Goal: Transaction & Acquisition: Purchase product/service

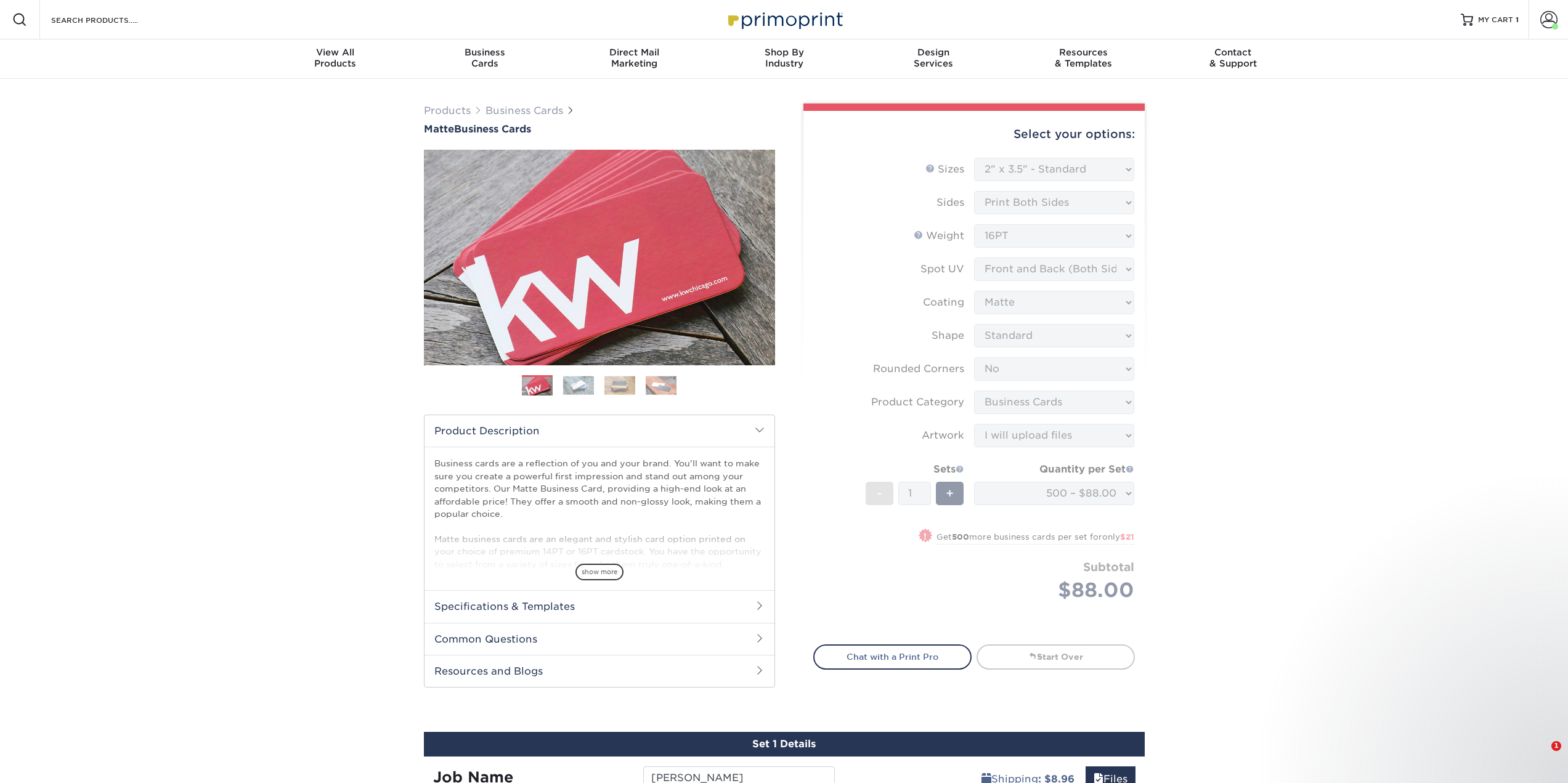
select select "2.00x3.50"
select select "0"
select select "3b5148f1-0588-4f88-a218-97bcfdce65c1"
select select "upload"
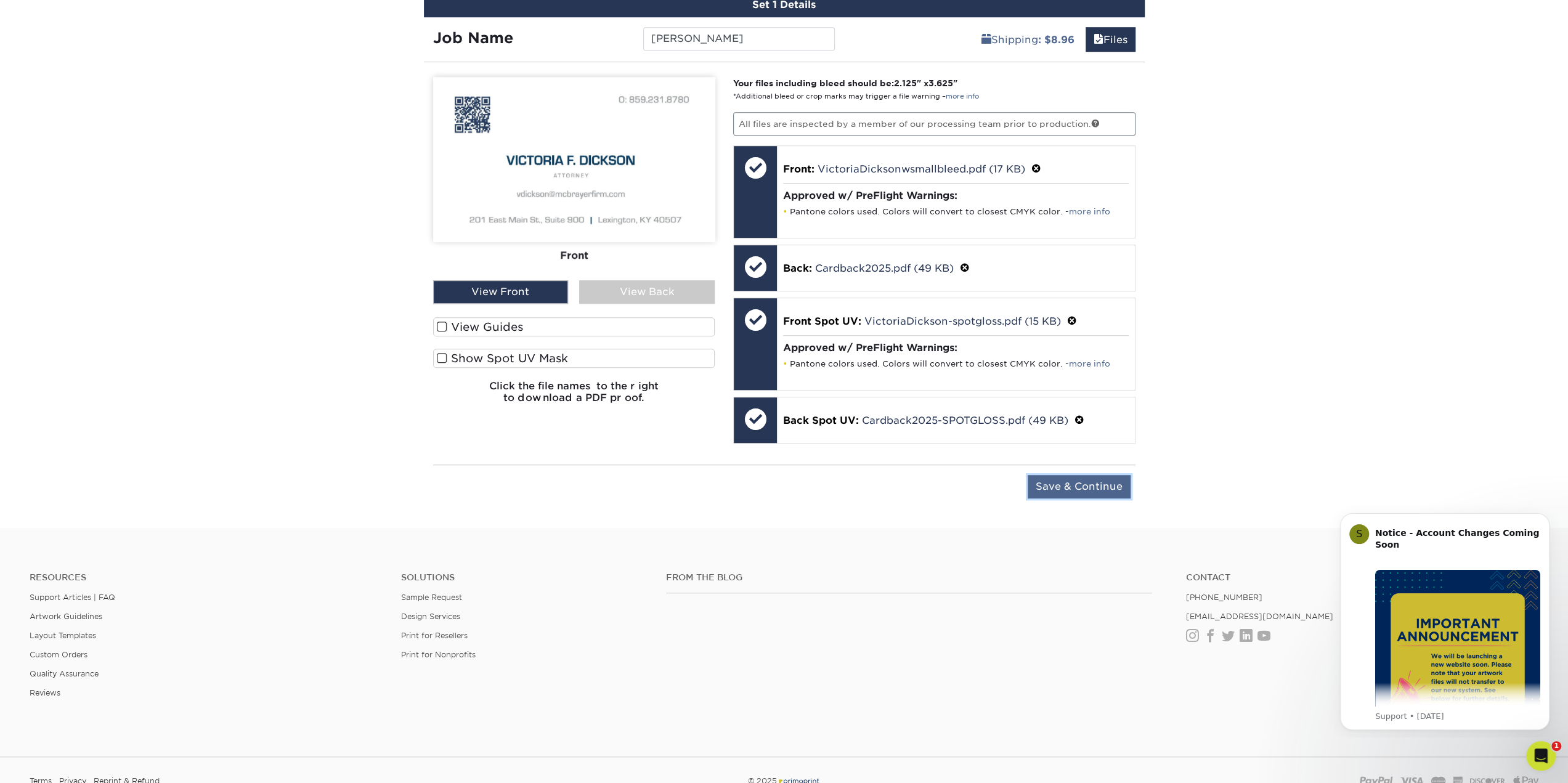
click at [1099, 487] on input "Save & Continue" at bounding box center [1079, 486] width 103 height 23
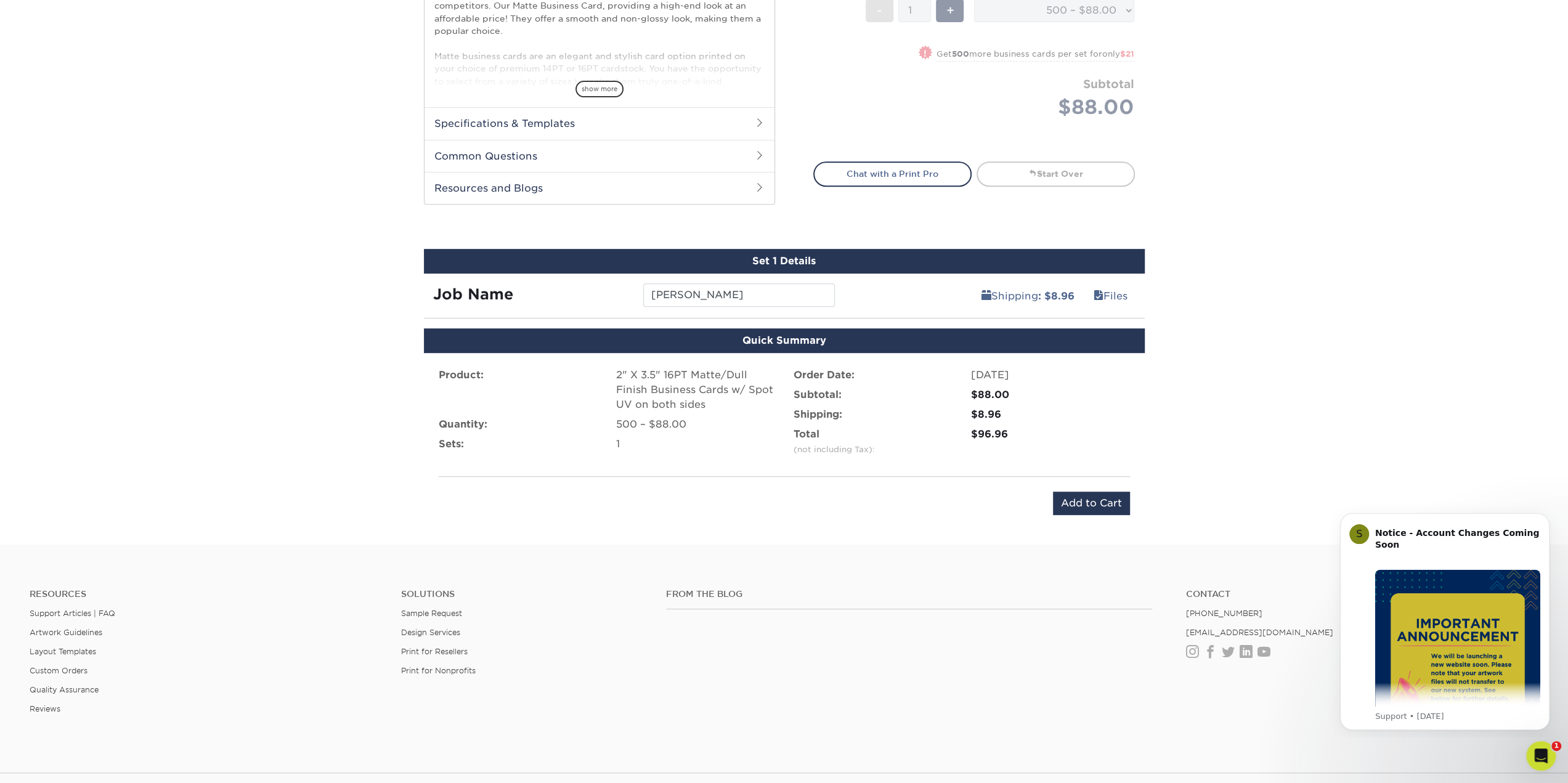
scroll to position [478, 0]
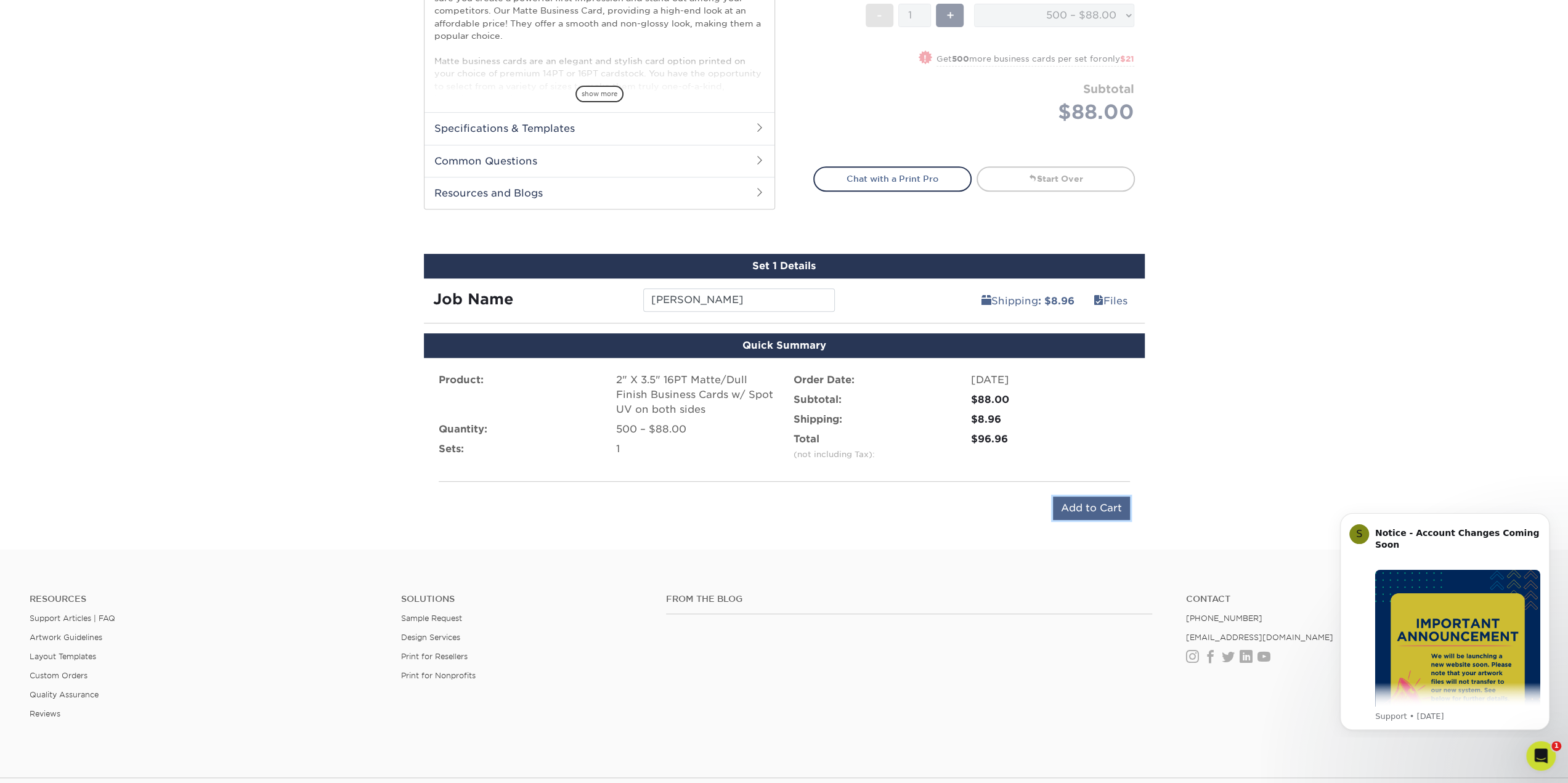
click at [1106, 508] on input "Add to Cart" at bounding box center [1092, 508] width 77 height 23
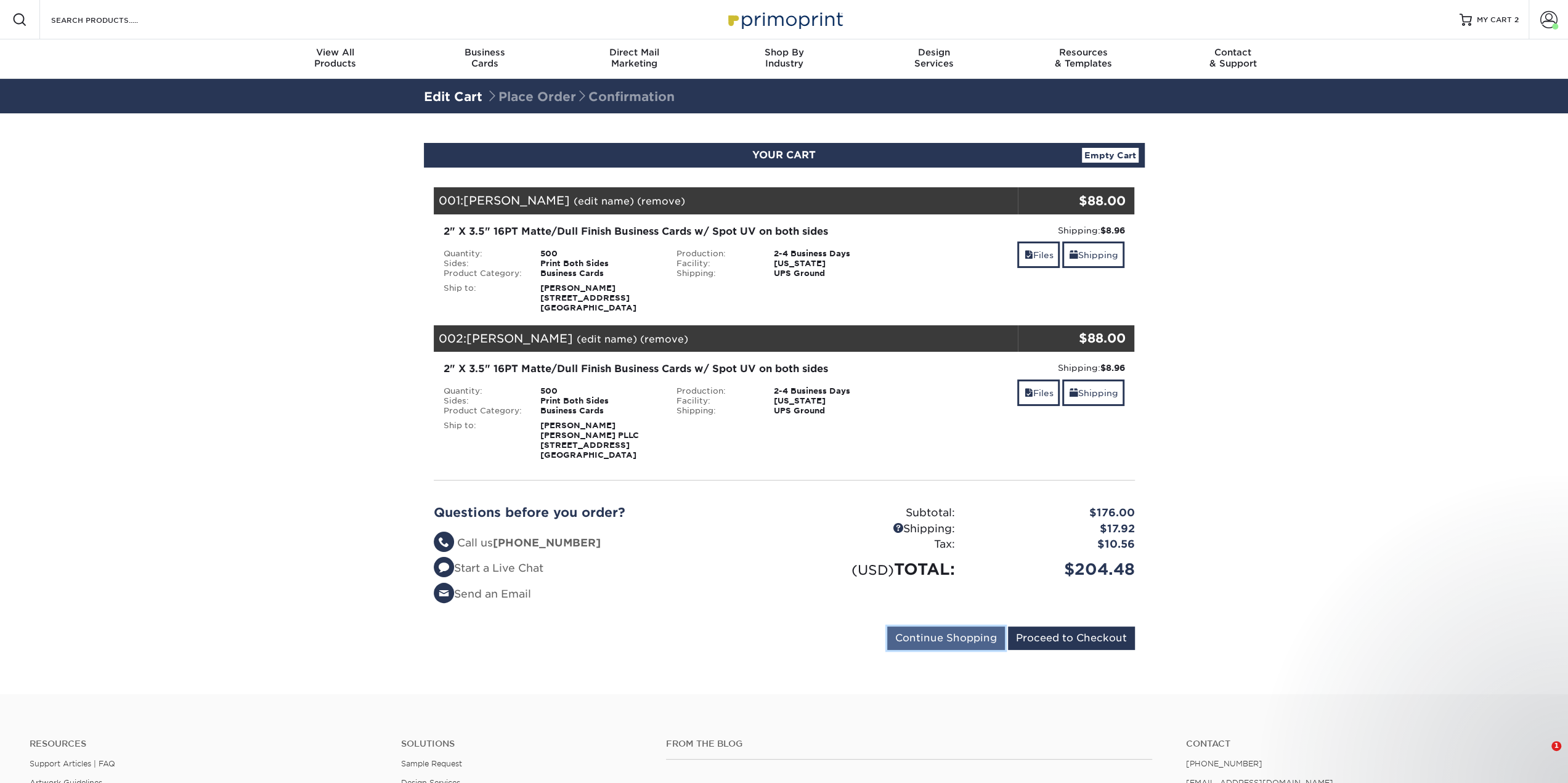
click at [950, 627] on input "Continue Shopping" at bounding box center [946, 638] width 118 height 23
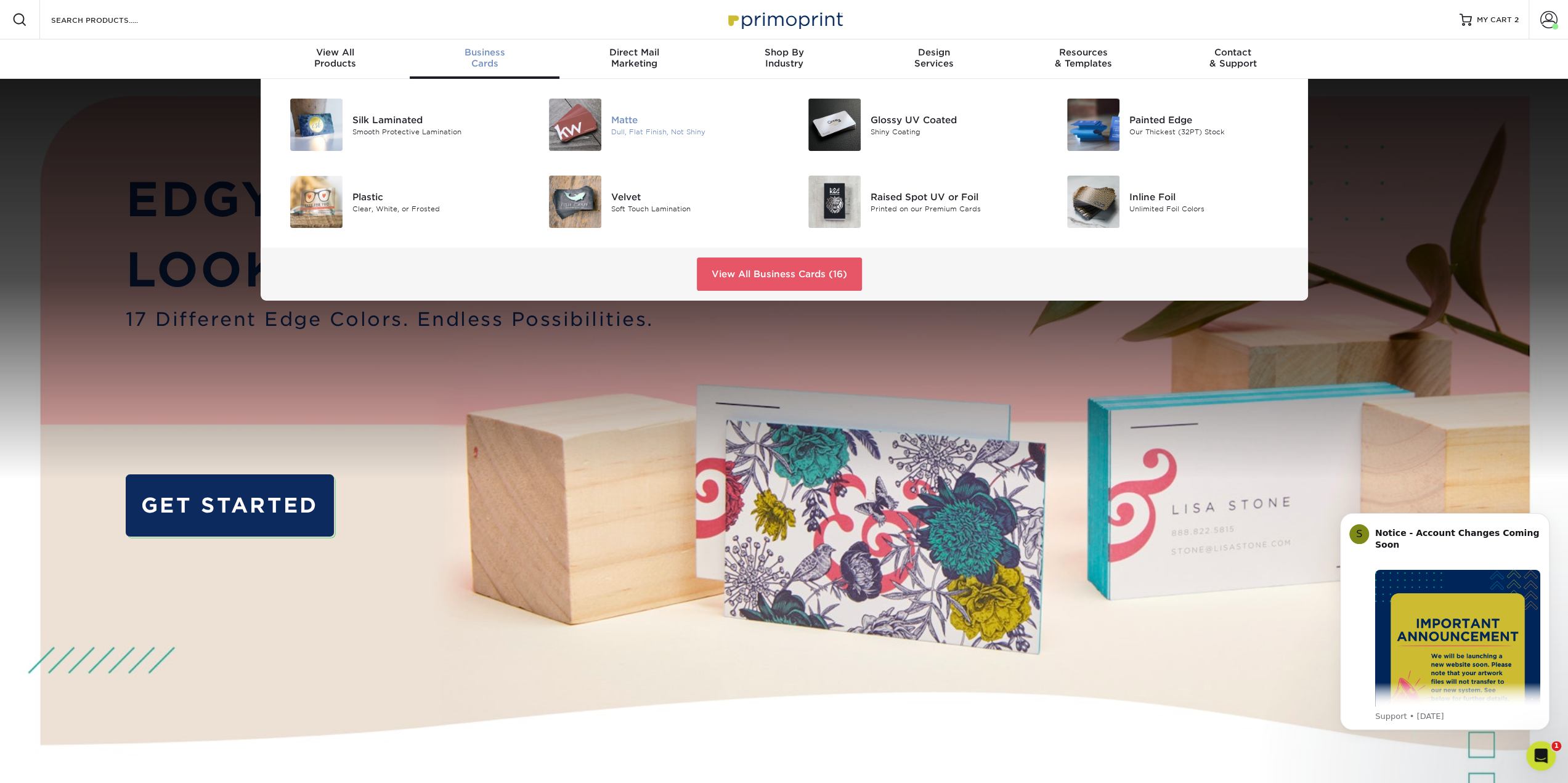
click at [582, 125] on img at bounding box center [575, 124] width 52 height 52
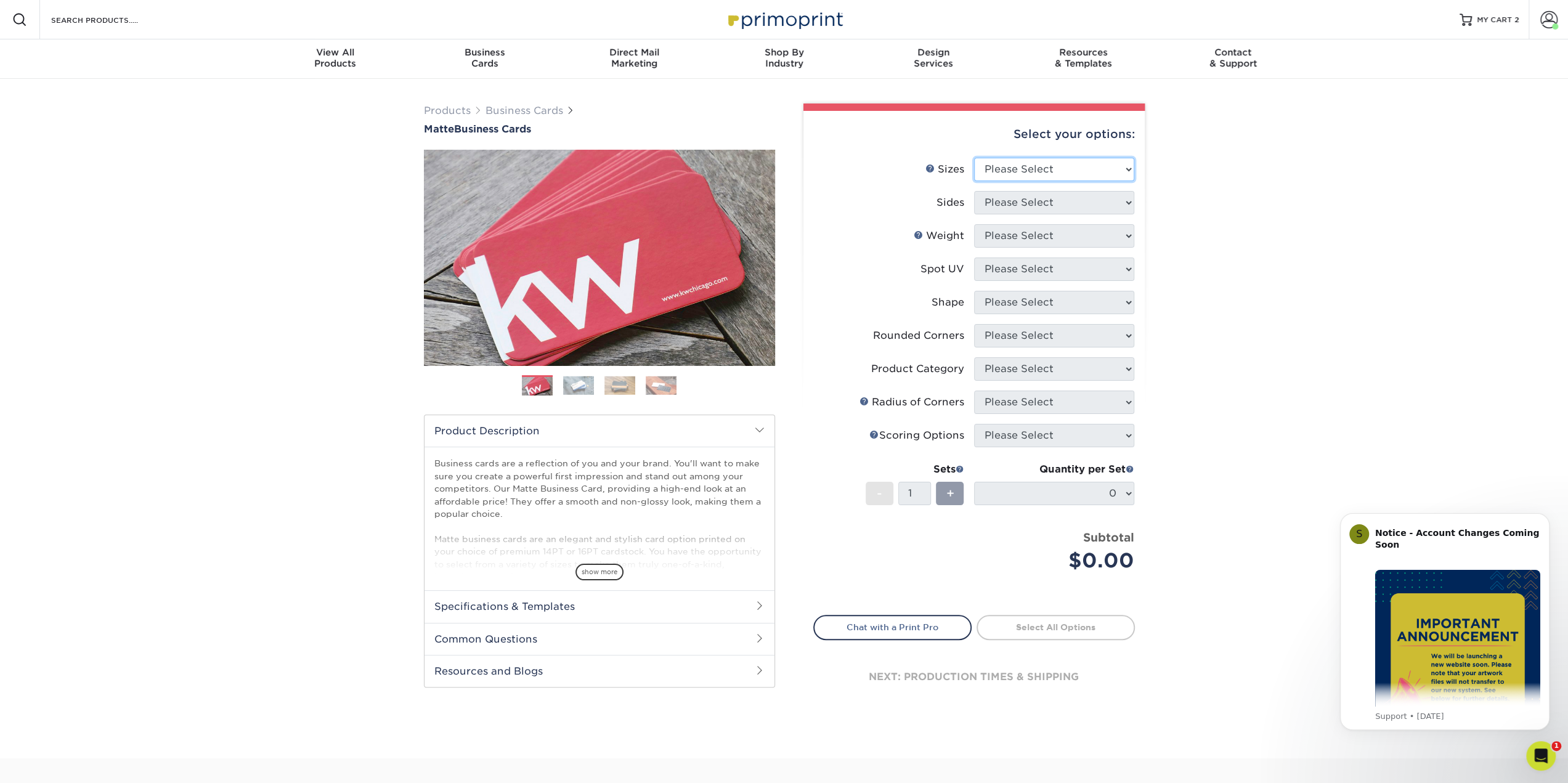
click at [1008, 172] on select "Please Select 1.5" x 3.5" - Mini 1.75" x 3.5" - Mini 2" x 2" - Square 2" x 3" -…" at bounding box center [1054, 169] width 160 height 23
select select "2.00x3.50"
click at [974, 158] on select "Please Select 1.5" x 3.5" - Mini 1.75" x 3.5" - Mini 2" x 2" - Square 2" x 3" -…" at bounding box center [1054, 169] width 160 height 23
click at [1000, 203] on select "Please Select Print Both Sides Print Front Only" at bounding box center [1054, 203] width 160 height 23
select select "13abbda7-1d64-4f25-8bb2-c179b224825d"
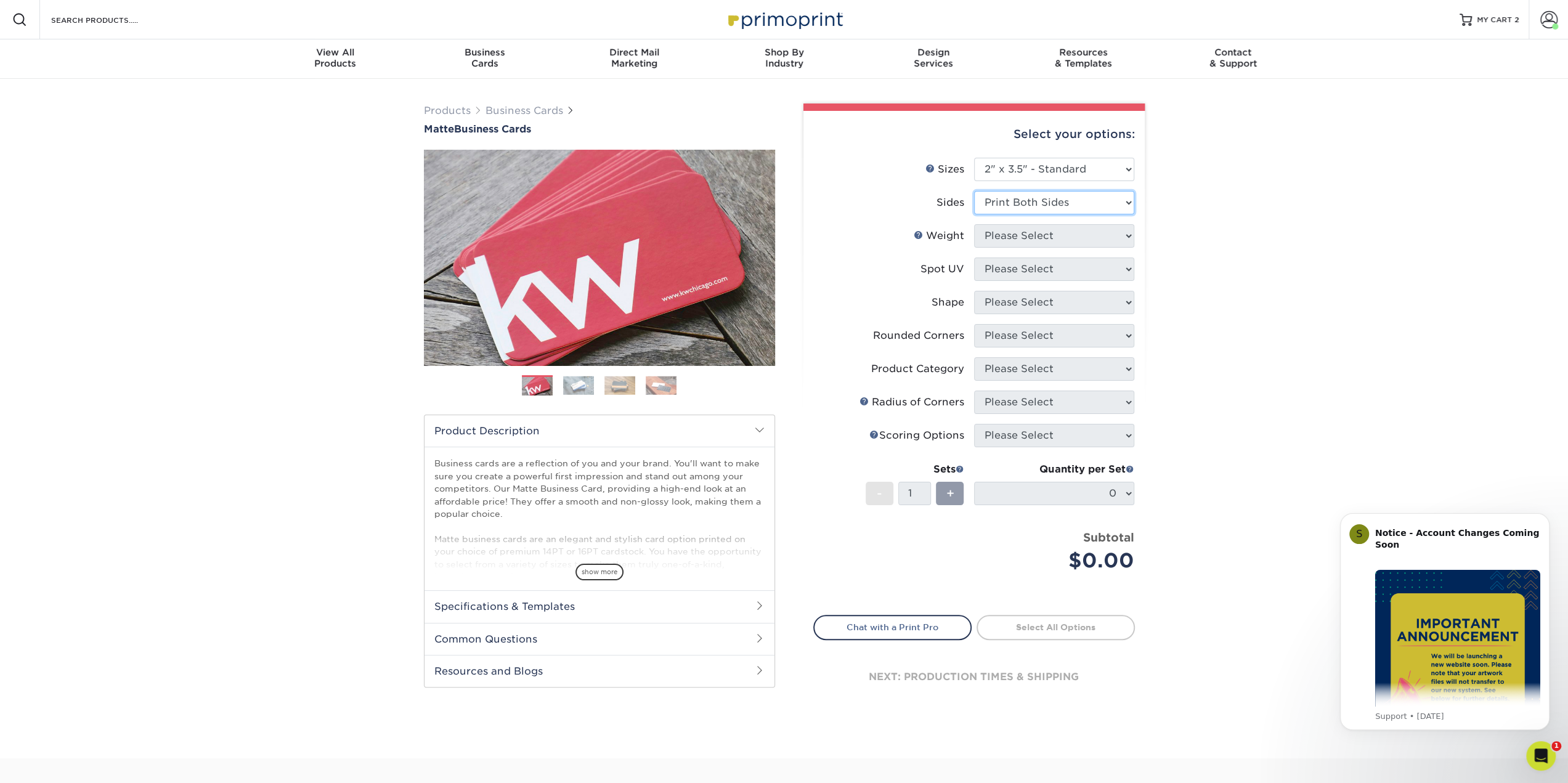
click at [974, 191] on select "Please Select Print Both Sides Print Front Only" at bounding box center [1054, 203] width 160 height 23
click at [1003, 231] on select "Please Select 16PT 14PT" at bounding box center [1054, 235] width 160 height 23
select select "16PT"
click at [974, 224] on select "Please Select 16PT 14PT" at bounding box center [1054, 235] width 160 height 23
click at [1003, 270] on select "Please Select No Spot UV Front and Back (Both Sides) Front Only Back Only" at bounding box center [1054, 269] width 160 height 23
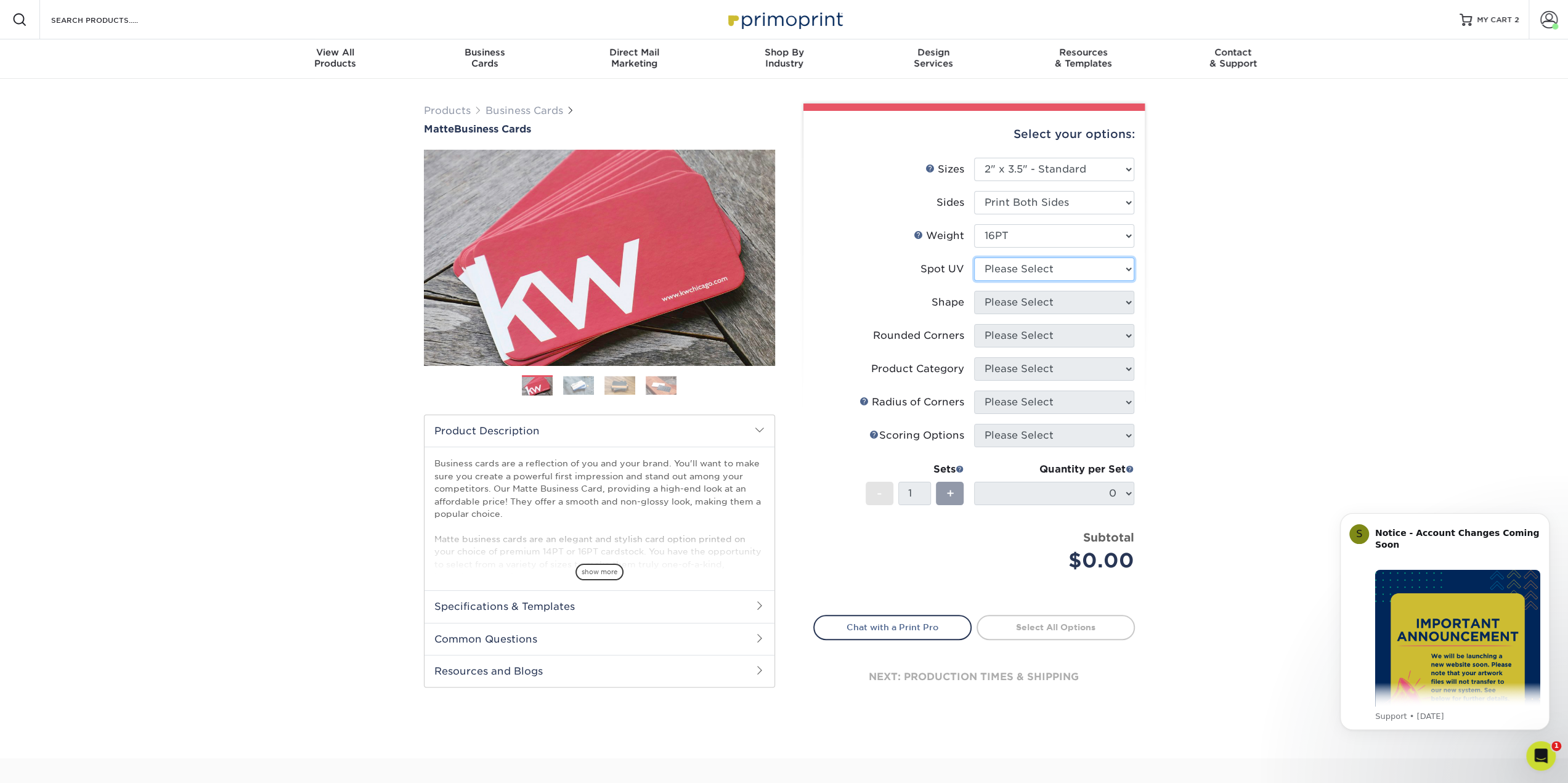
select select "0"
click at [974, 257] on select "Please Select No Spot UV Front and Back (Both Sides) Front Only Back Only" at bounding box center [1054, 269] width 160 height 23
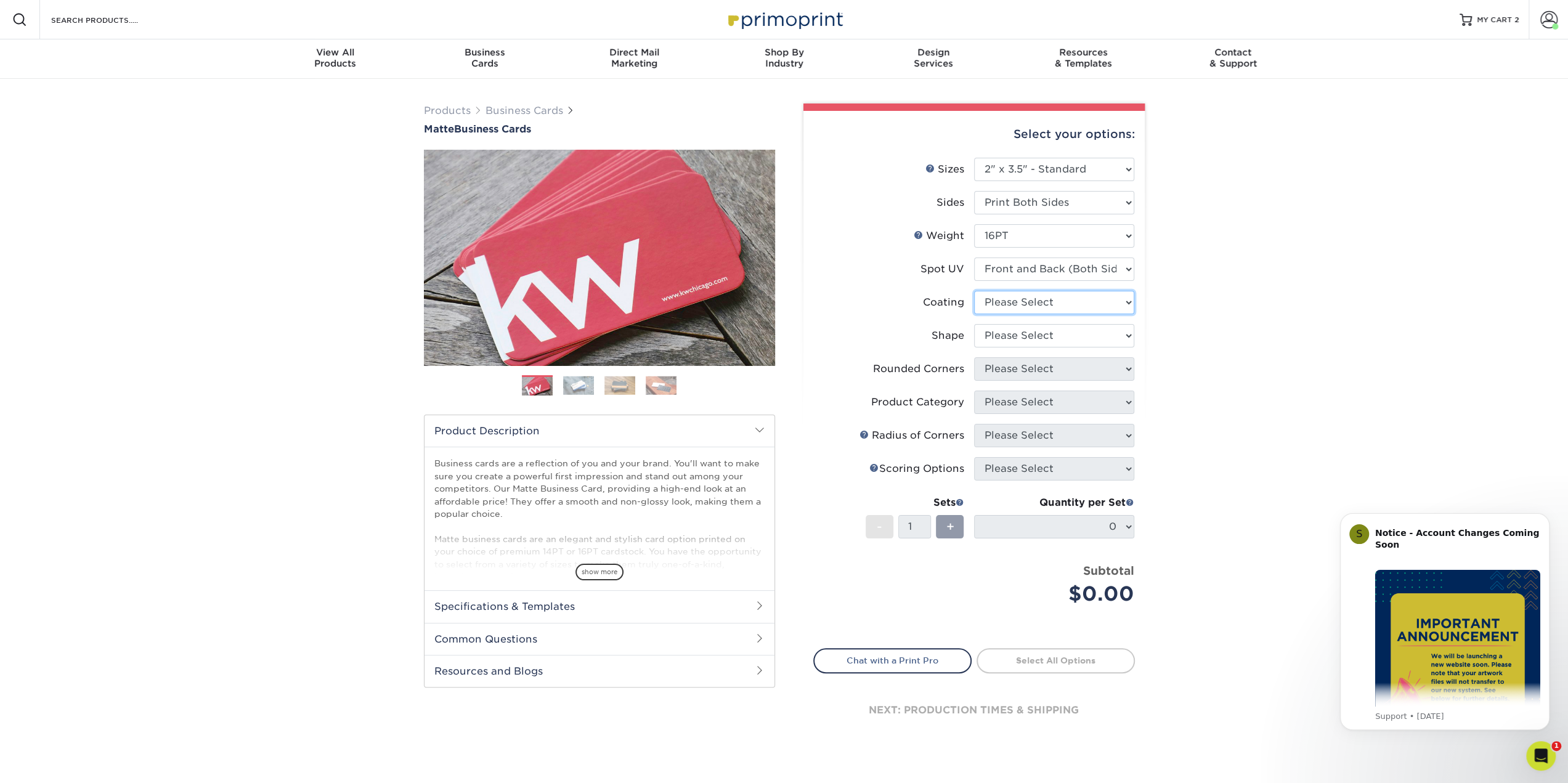
click at [1021, 305] on select at bounding box center [1054, 302] width 160 height 23
select select "121bb7b5-3b4d-429f-bd8d-bbf80e953313"
click at [974, 291] on select at bounding box center [1054, 302] width 160 height 23
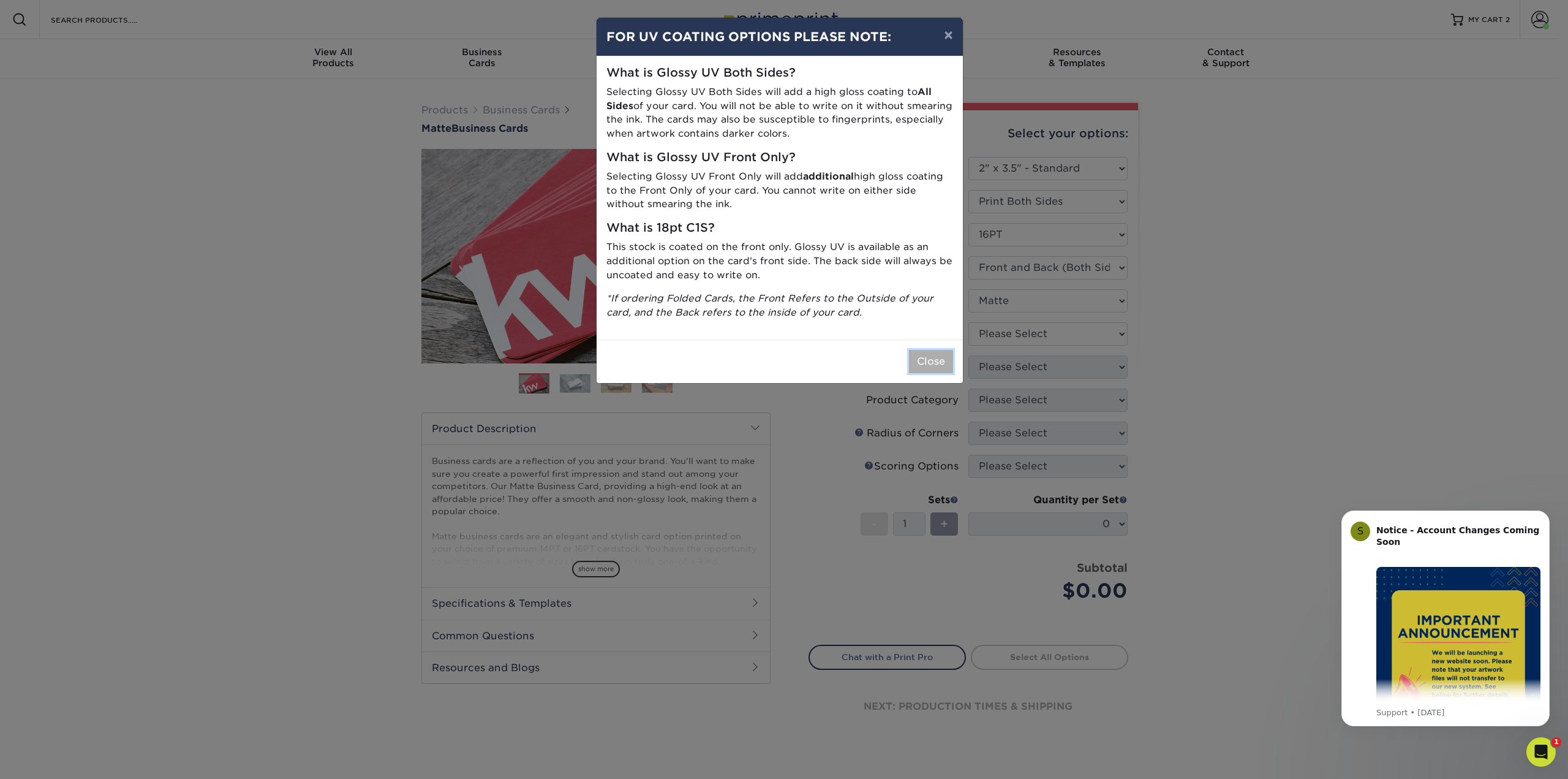
click at [938, 364] on button "Close" at bounding box center [931, 362] width 44 height 23
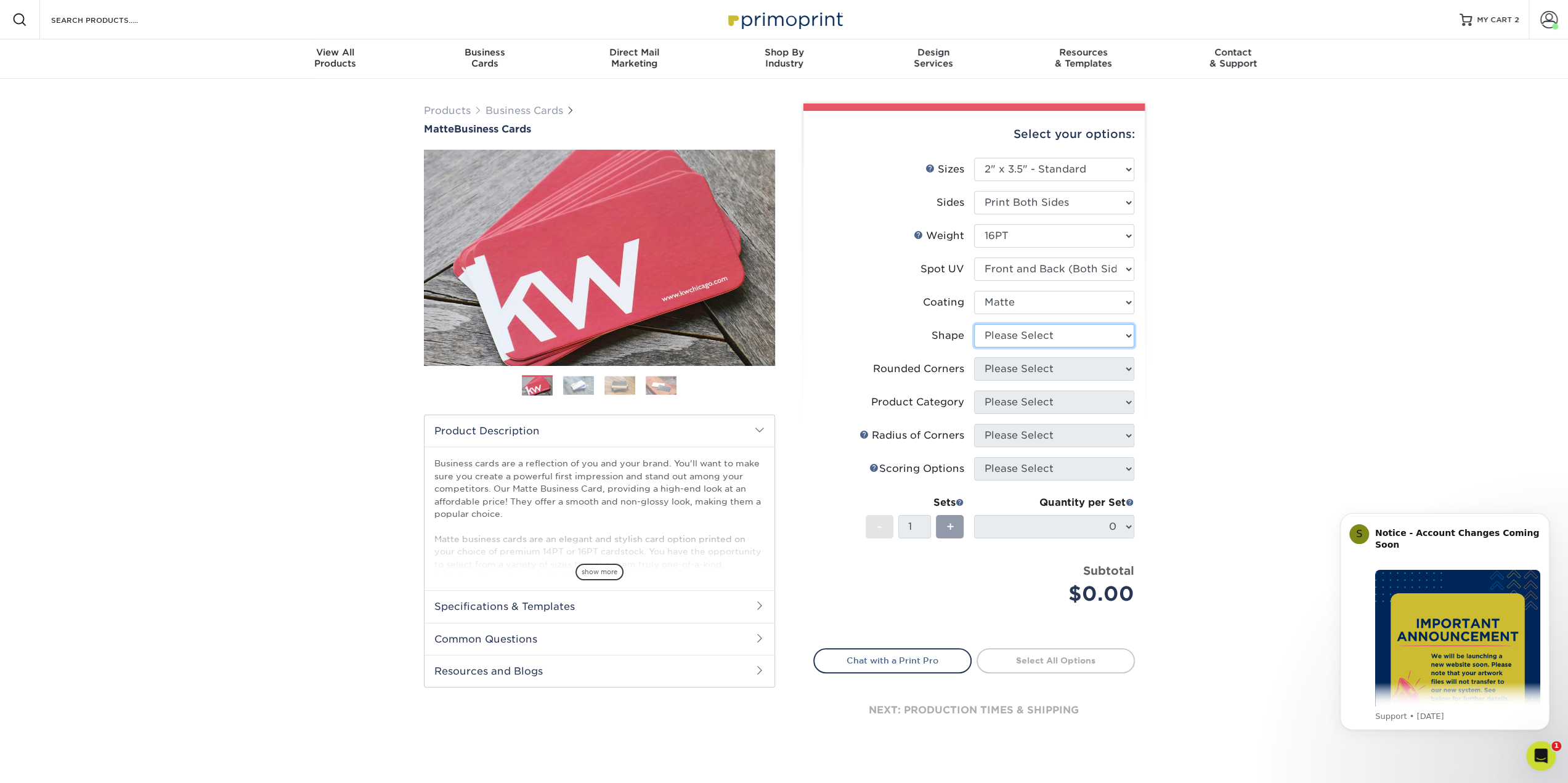
click at [993, 339] on select "Please Select Standard" at bounding box center [1054, 336] width 160 height 23
select select "standard"
click at [974, 324] on select "Please Select Standard" at bounding box center [1054, 336] width 160 height 23
click at [993, 367] on select "Please Select Yes - Round 2 Corners Yes - Round 4 Corners No" at bounding box center [1054, 369] width 160 height 23
select select "0"
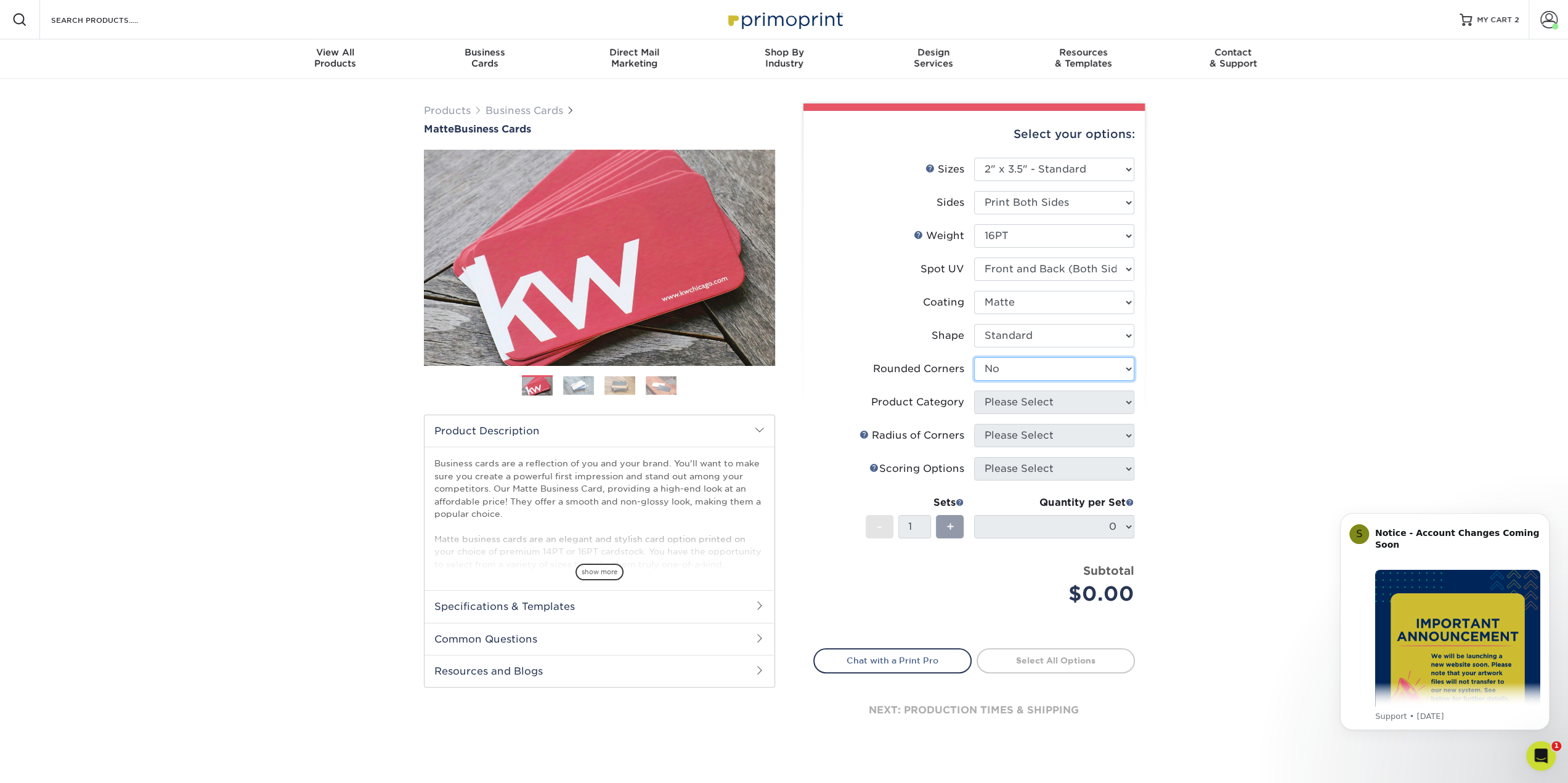
click at [974, 357] on select "Please Select Yes - Round 2 Corners Yes - Round 4 Corners No" at bounding box center [1054, 369] width 160 height 23
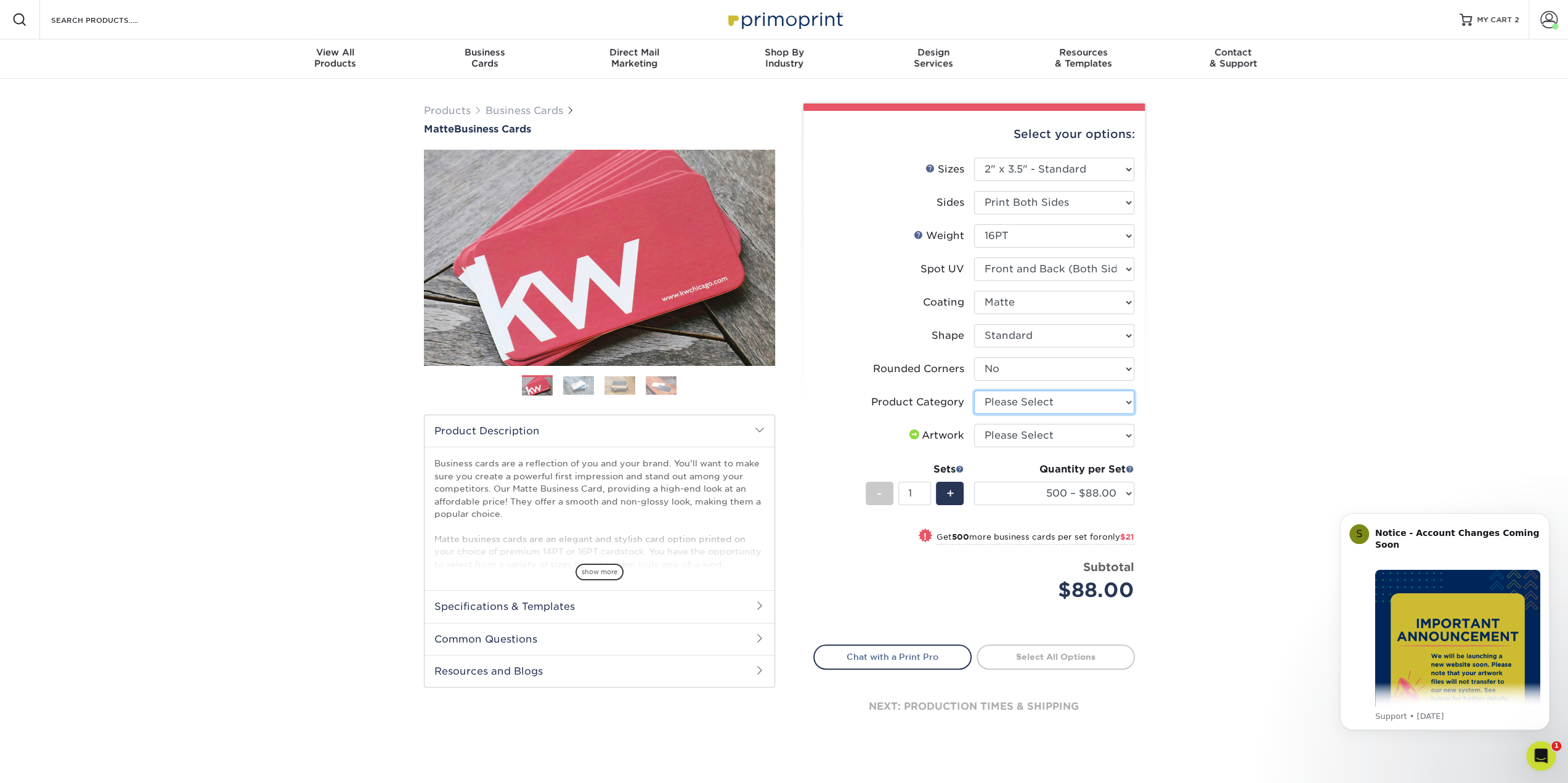
click at [1000, 405] on select "Please Select Business Cards" at bounding box center [1054, 402] width 160 height 23
select select "3b5148f1-0588-4f88-a218-97bcfdce65c1"
click at [974, 391] on select "Please Select Business Cards" at bounding box center [1054, 402] width 160 height 23
click at [1000, 434] on select "Please Select I will upload files I need a design - $100" at bounding box center [1054, 436] width 160 height 23
select select "upload"
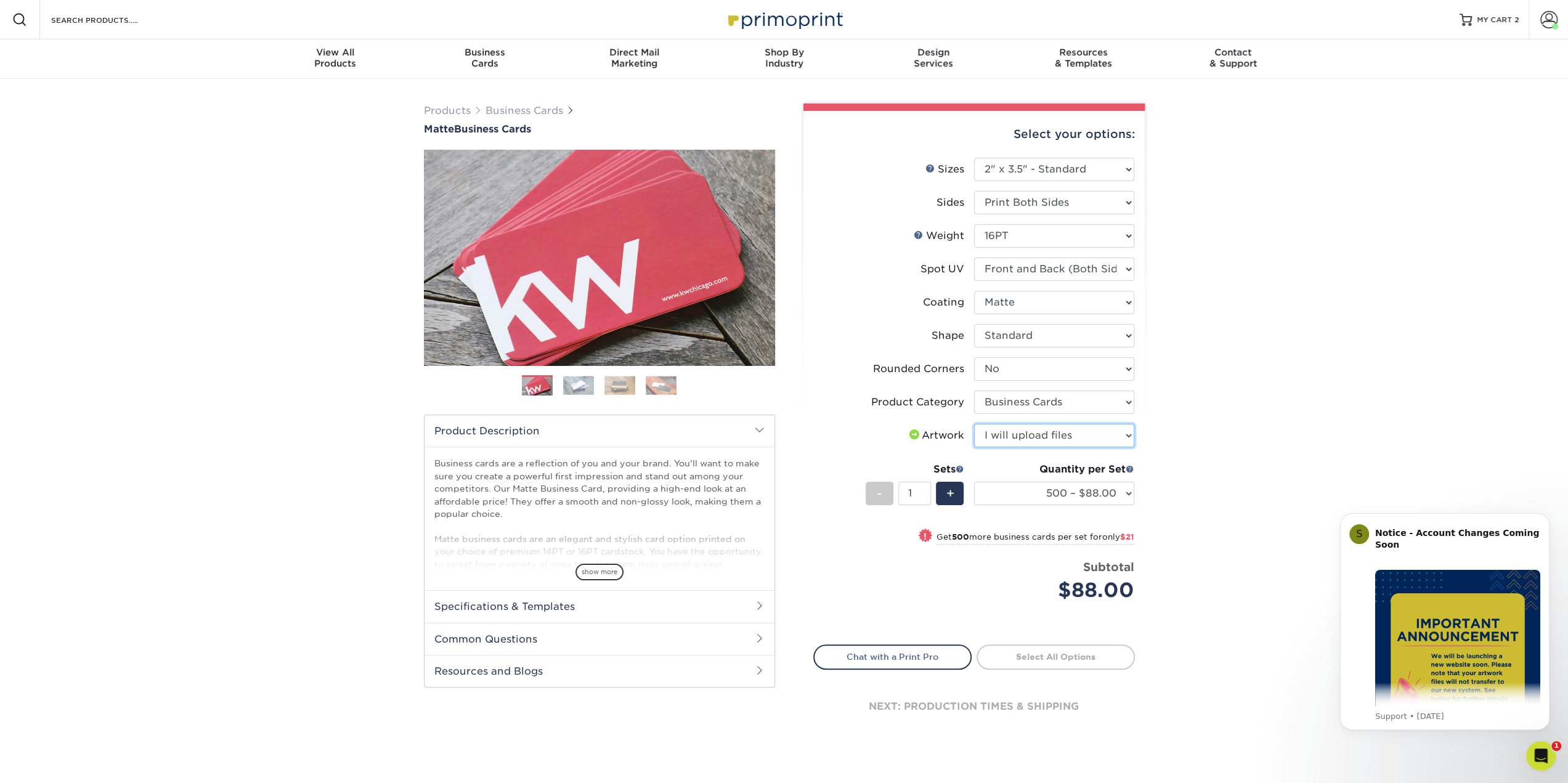
click at [974, 424] on select "Please Select I will upload files I need a design - $100" at bounding box center [1054, 436] width 160 height 23
click at [1034, 494] on select "500 – $88.00 1000 – $109.00 2500 – $205.00 5000 – $279.00 10000 – $612.00 15000…" at bounding box center [1054, 493] width 160 height 23
click at [1028, 495] on select "500 – $88.00 1000 – $109.00 2500 – $205.00 5000 – $279.00 10000 – $612.00 15000…" at bounding box center [1054, 493] width 160 height 23
click at [1038, 497] on select "500 – $88.00 1000 – $109.00 2500 – $205.00 5000 – $279.00 10000 – $612.00 15000…" at bounding box center [1054, 493] width 160 height 23
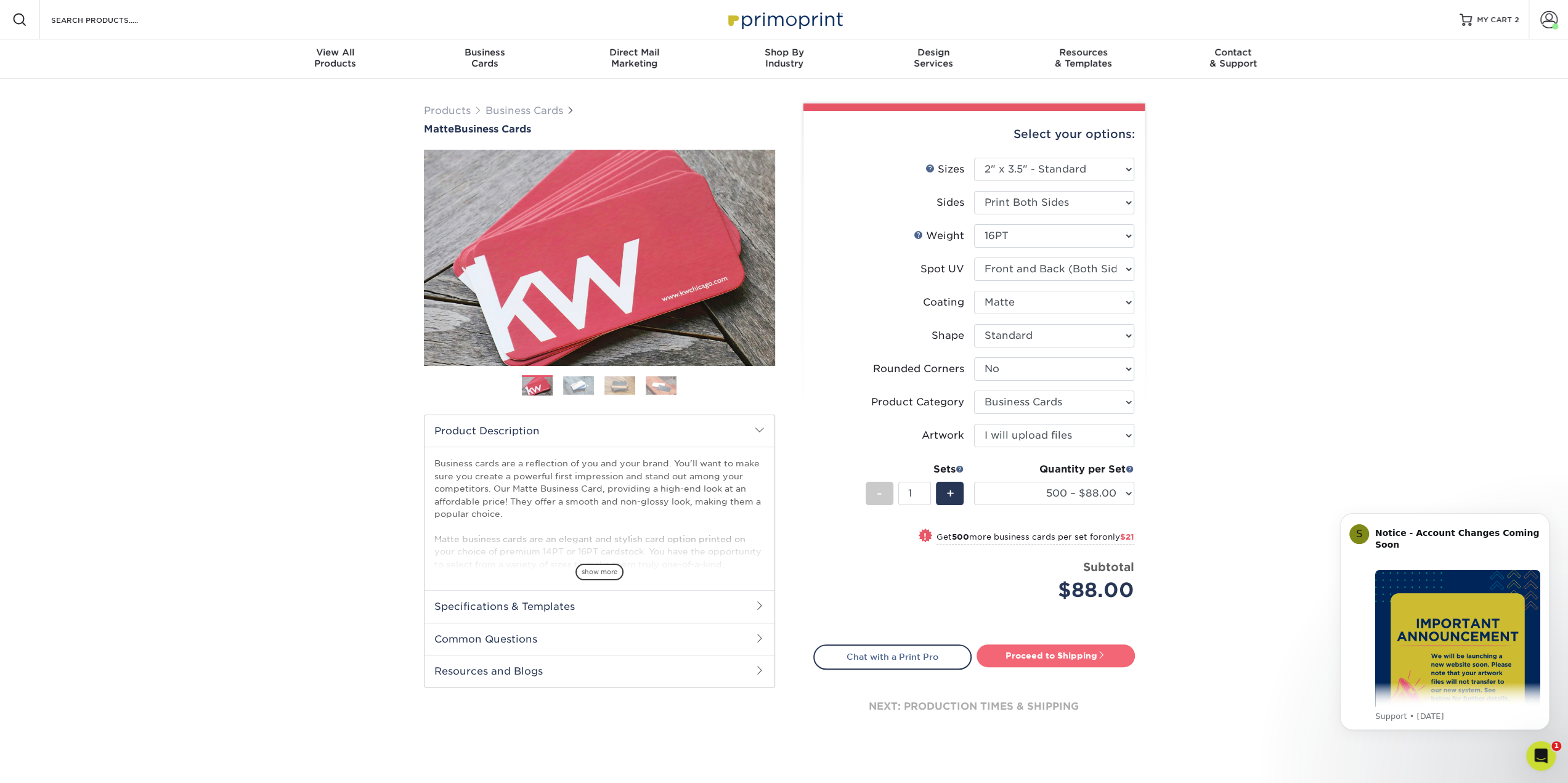
click at [1041, 654] on link "Proceed to Shipping" at bounding box center [1056, 655] width 158 height 22
type input "Set 1"
select select "84b0d15f-6b65-4aa4-bc5a-4a65d7730aad"
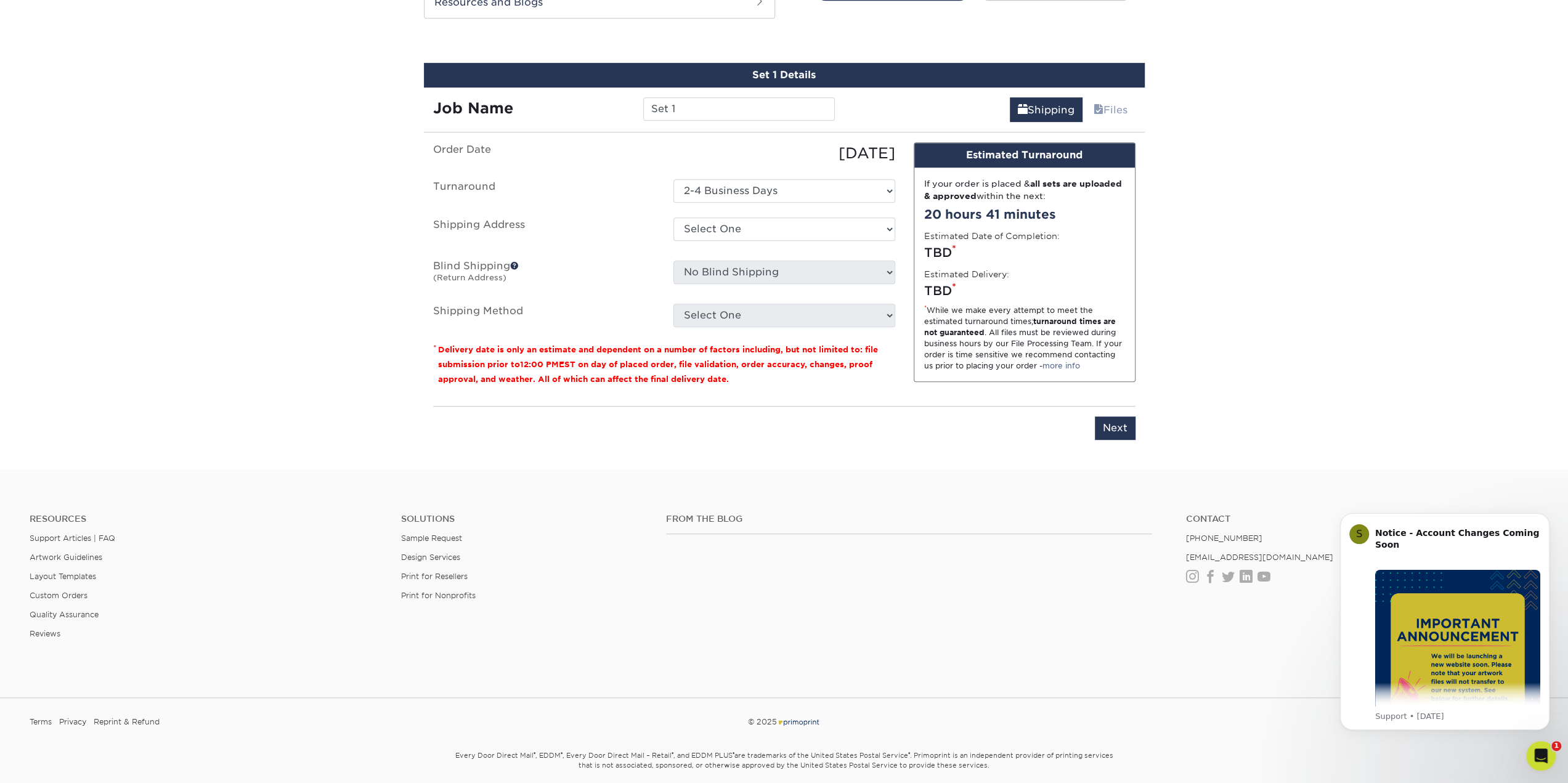
scroll to position [677, 0]
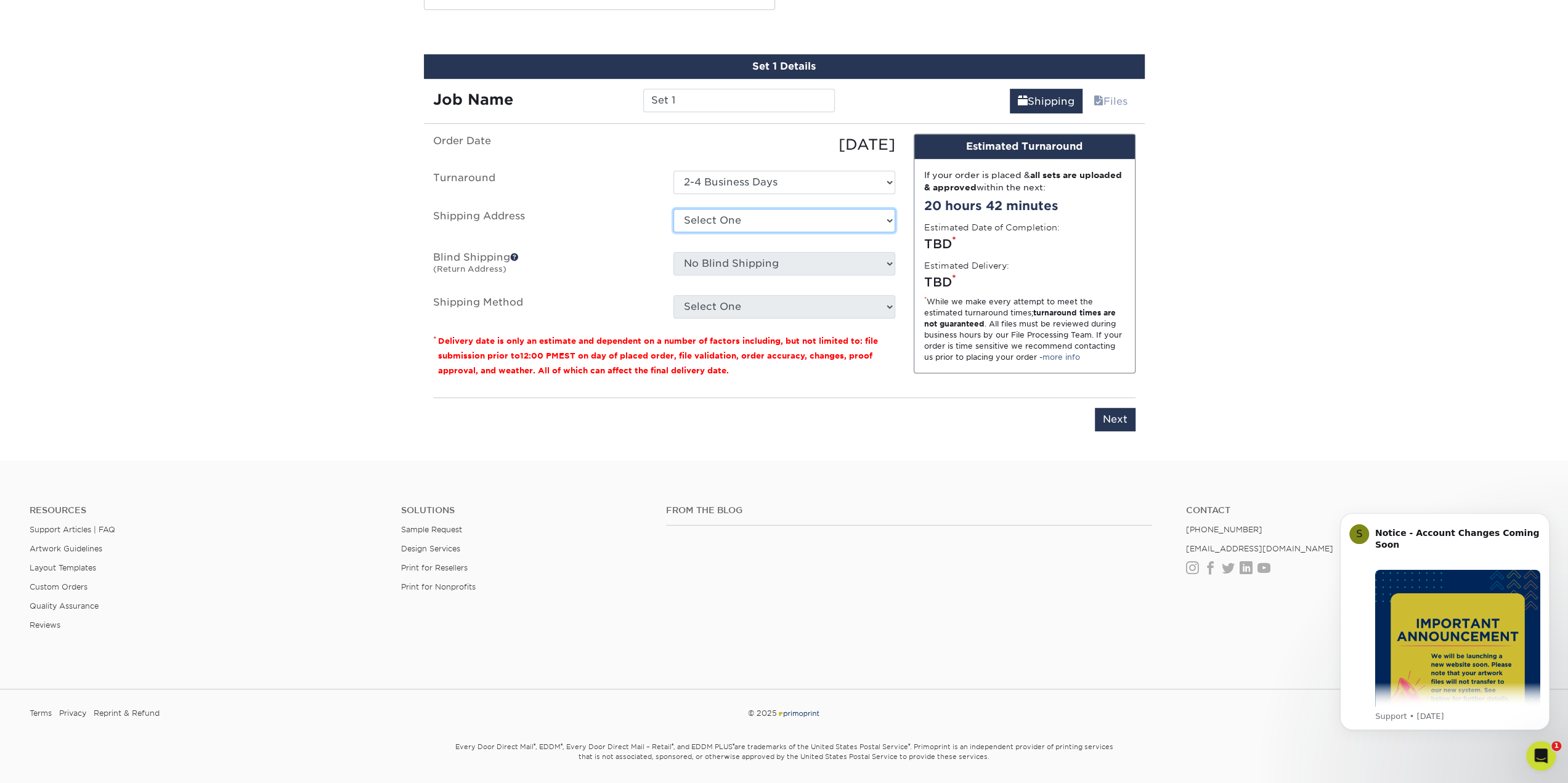
click at [742, 223] on select "Select One Lexington Office + Add New Address" at bounding box center [784, 221] width 222 height 23
select select "286597"
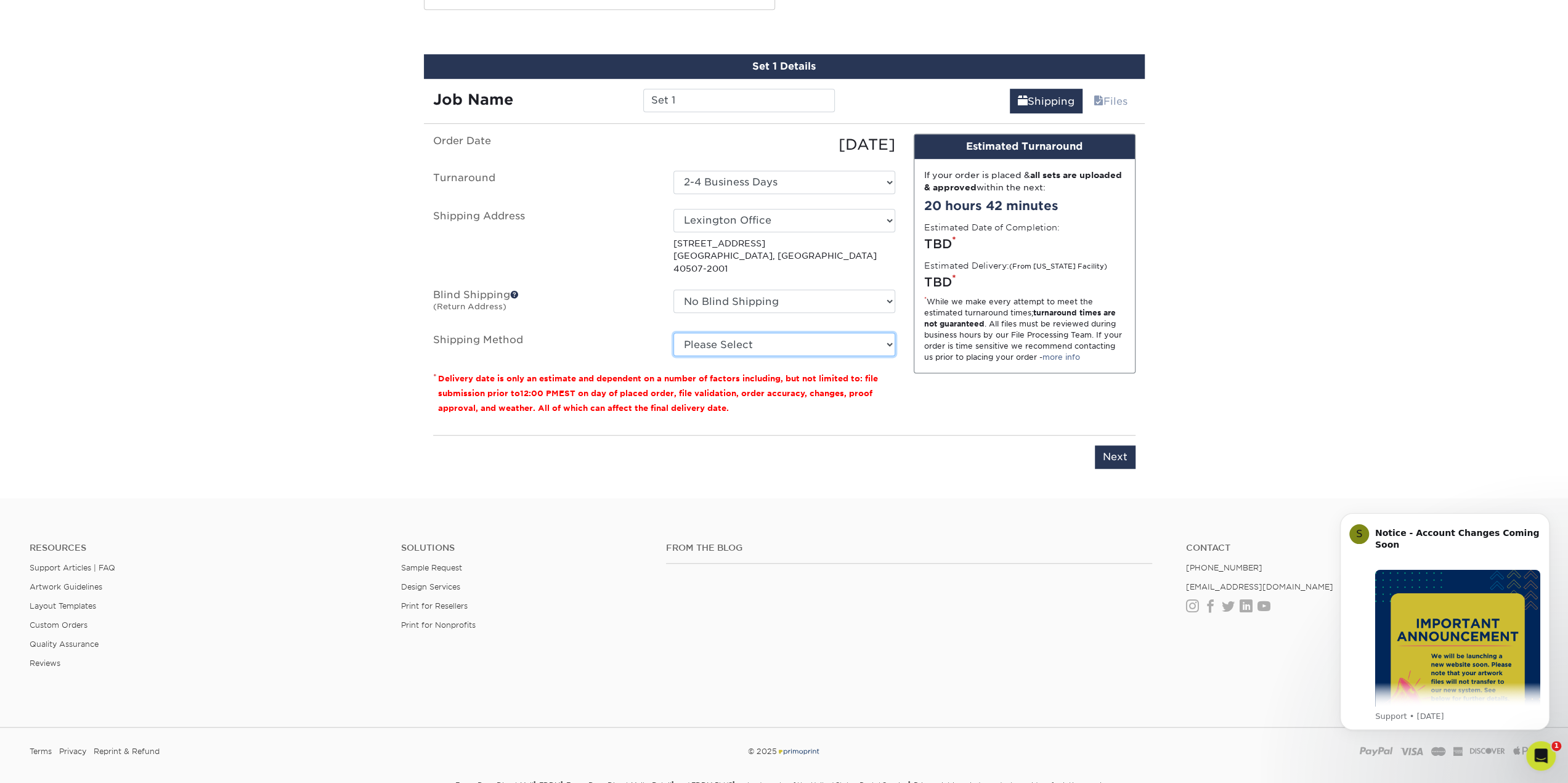
click at [710, 333] on select "Please Select Ground Shipping (+$8.96) 3 Day Shipping Service (+$15.34) 2 Day A…" at bounding box center [784, 344] width 222 height 23
select select "03"
click at [673, 333] on select "Please Select Ground Shipping (+$8.96) 3 Day Shipping Service (+$15.34) 2 Day A…" at bounding box center [784, 344] width 222 height 23
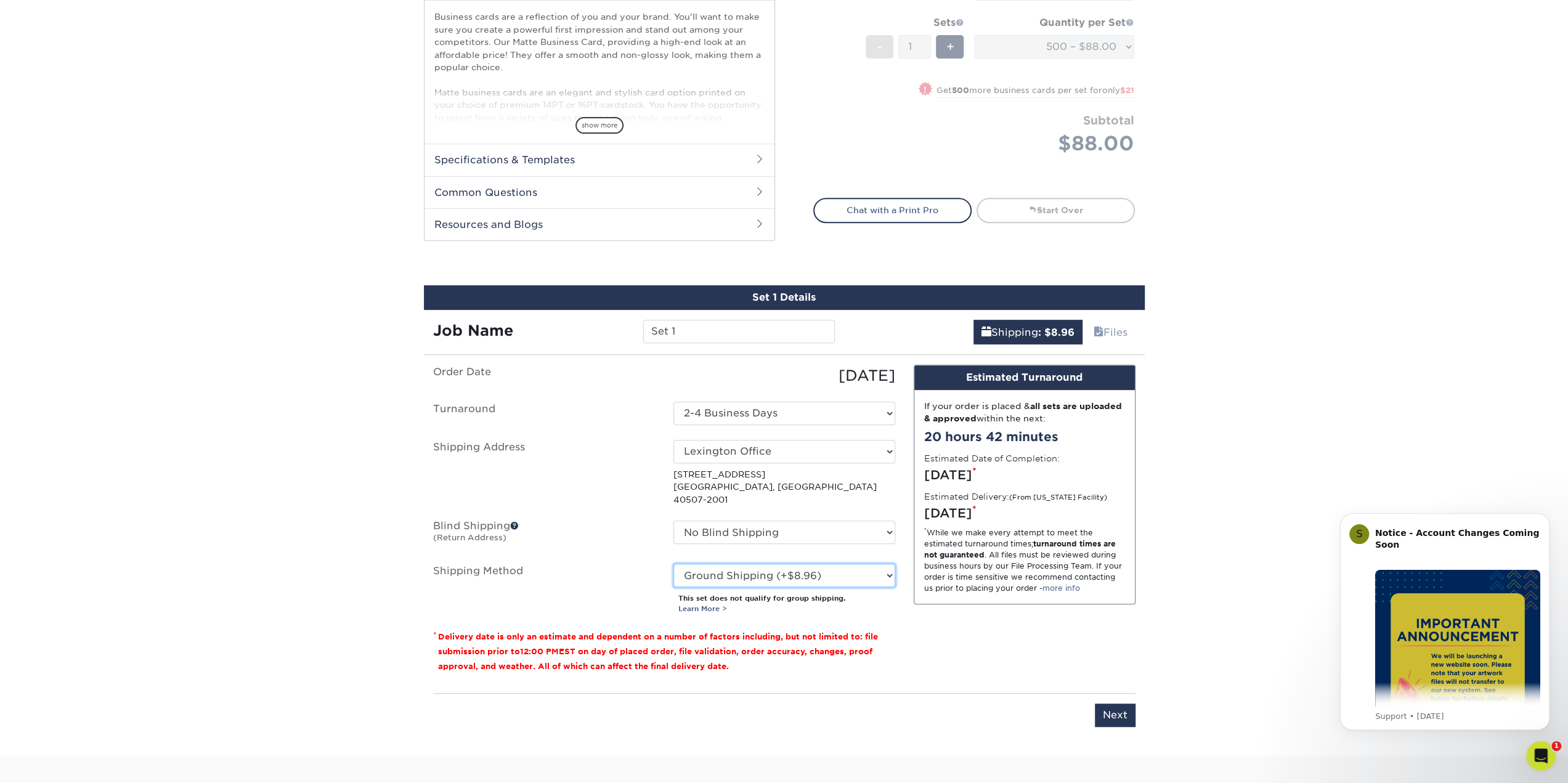
scroll to position [431, 0]
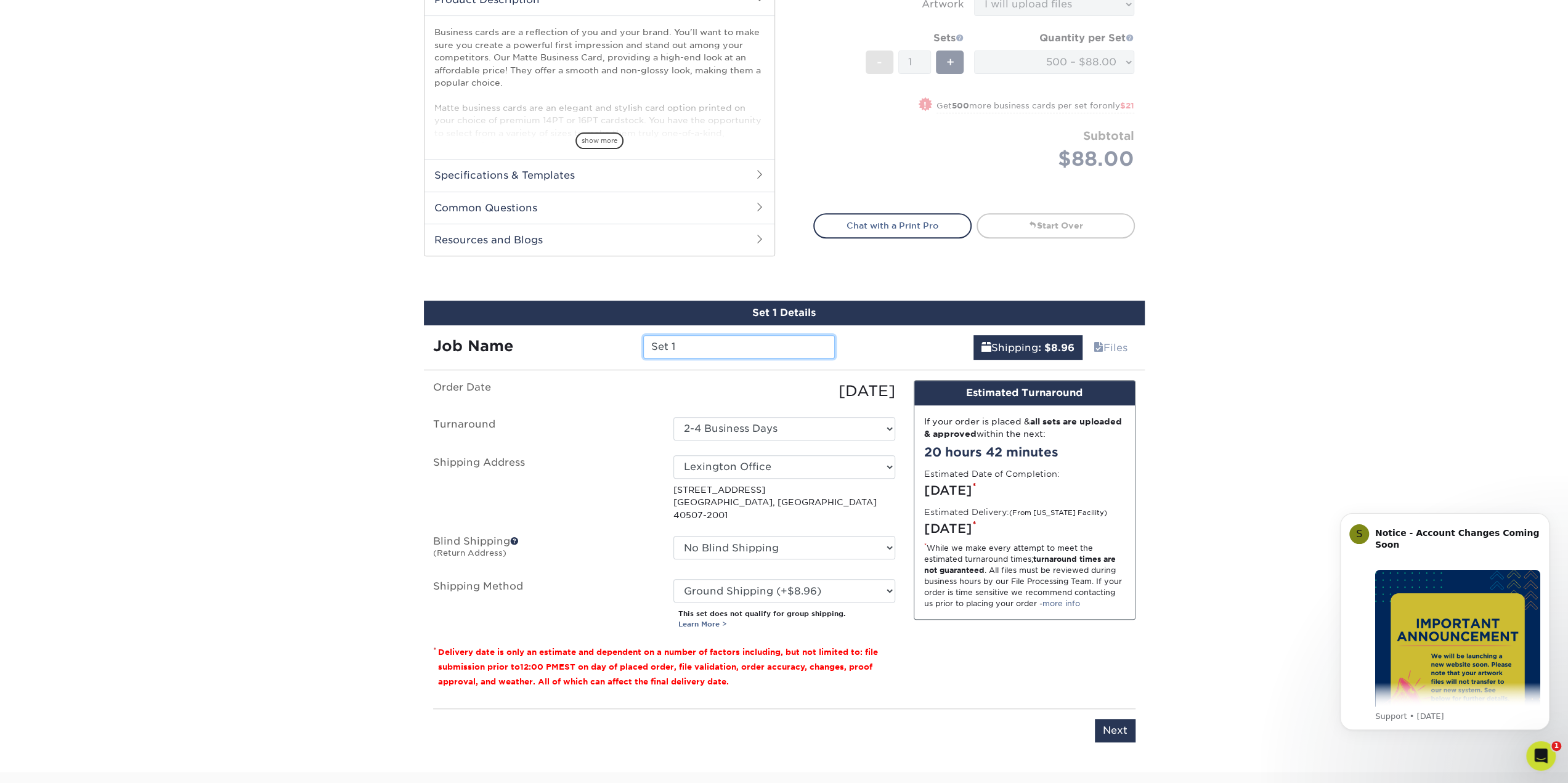
drag, startPoint x: 679, startPoint y: 340, endPoint x: 595, endPoint y: 320, distance: 86.3
click at [595, 320] on div "Set 1 Details Job Name Set 1 Shipping : $8.96 Files You've choosen mailing serv…" at bounding box center [785, 528] width 721 height 456
type input "Melissa Lonergan"
click at [1130, 723] on input "Next" at bounding box center [1115, 730] width 41 height 23
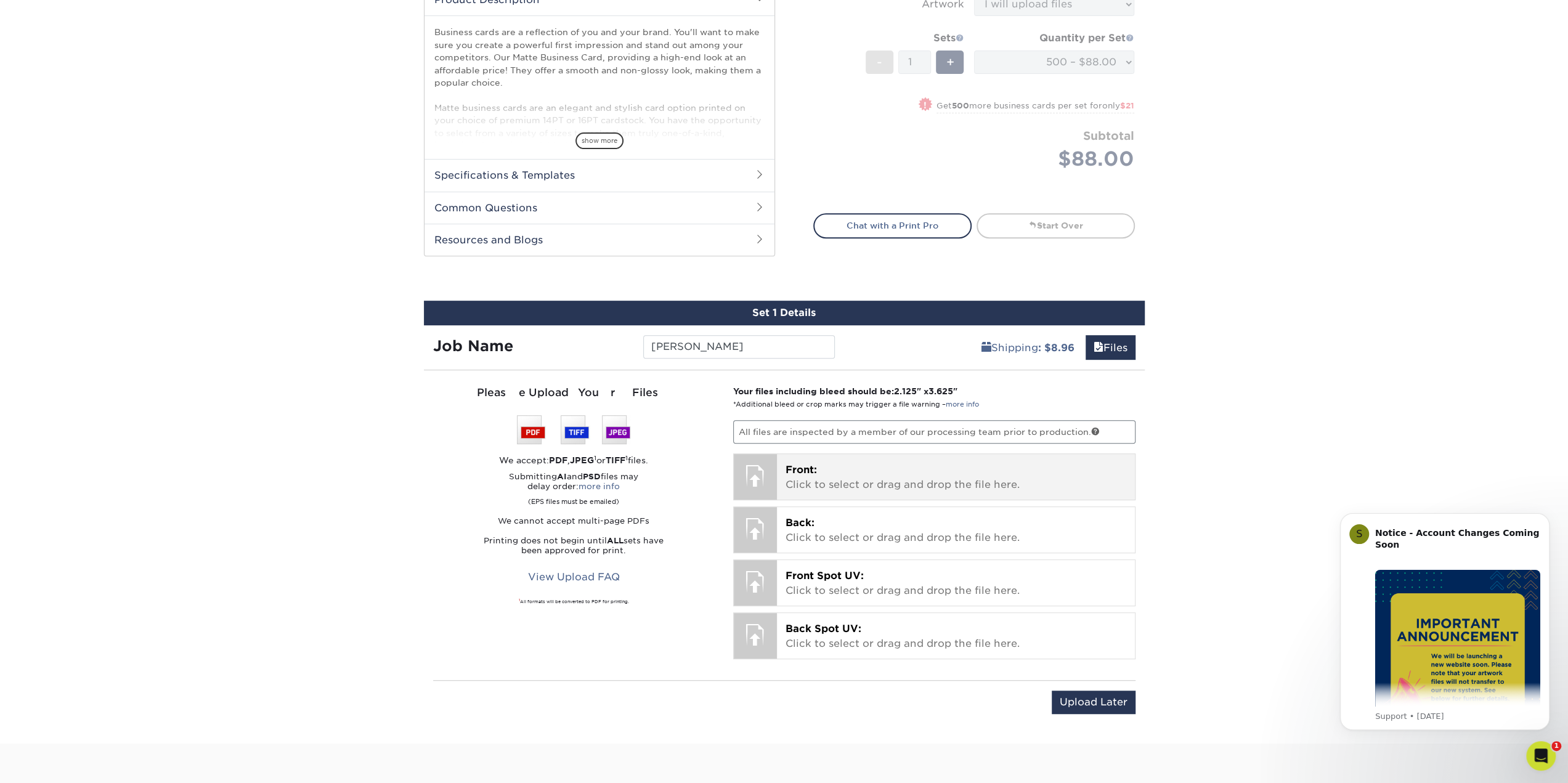
click at [835, 484] on p "Front: Click to select or drag and drop the file here." at bounding box center [955, 477] width 341 height 30
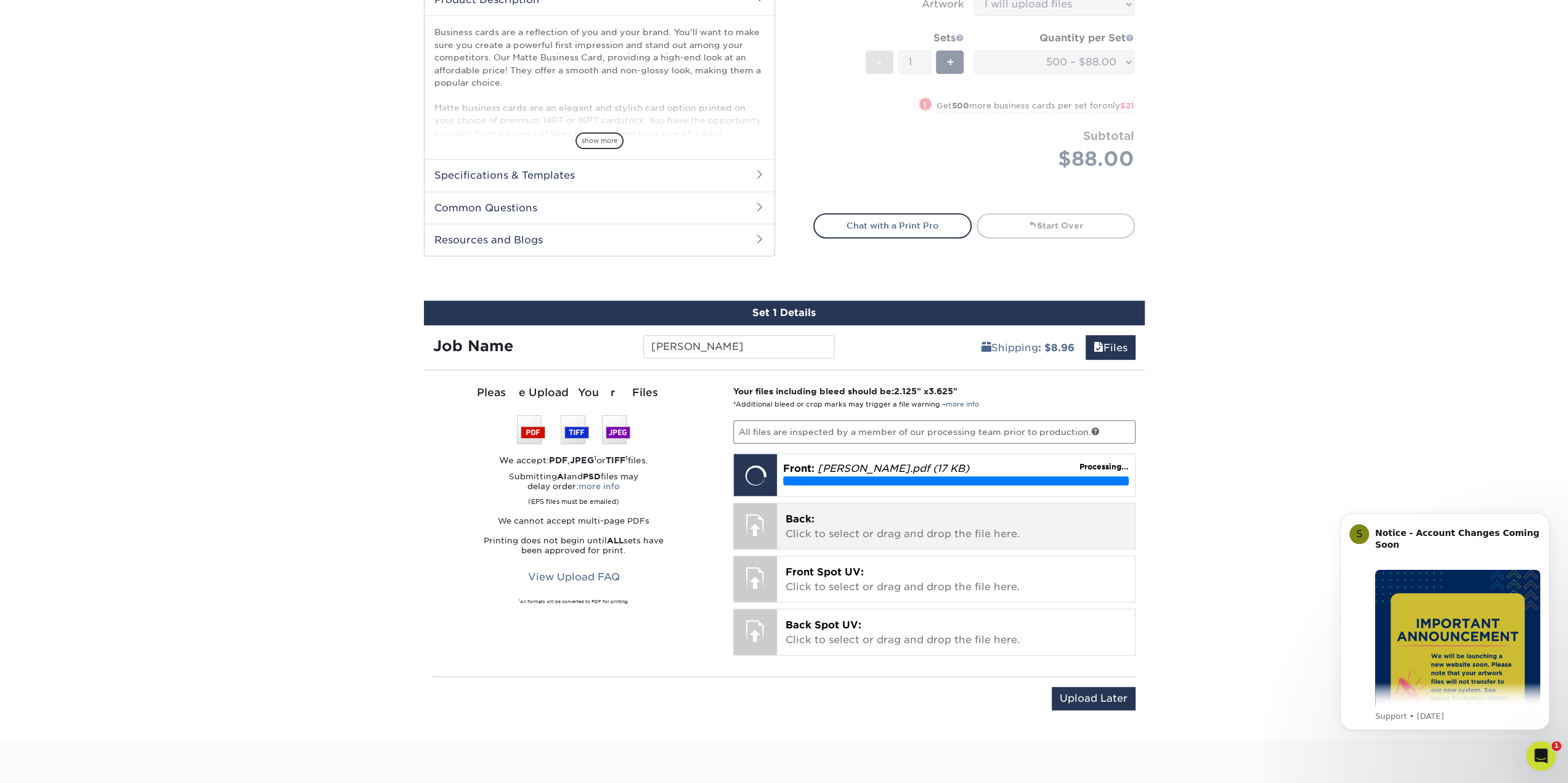
click at [845, 534] on p "Back: Click to select or drag and drop the file here." at bounding box center [955, 526] width 341 height 30
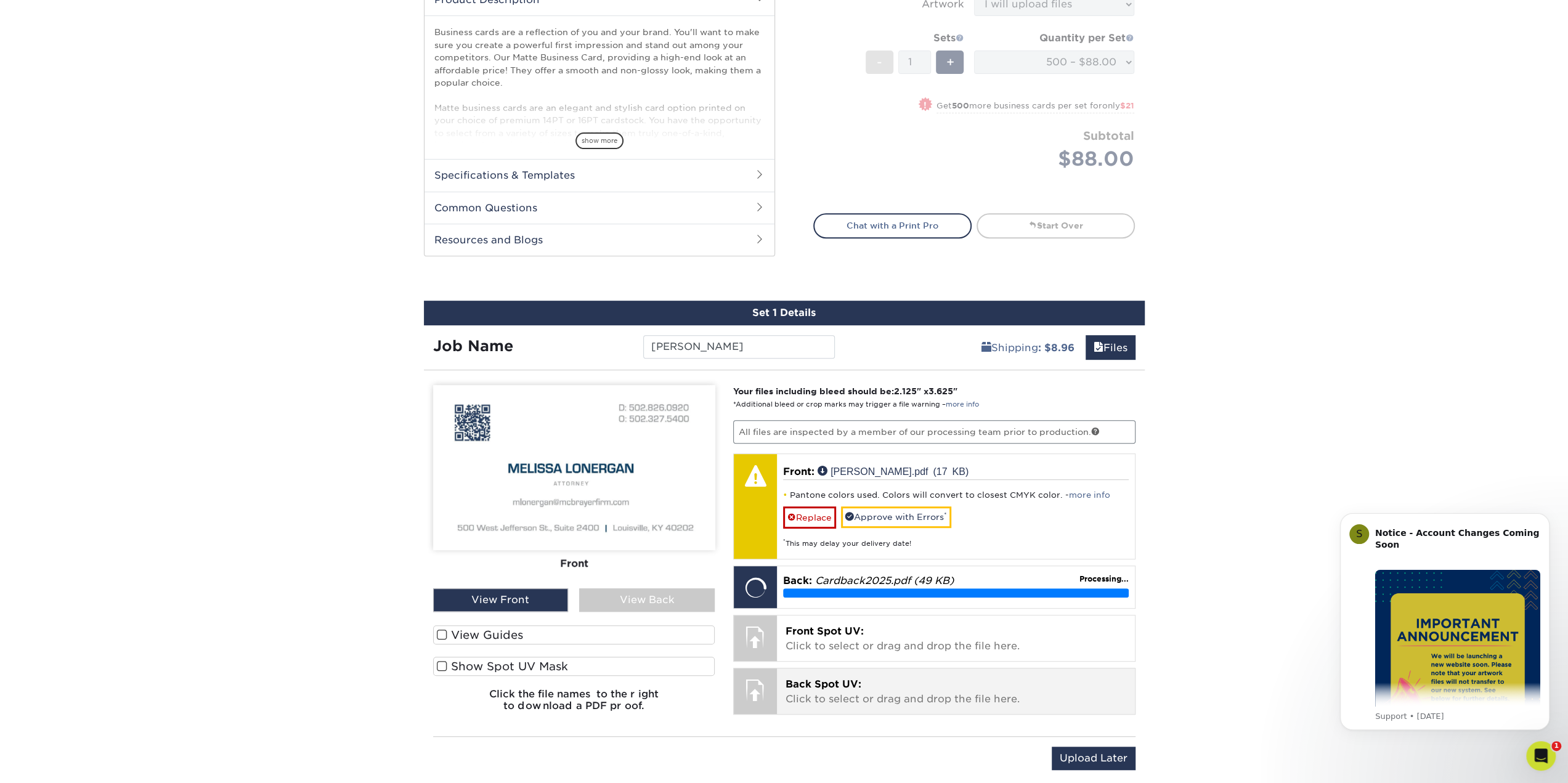
click at [796, 696] on p "Back Spot UV: Click to select or drag and drop the file here." at bounding box center [955, 692] width 341 height 30
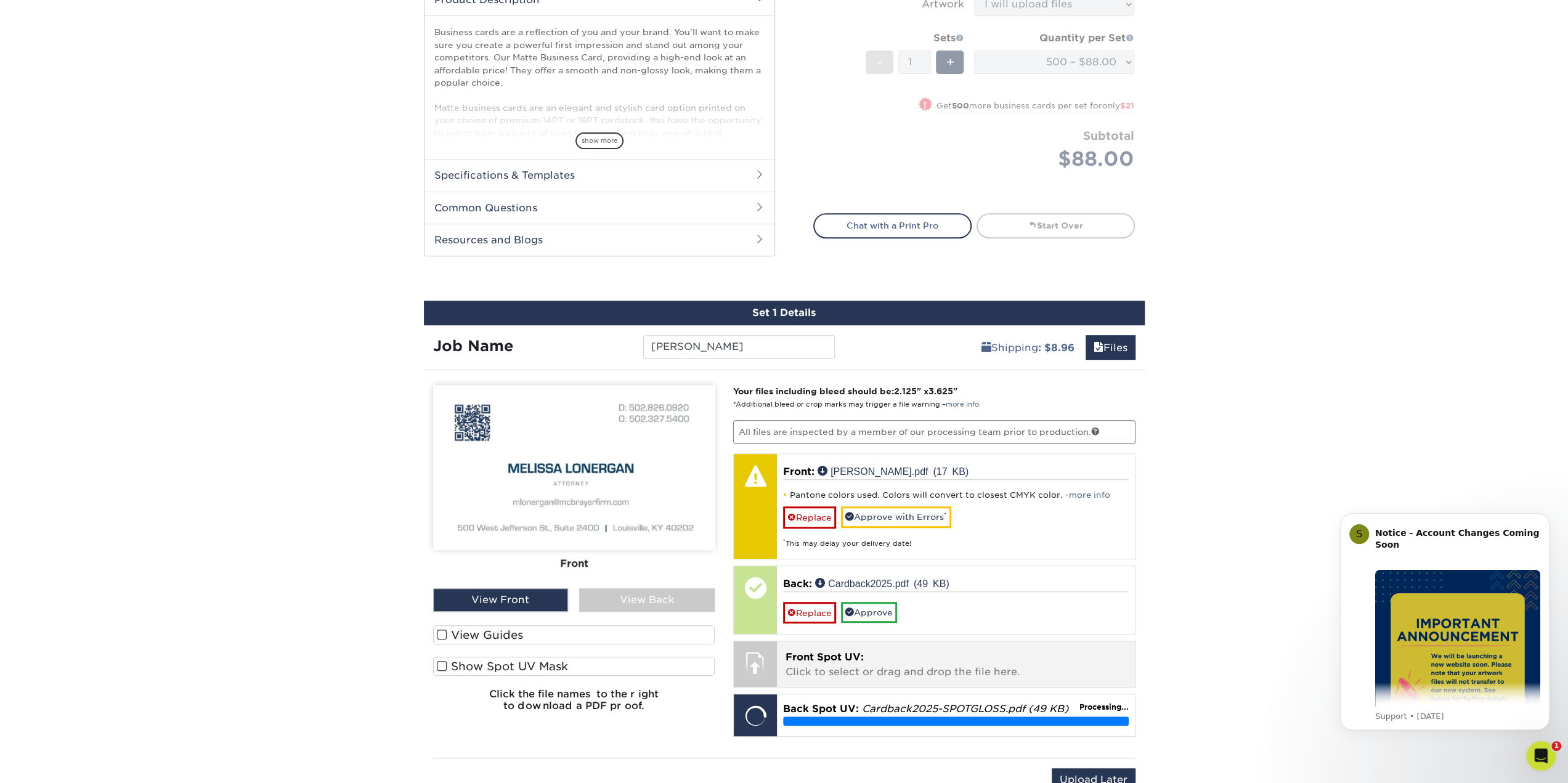
click at [873, 652] on p "Front Spot UV: Click to select or drag and drop the file here." at bounding box center [955, 665] width 341 height 30
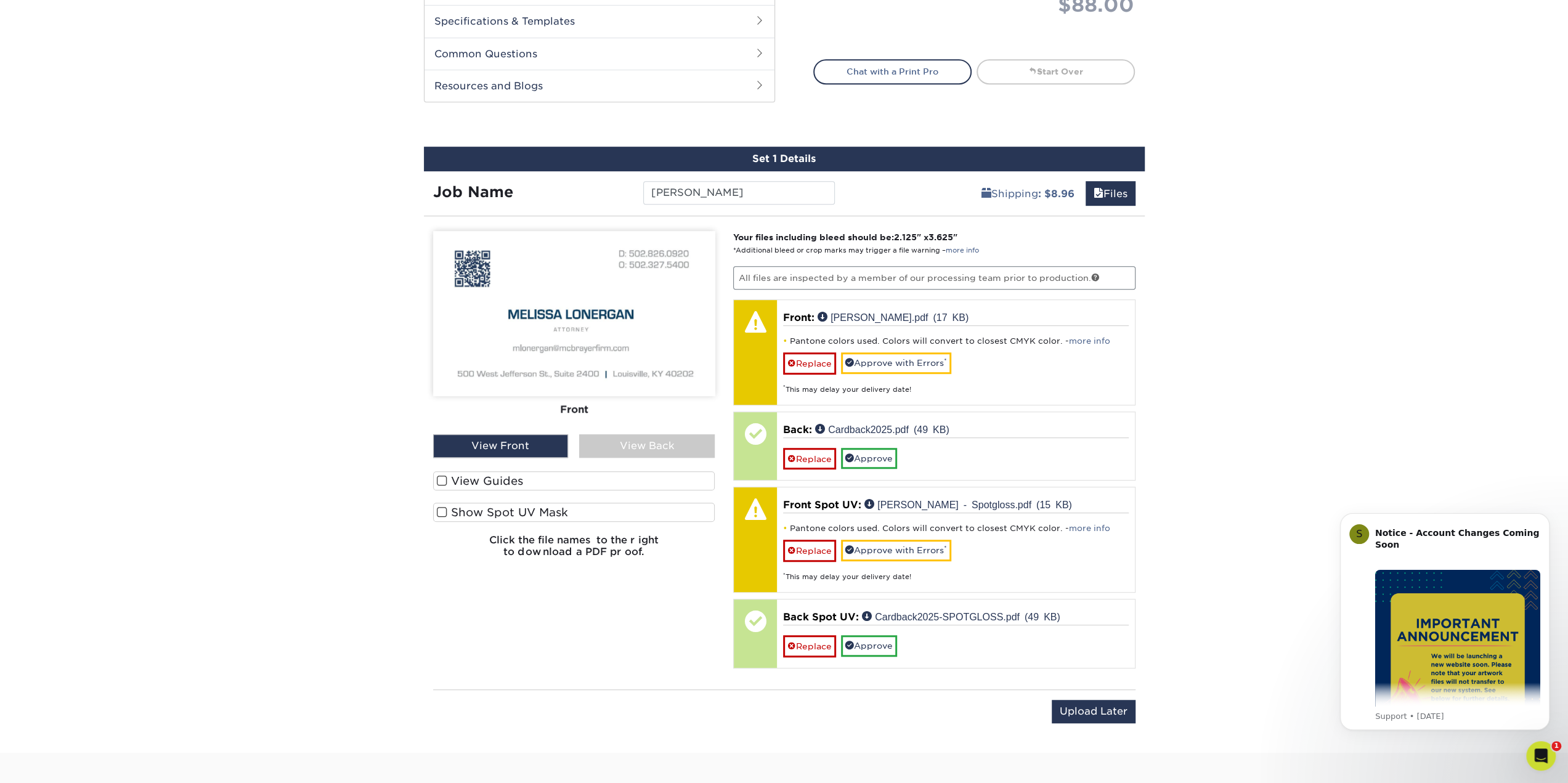
scroll to position [616, 0]
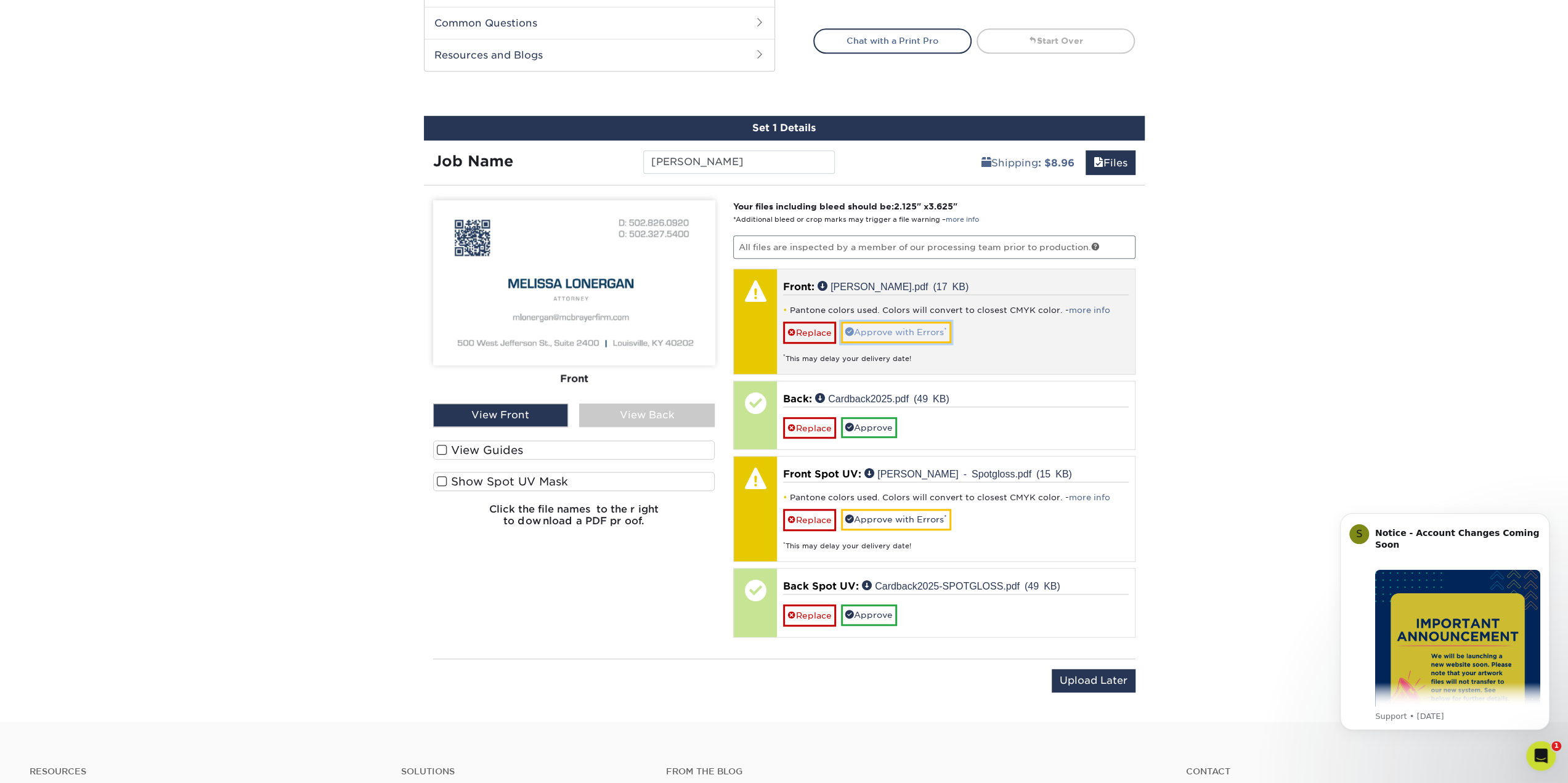
click at [901, 332] on link "Approve with Errors *" at bounding box center [896, 332] width 110 height 21
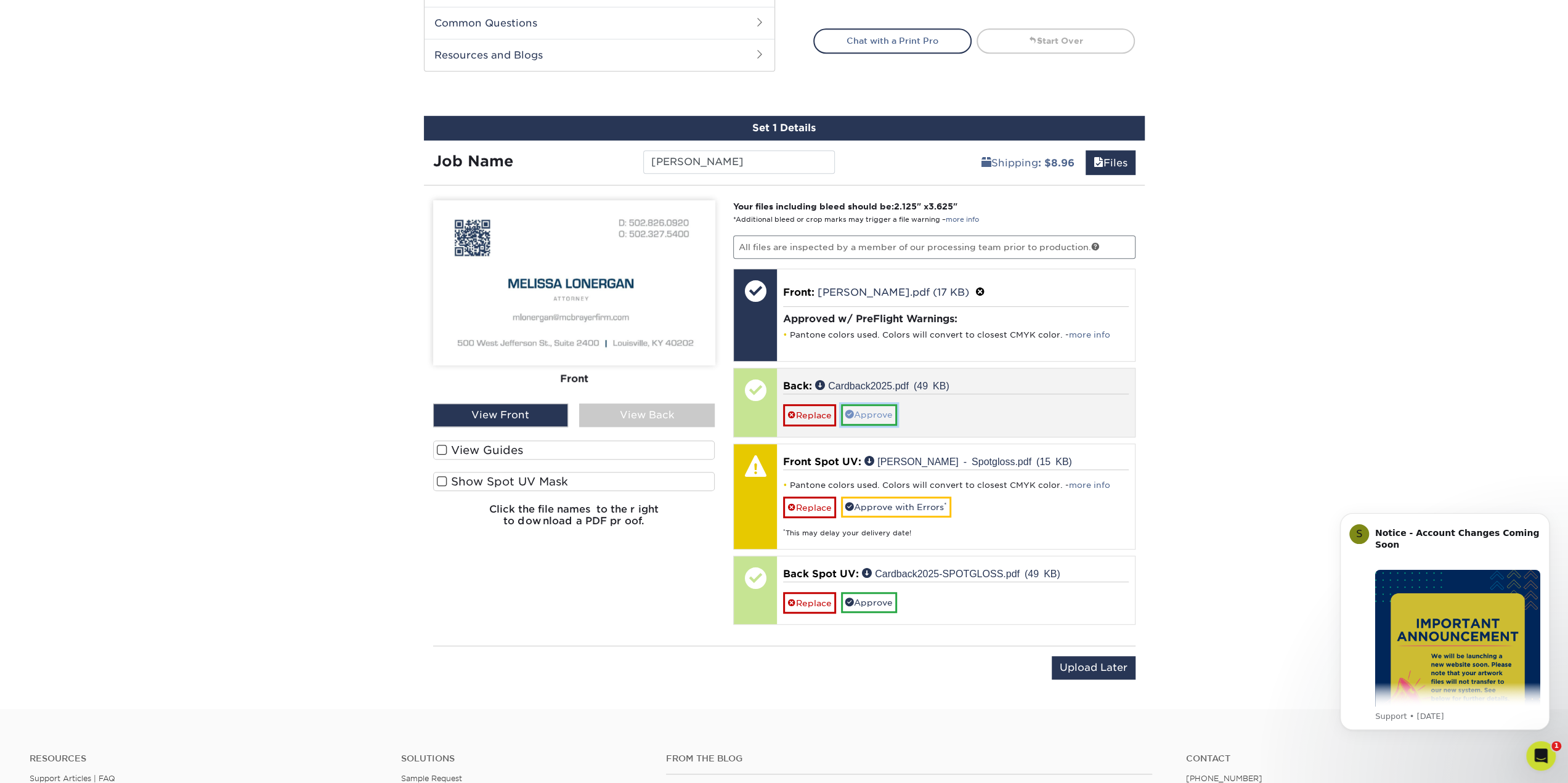
click at [877, 412] on link "Approve" at bounding box center [869, 414] width 56 height 21
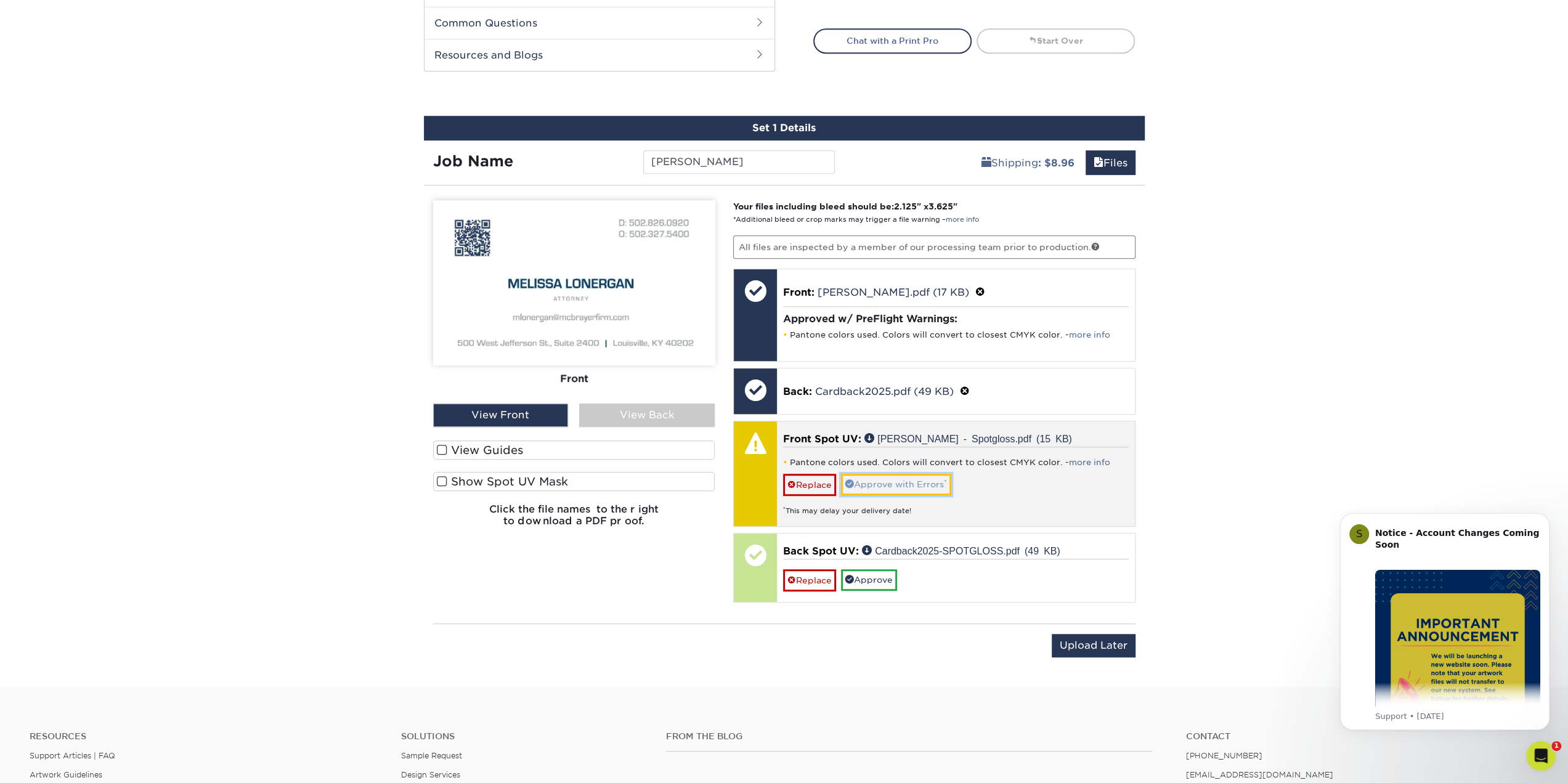
click at [872, 474] on link "Approve with Errors *" at bounding box center [896, 484] width 110 height 21
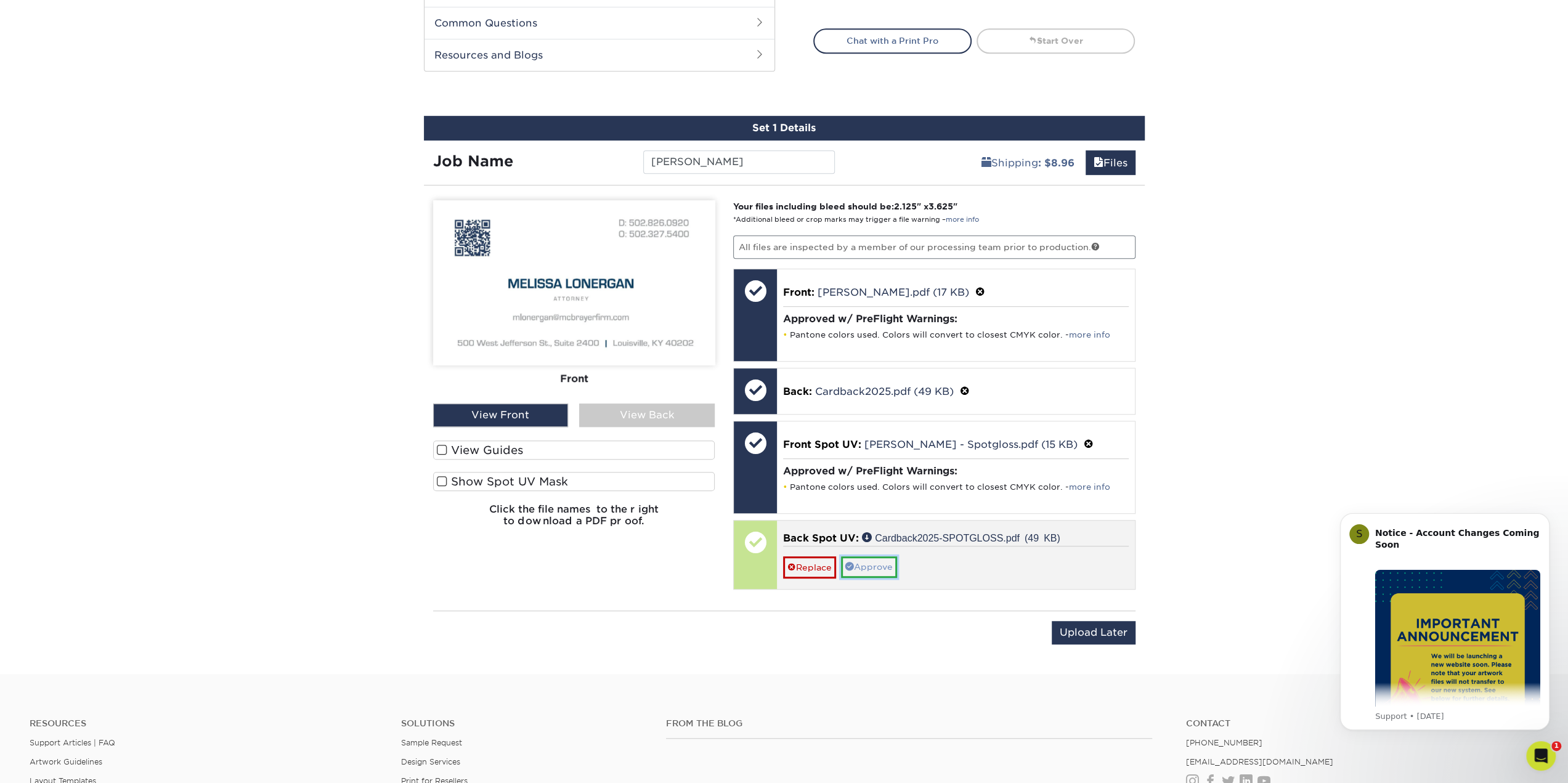
click at [868, 557] on link "Approve" at bounding box center [869, 566] width 56 height 21
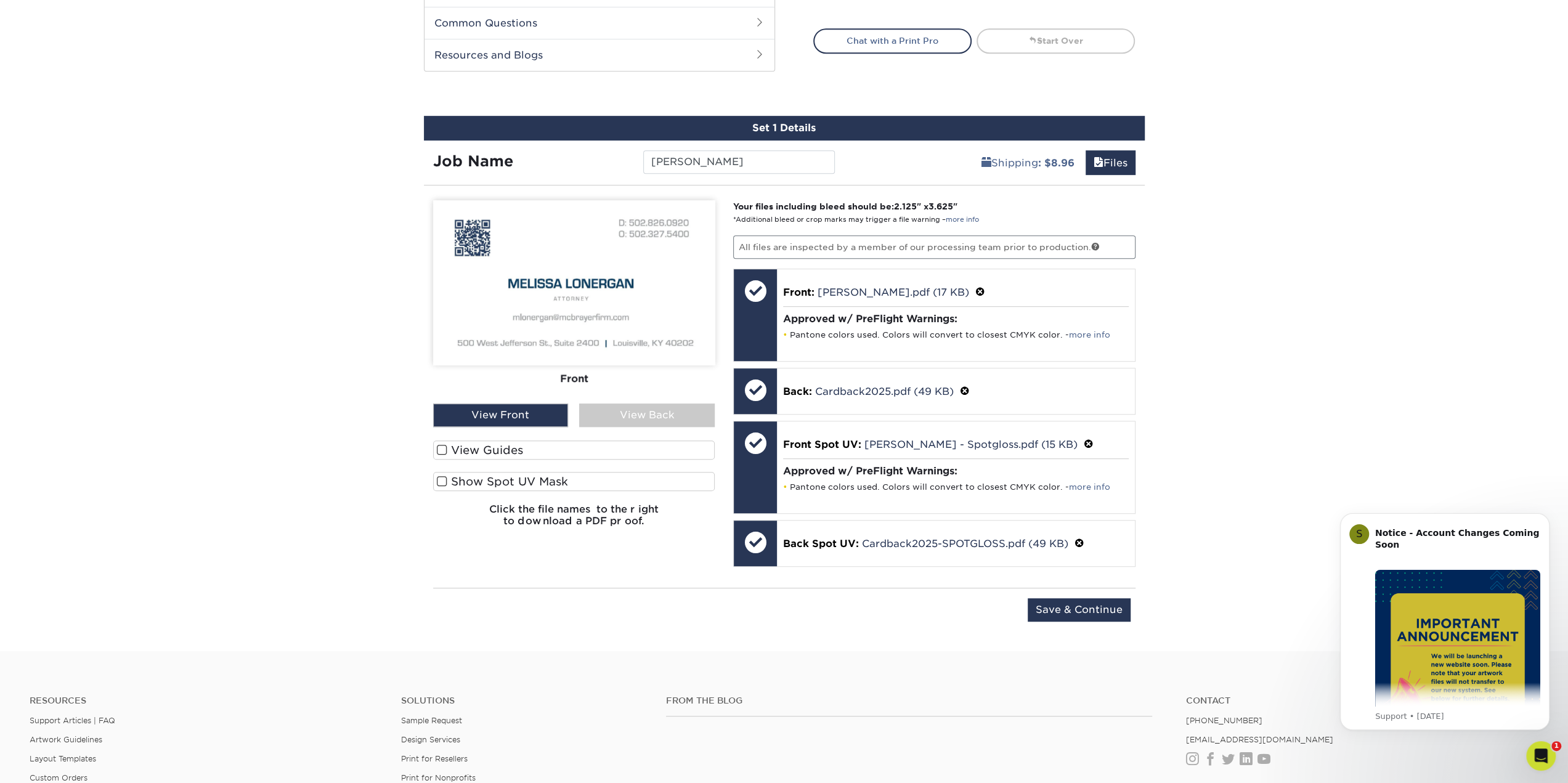
click at [498, 474] on label "Show Spot UV Mask" at bounding box center [574, 481] width 282 height 19
click at [0, 0] on input "Show Spot UV Mask" at bounding box center [0, 0] width 0 height 0
click at [498, 474] on label "Show Spot UV Mask" at bounding box center [574, 481] width 282 height 19
click at [0, 0] on input "Show Spot UV Mask" at bounding box center [0, 0] width 0 height 0
click at [1113, 606] on input "Save & Continue" at bounding box center [1079, 609] width 103 height 23
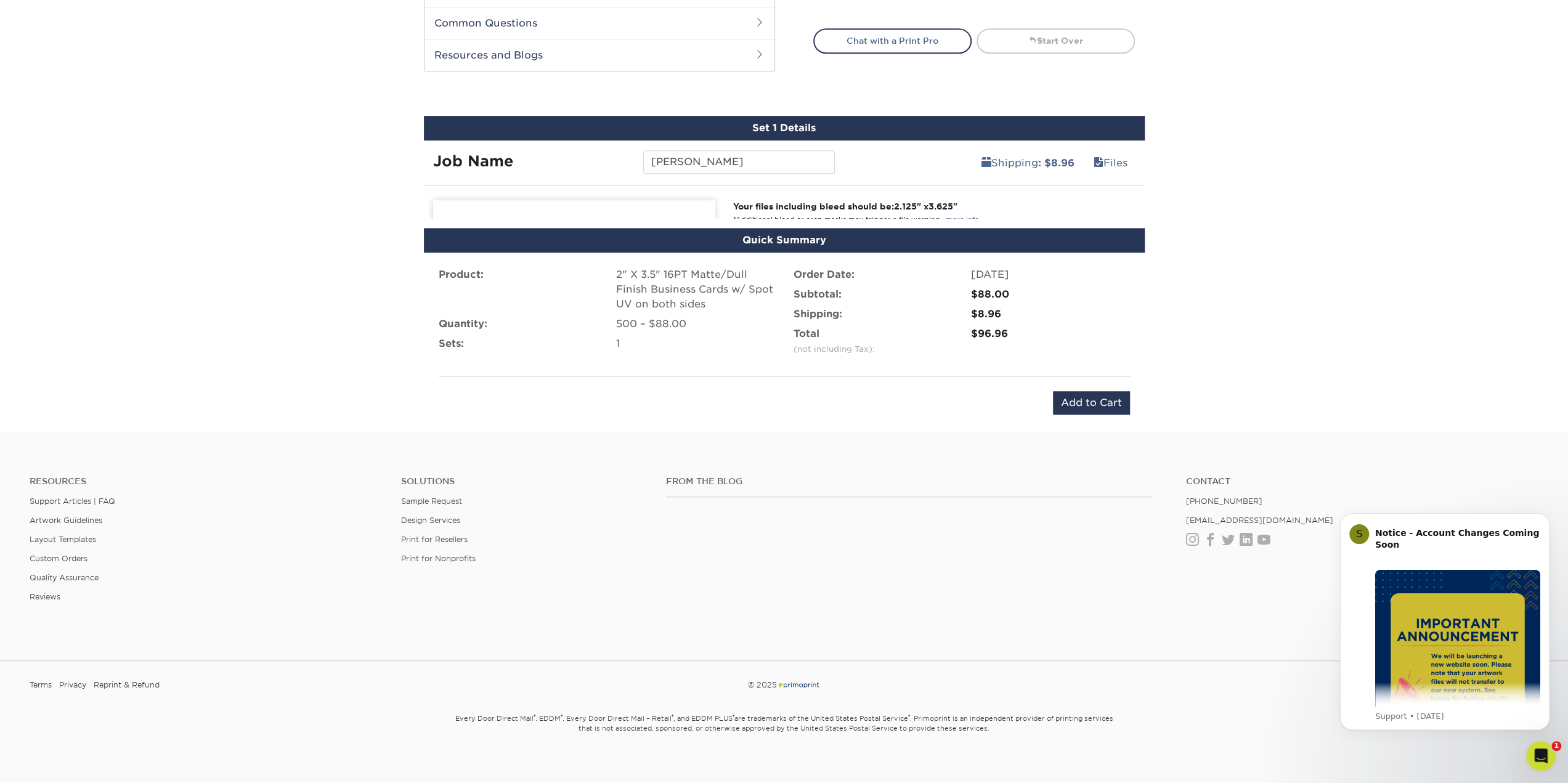
scroll to position [601, 0]
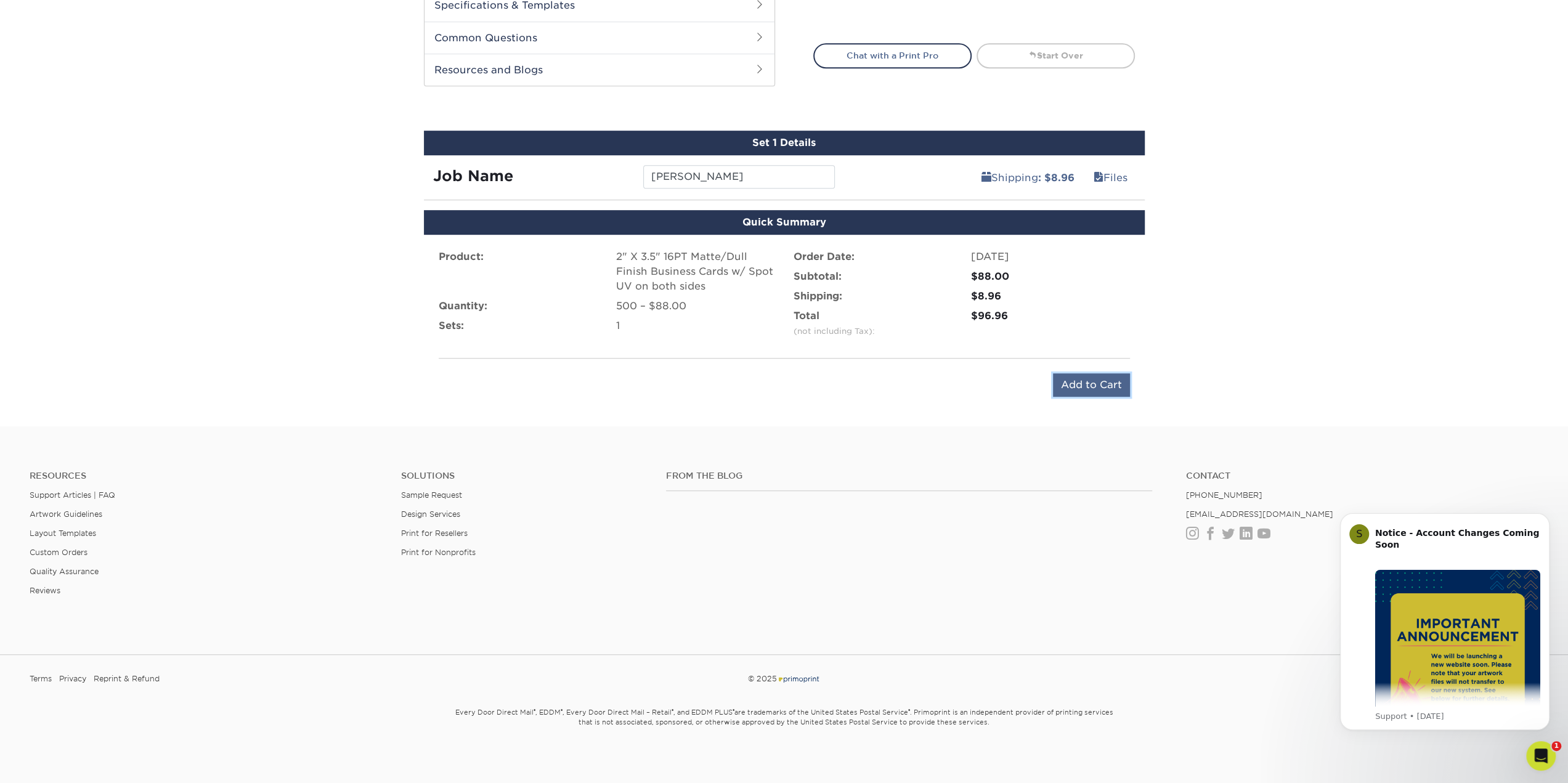
click at [1074, 383] on input "Add to Cart" at bounding box center [1092, 385] width 77 height 23
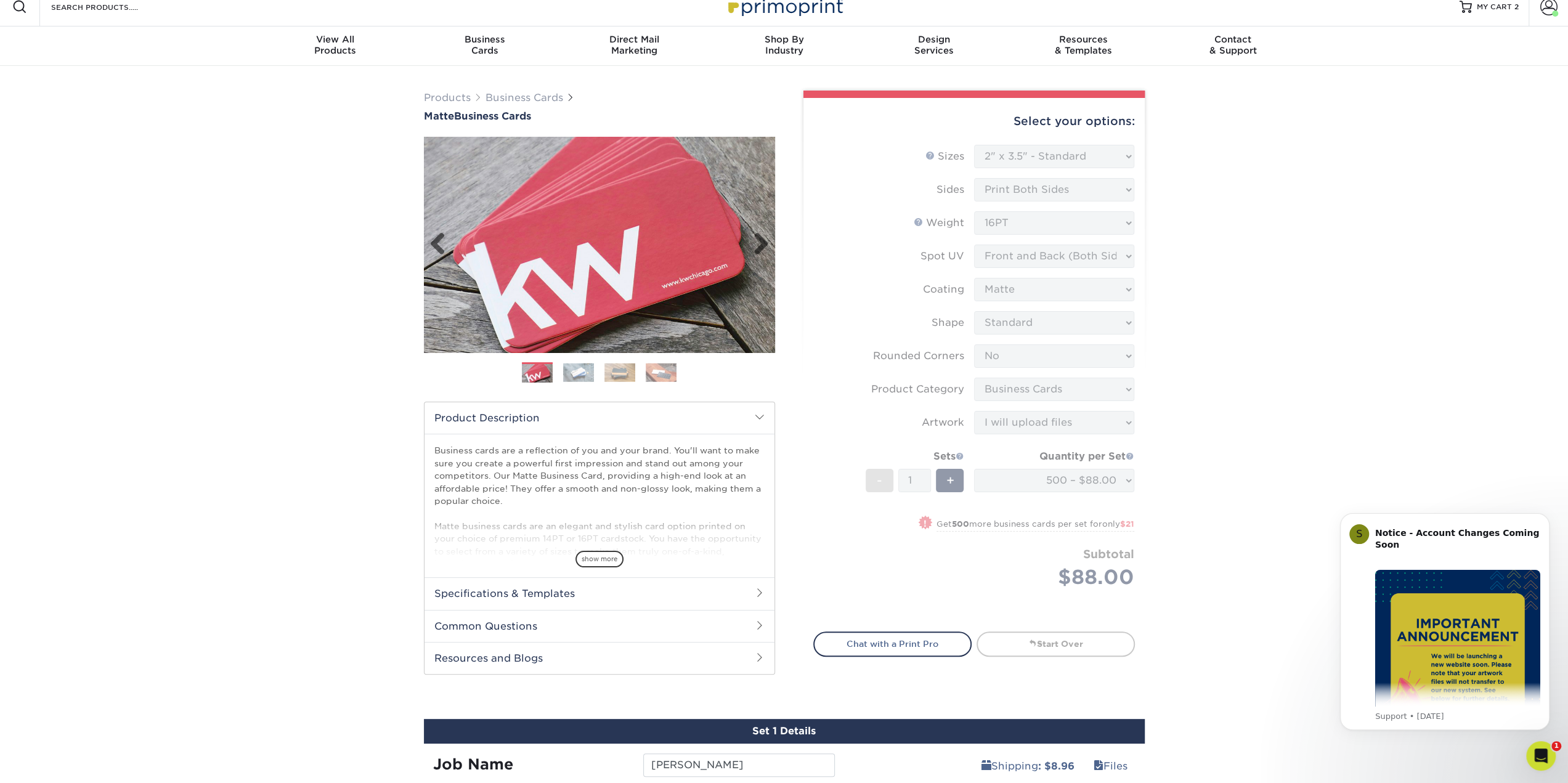
scroll to position [431, 0]
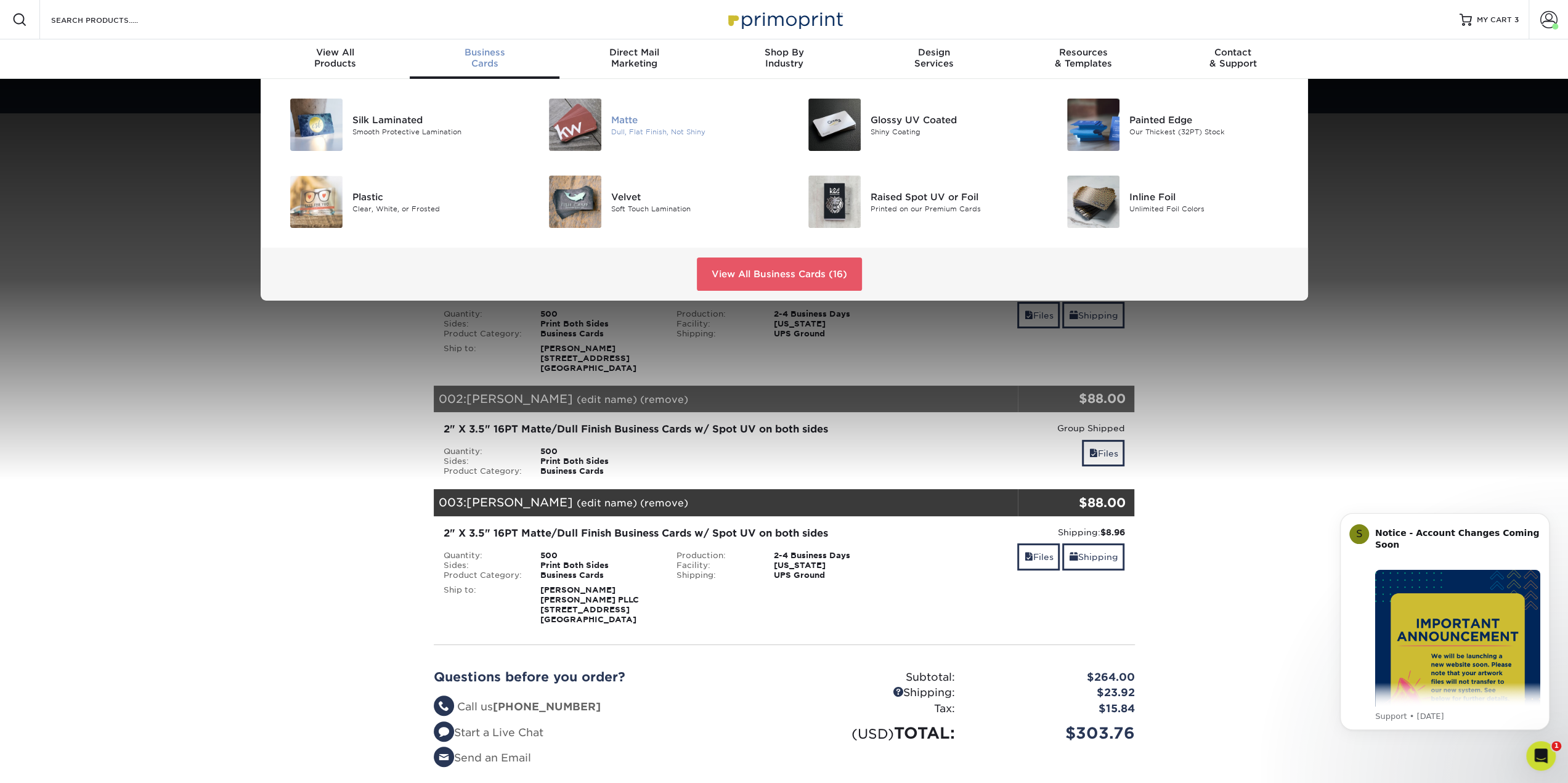
click at [581, 116] on img at bounding box center [575, 124] width 52 height 52
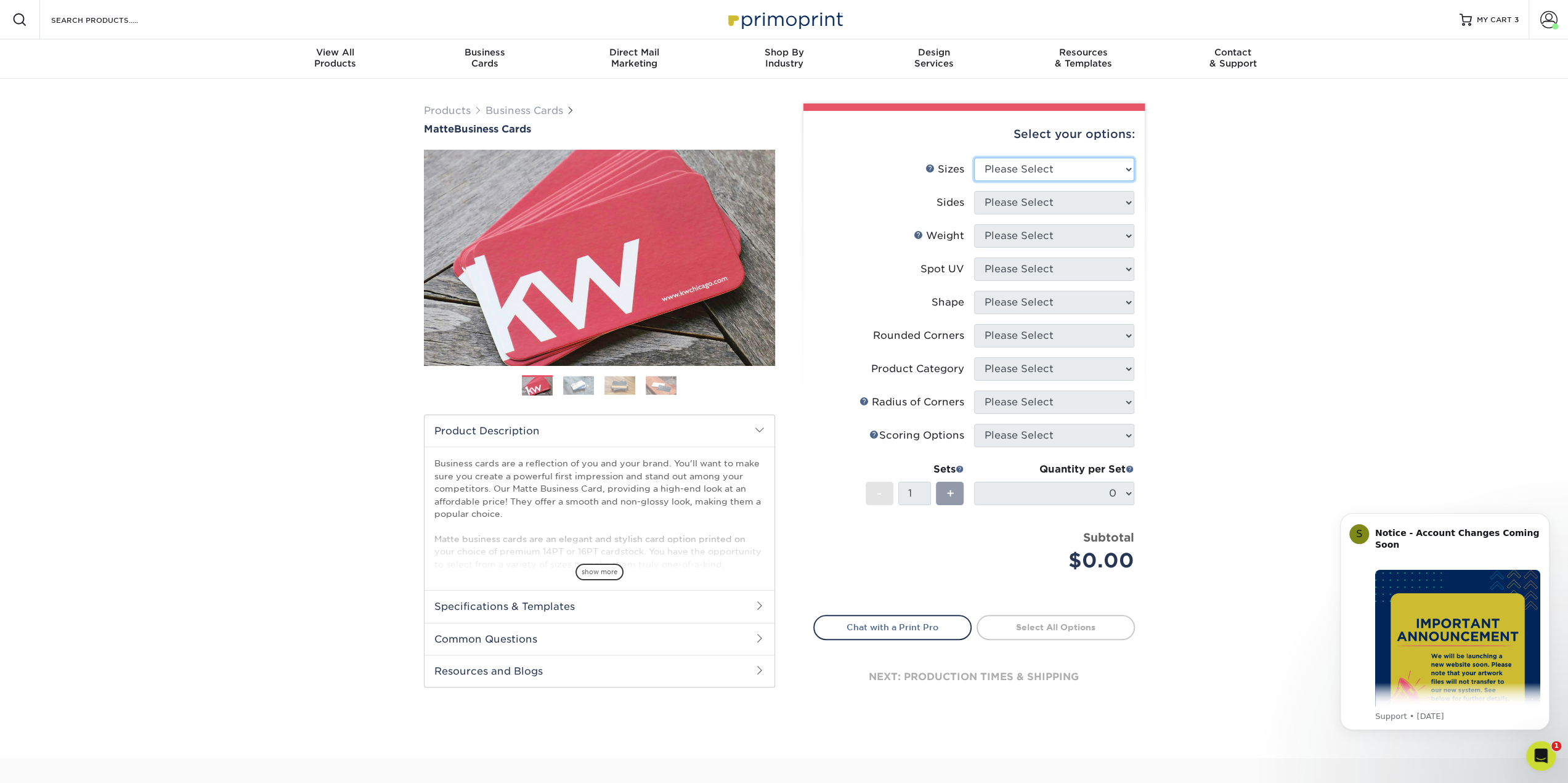
click at [1069, 174] on select "Please Select 1.5" x 3.5" - Mini 1.75" x 3.5" - Mini 2" x 2" - Square 2" x 3" -…" at bounding box center [1054, 169] width 160 height 23
select select "2.00x3.50"
click at [974, 158] on select "Please Select 1.5" x 3.5" - Mini 1.75" x 3.5" - Mini 2" x 2" - Square 2" x 3" -…" at bounding box center [1054, 169] width 160 height 23
click at [1013, 198] on select "Please Select Print Both Sides Print Front Only" at bounding box center [1054, 203] width 160 height 23
select select "13abbda7-1d64-4f25-8bb2-c179b224825d"
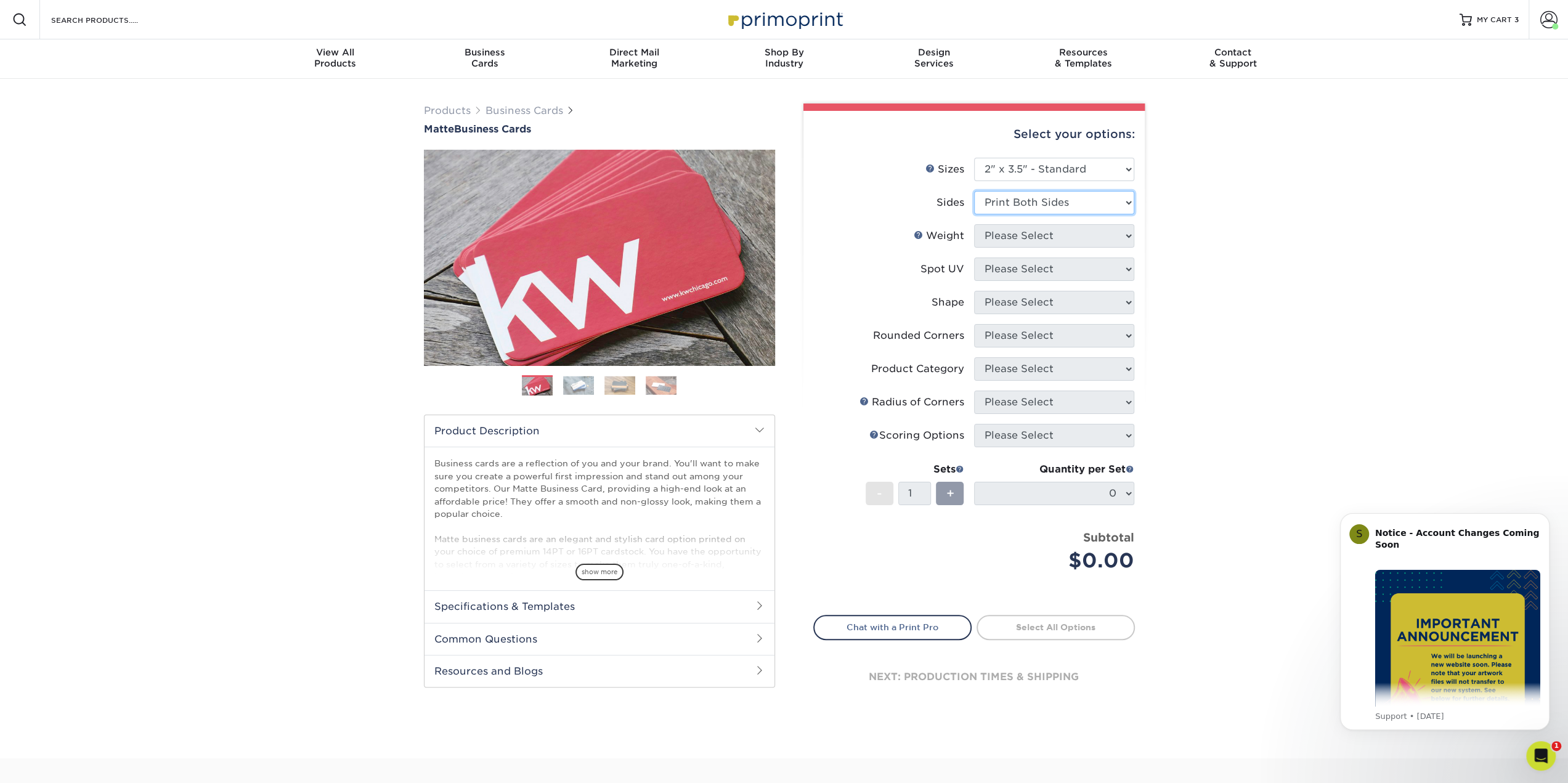
click at [974, 191] on select "Please Select Print Both Sides Print Front Only" at bounding box center [1054, 203] width 160 height 23
click at [1013, 237] on select "Please Select 16PT 14PT" at bounding box center [1054, 235] width 160 height 23
select select "16PT"
click at [974, 224] on select "Please Select 16PT 14PT" at bounding box center [1054, 235] width 160 height 23
click at [1014, 269] on select "Please Select No Spot UV Front and Back (Both Sides) Front Only Back Only" at bounding box center [1054, 269] width 160 height 23
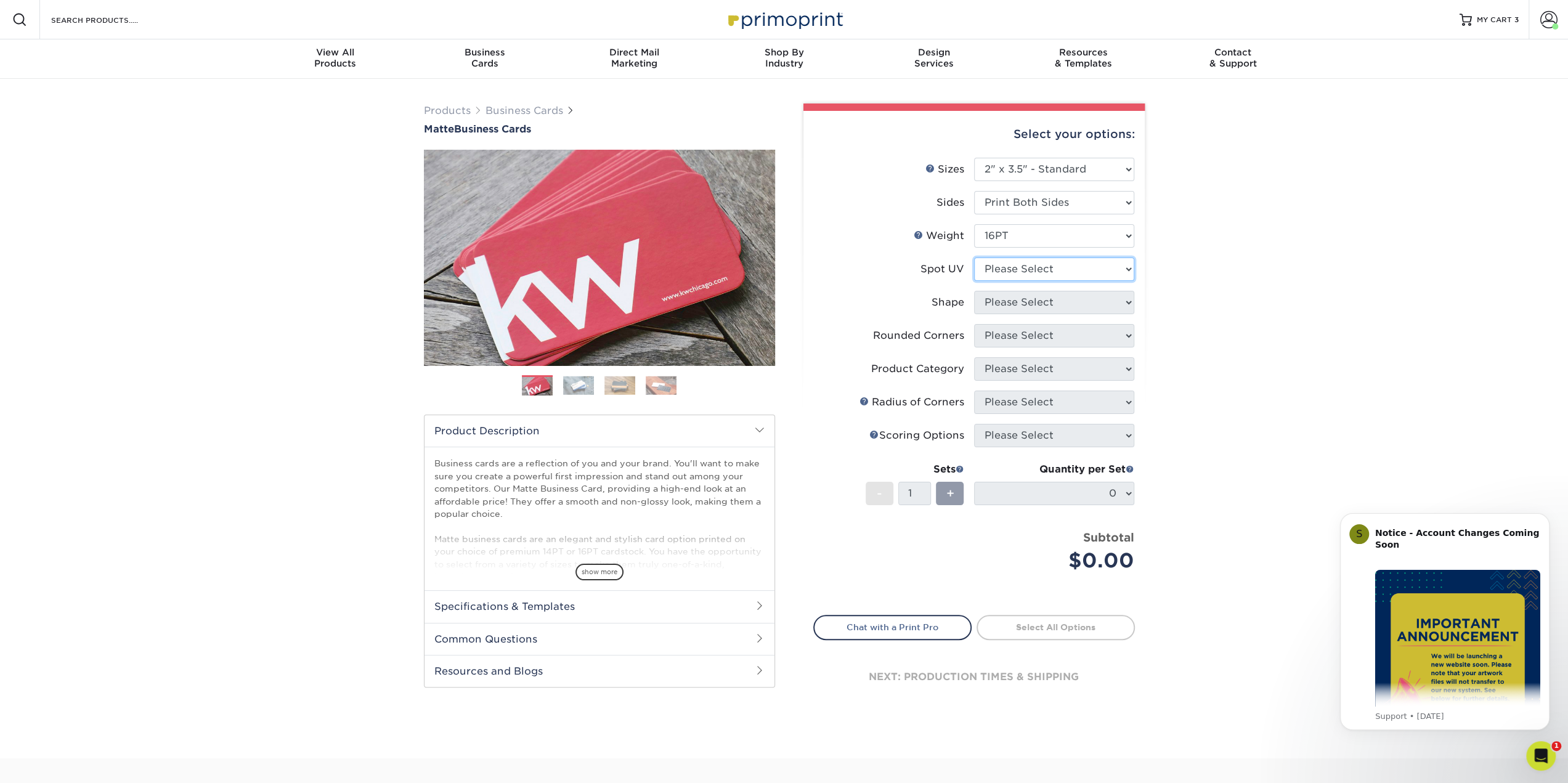
select select "0"
click at [974, 257] on select "Please Select No Spot UV Front and Back (Both Sides) Front Only Back Only" at bounding box center [1054, 269] width 160 height 23
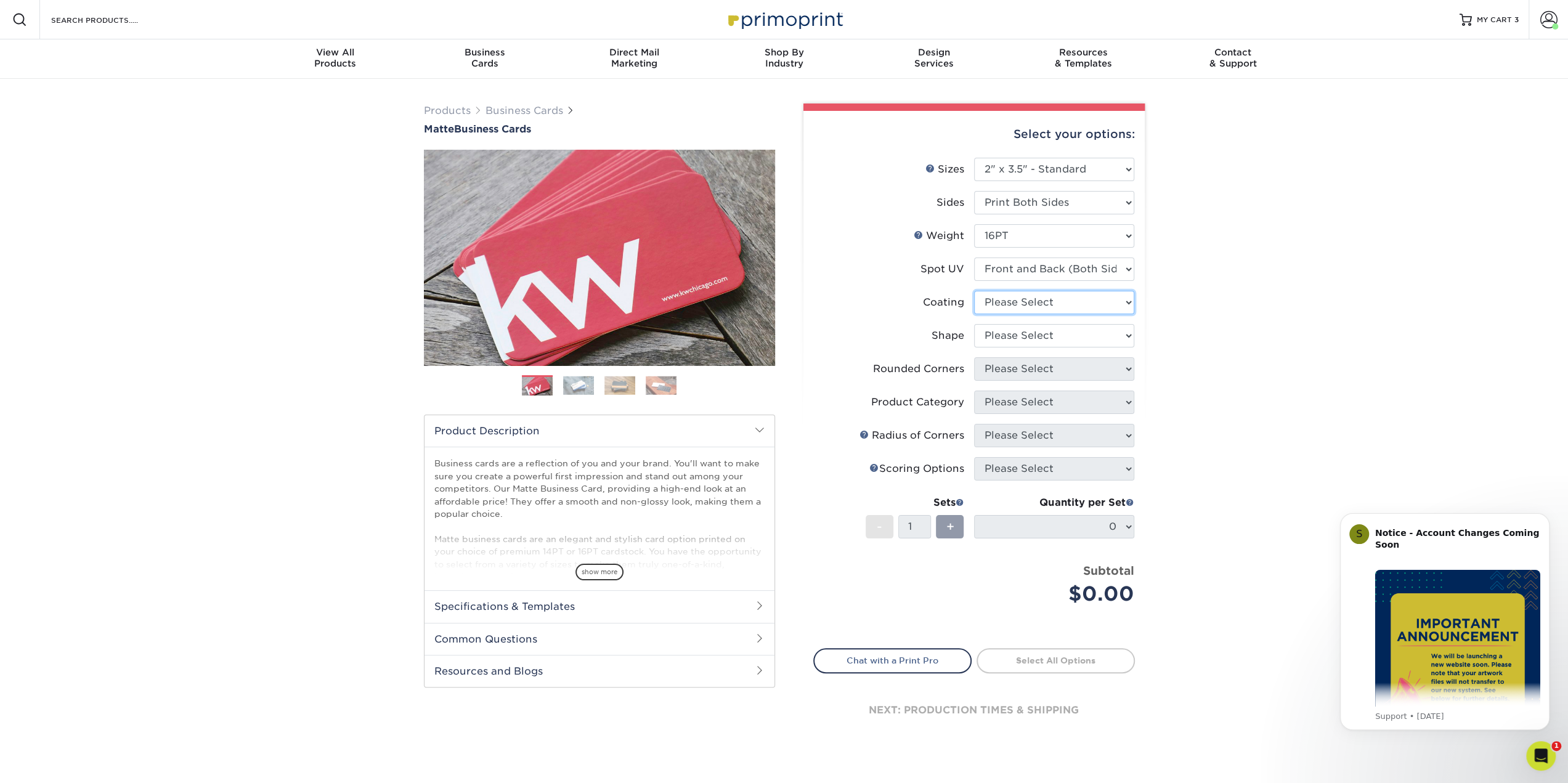
click at [1017, 302] on select at bounding box center [1054, 302] width 160 height 23
select select "121bb7b5-3b4d-429f-bd8d-bbf80e953313"
click at [974, 291] on select at bounding box center [1054, 302] width 160 height 23
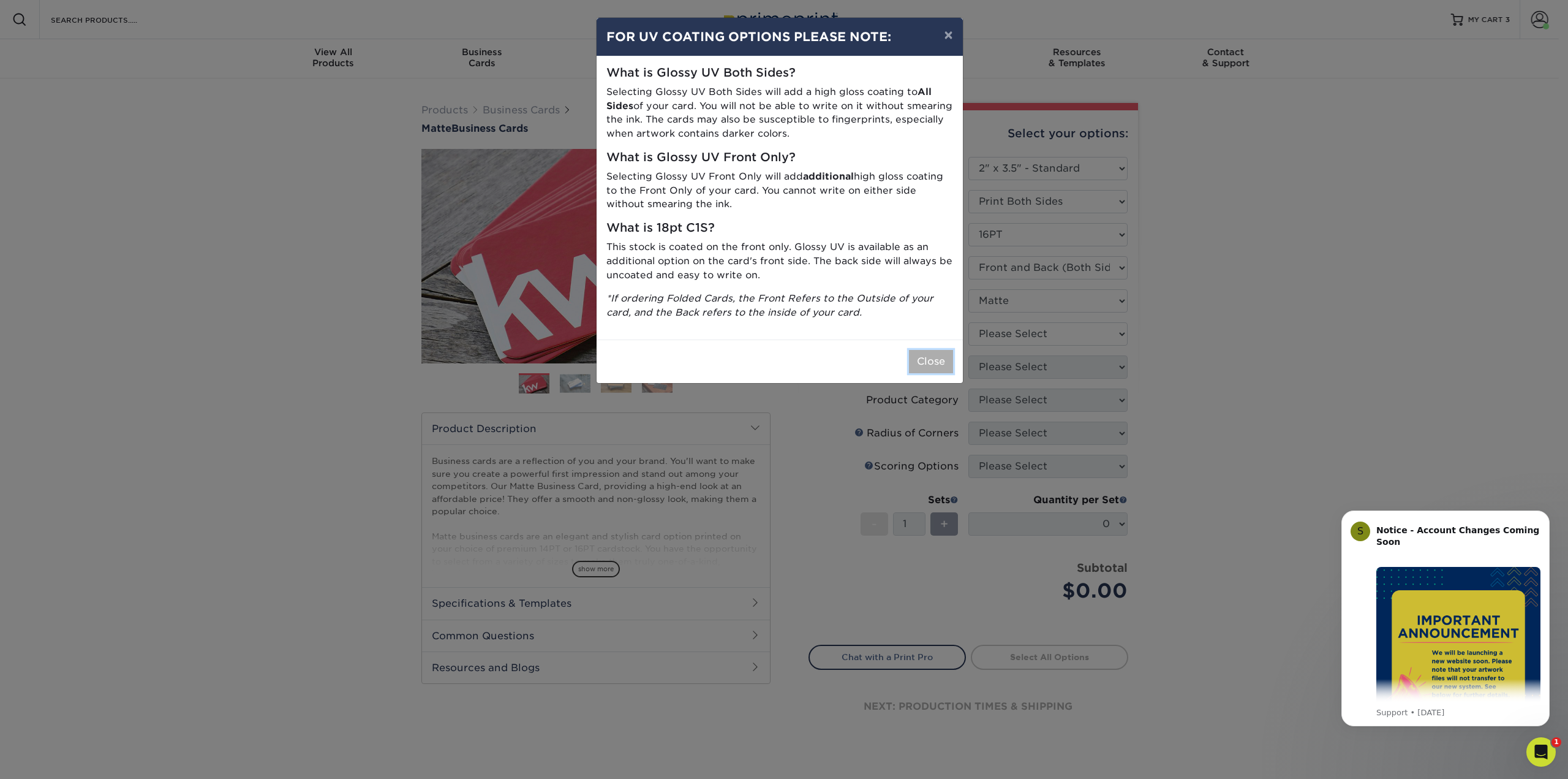
click at [938, 367] on button "Close" at bounding box center [931, 362] width 44 height 23
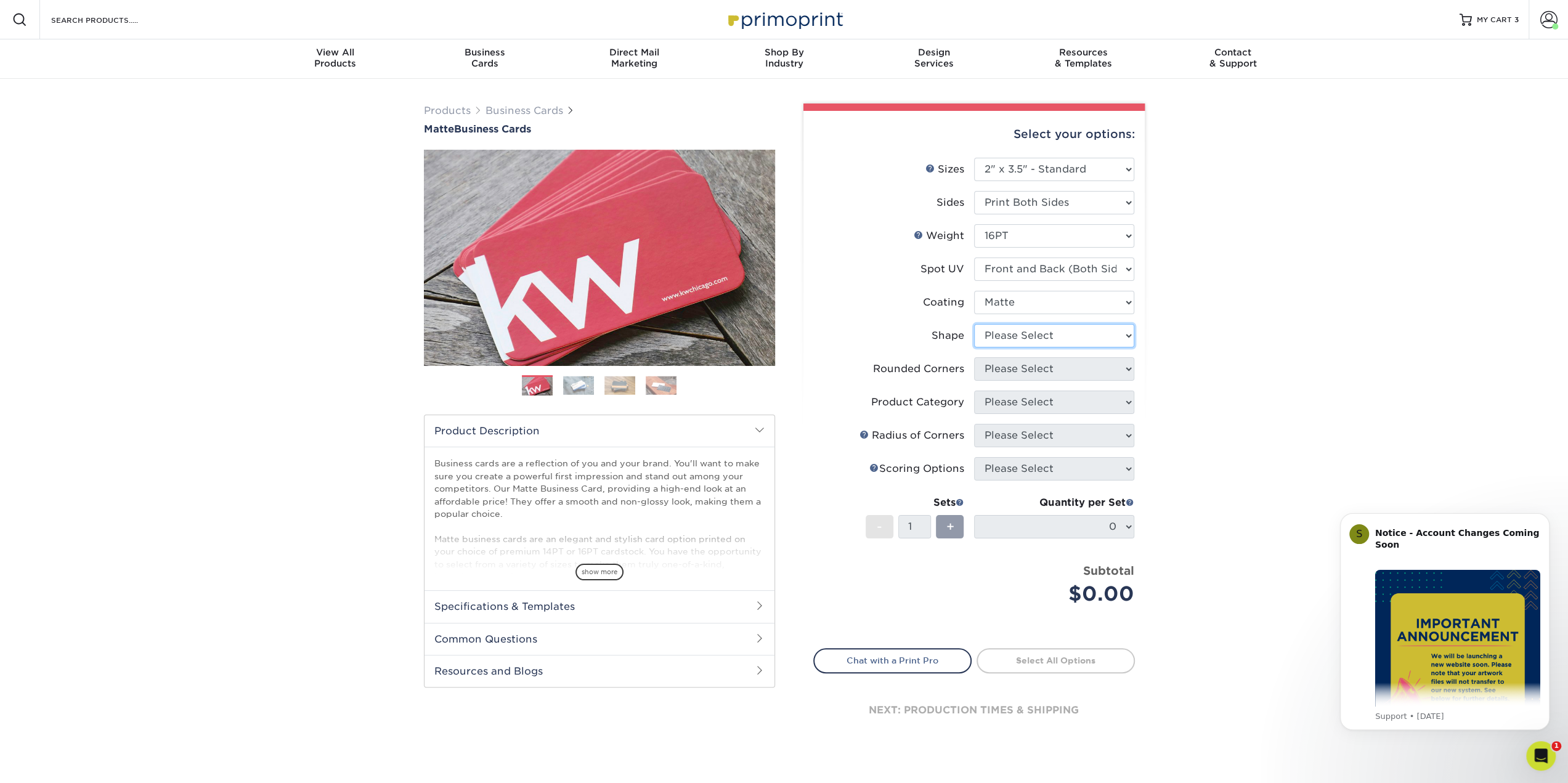
click at [996, 333] on select "Please Select Standard" at bounding box center [1054, 336] width 160 height 23
select select "standard"
click at [974, 324] on select "Please Select Standard" at bounding box center [1054, 336] width 160 height 23
click at [1002, 369] on select "Please Select Yes - Round 2 Corners Yes - Round 4 Corners No" at bounding box center [1054, 369] width 160 height 23
select select "0"
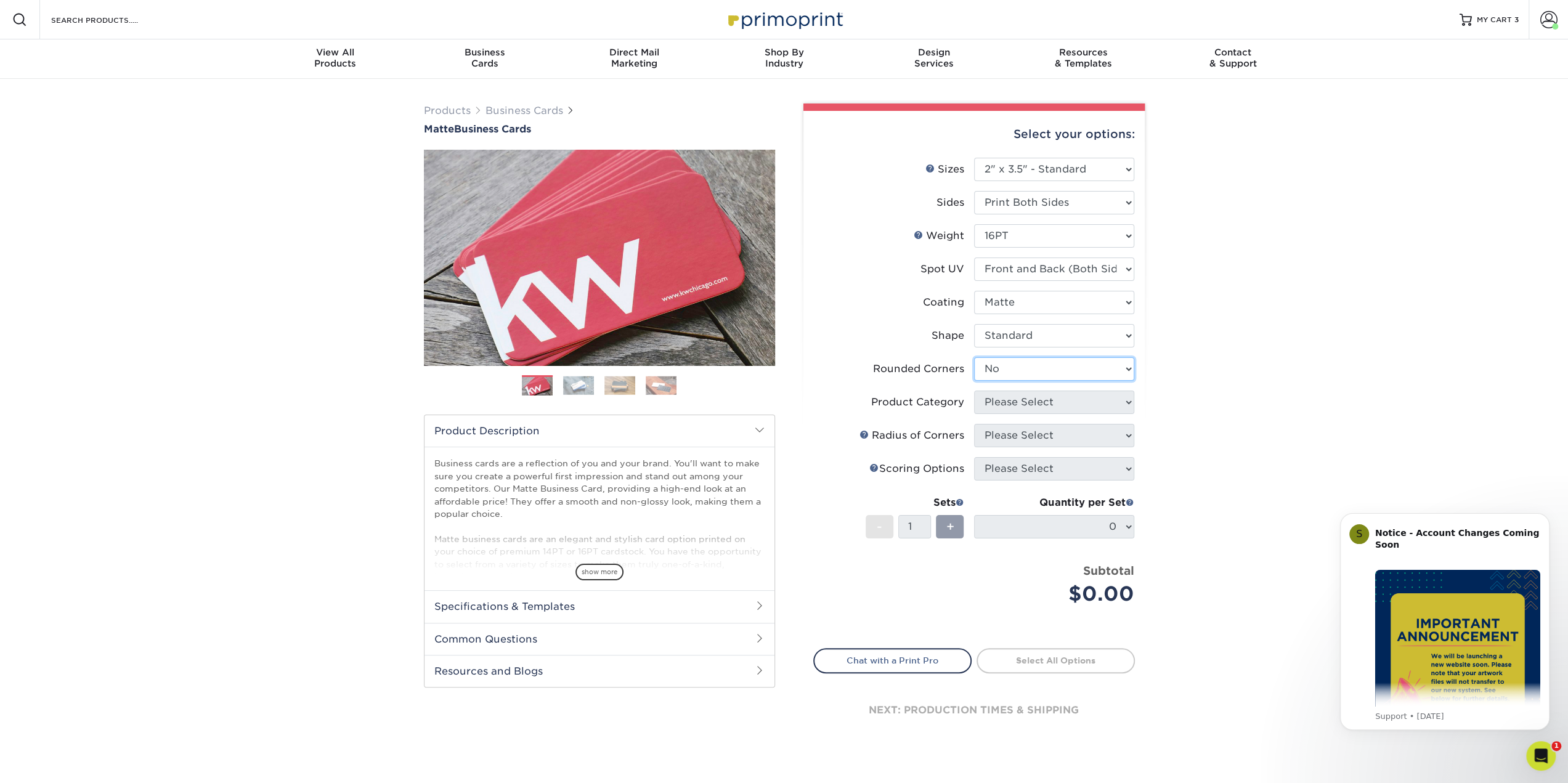
click at [974, 357] on select "Please Select Yes - Round 2 Corners Yes - Round 4 Corners No" at bounding box center [1054, 369] width 160 height 23
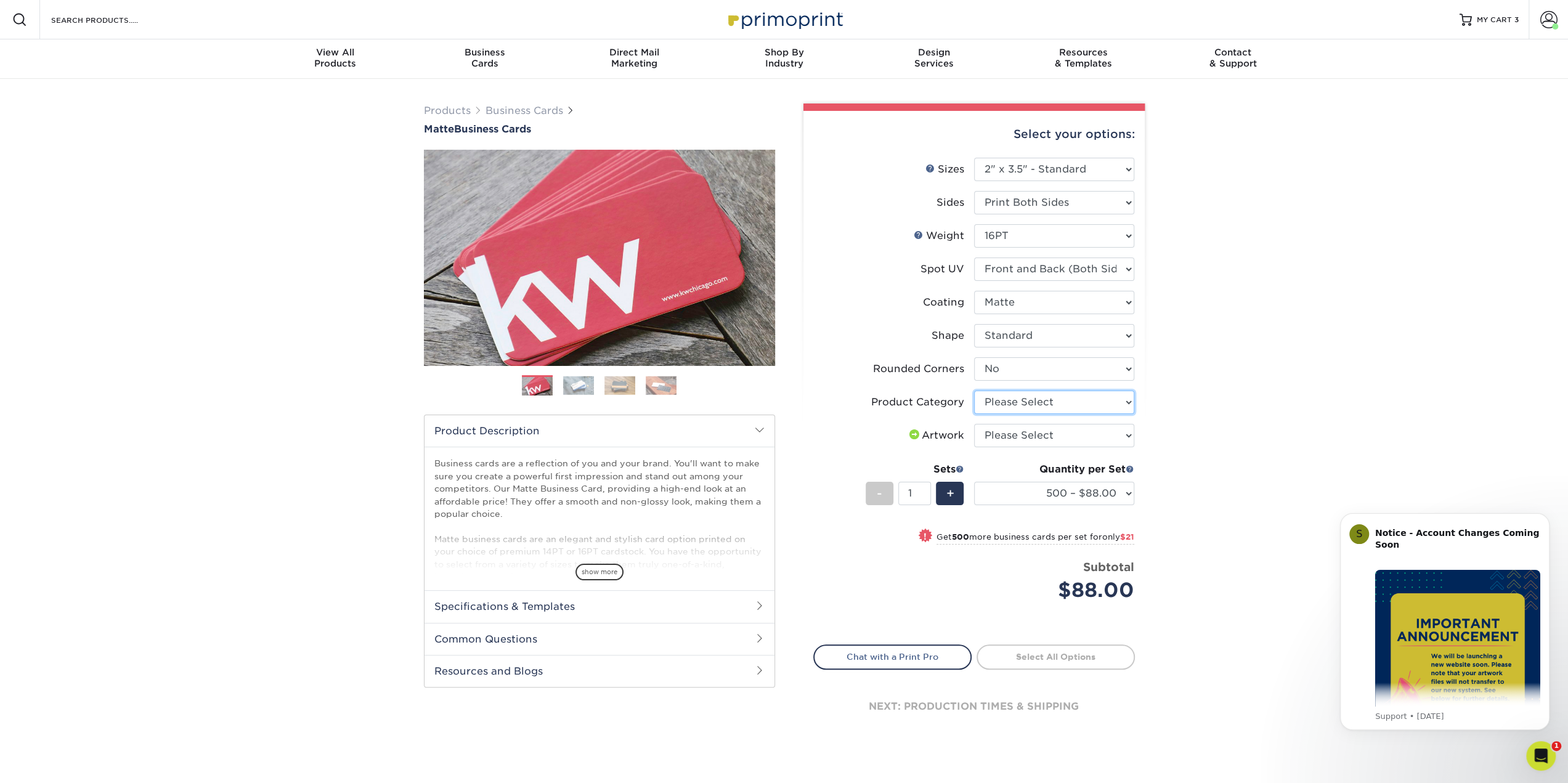
click at [1005, 404] on select "Please Select Business Cards" at bounding box center [1054, 402] width 160 height 23
select select "3b5148f1-0588-4f88-a218-97bcfdce65c1"
click at [974, 391] on select "Please Select Business Cards" at bounding box center [1054, 402] width 160 height 23
click at [1005, 434] on select "Please Select I will upload files I need a design - $100" at bounding box center [1054, 436] width 160 height 23
select select "upload"
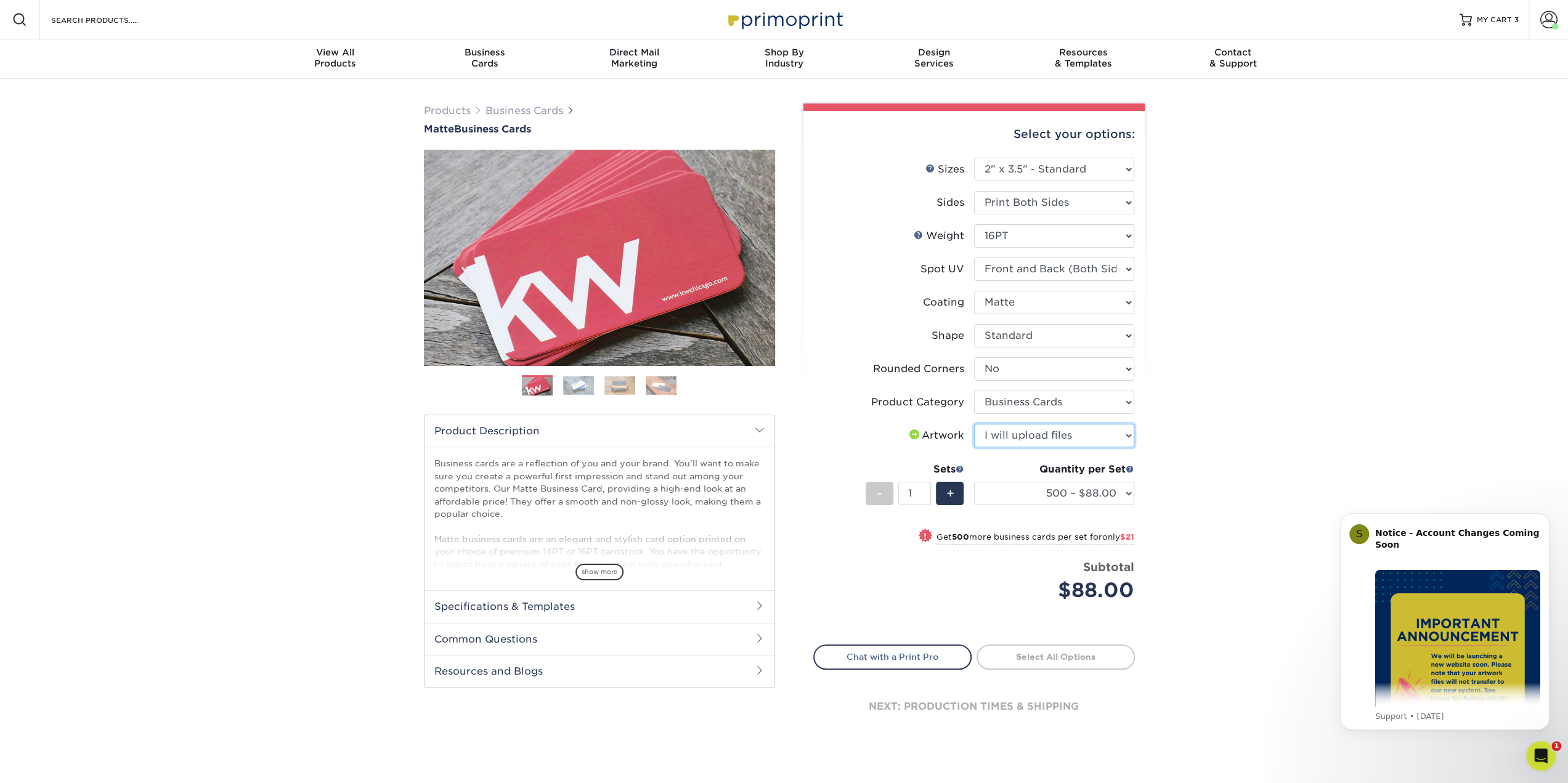
click at [974, 424] on select "Please Select I will upload files I need a design - $100" at bounding box center [1054, 436] width 160 height 23
click at [1034, 659] on link "Proceed to Shipping" at bounding box center [1056, 655] width 158 height 22
type input "Set 1"
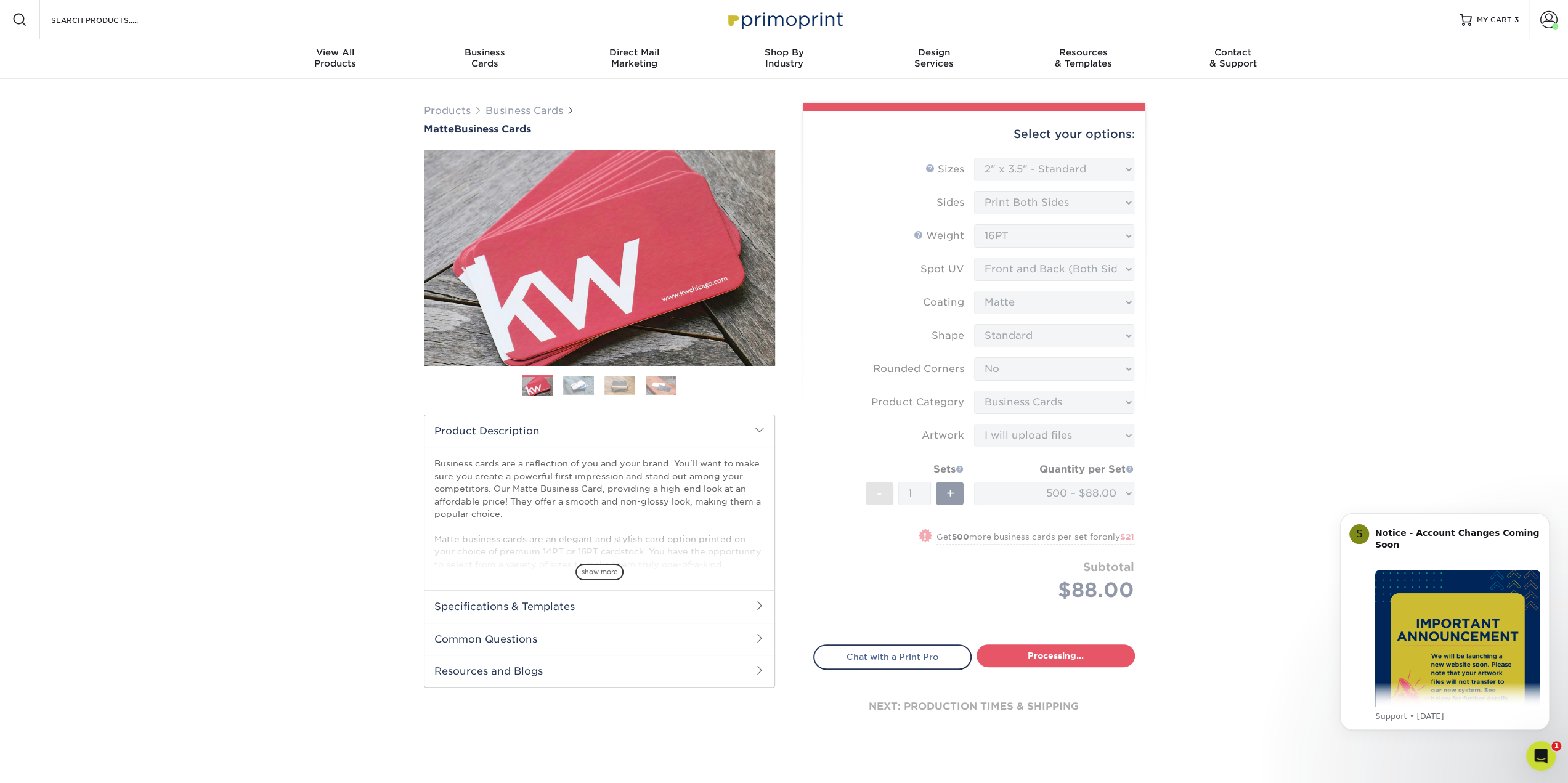
select select "84b0d15f-6b65-4aa4-bc5a-4a65d7730aad"
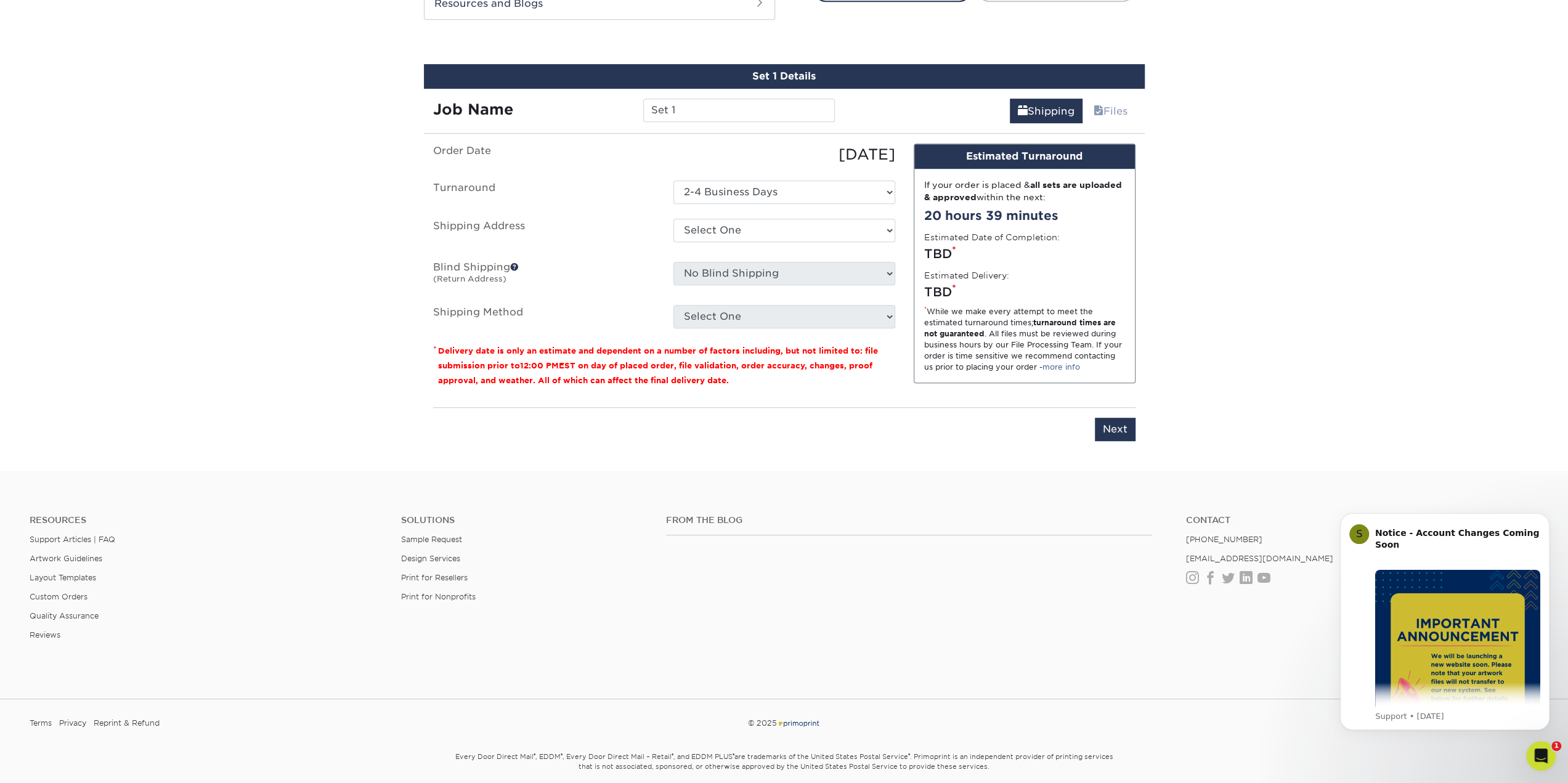
scroll to position [677, 0]
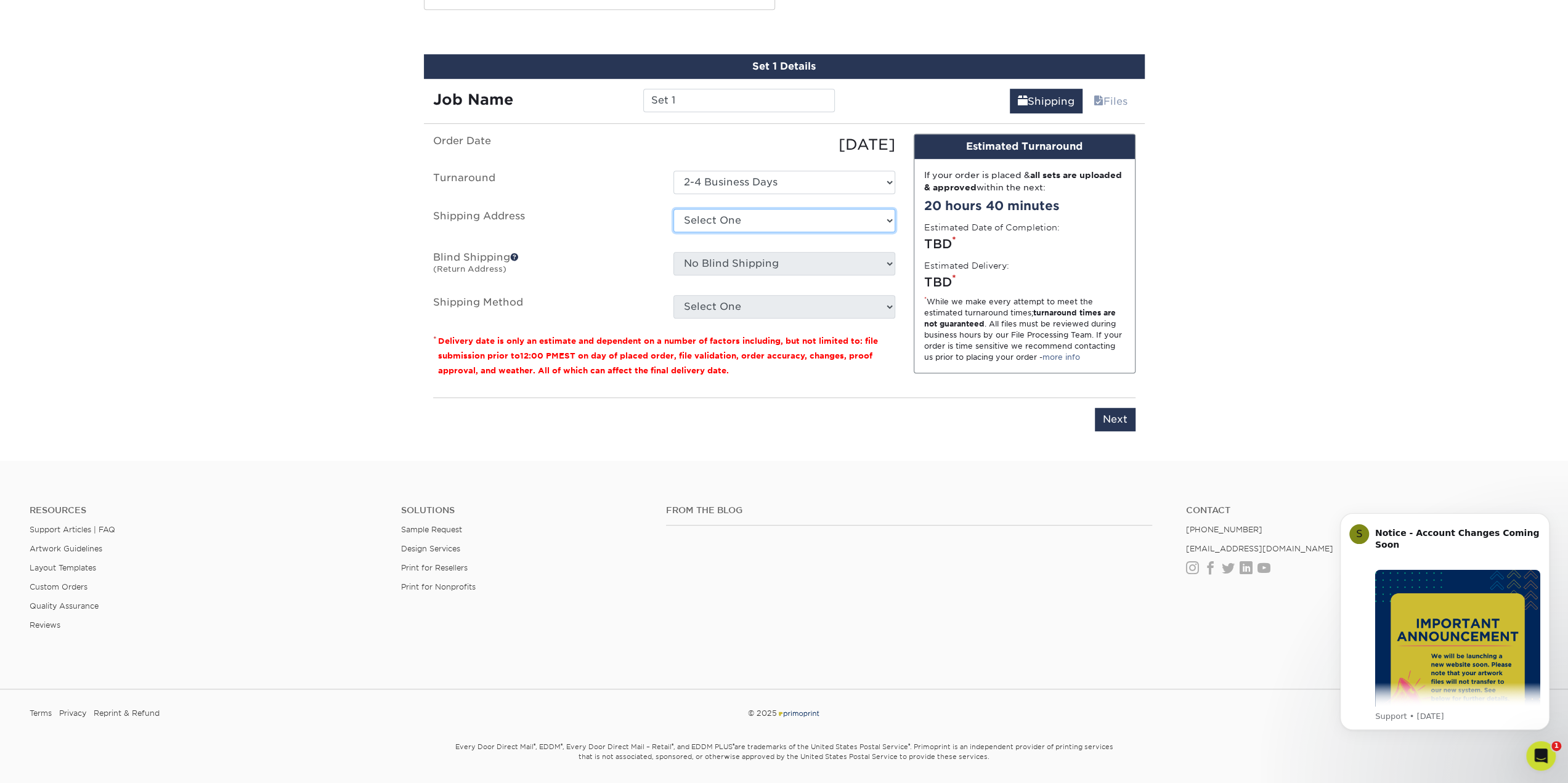
click at [816, 217] on select "Select One Lexington Office + Add New Address" at bounding box center [784, 221] width 222 height 23
select select "286597"
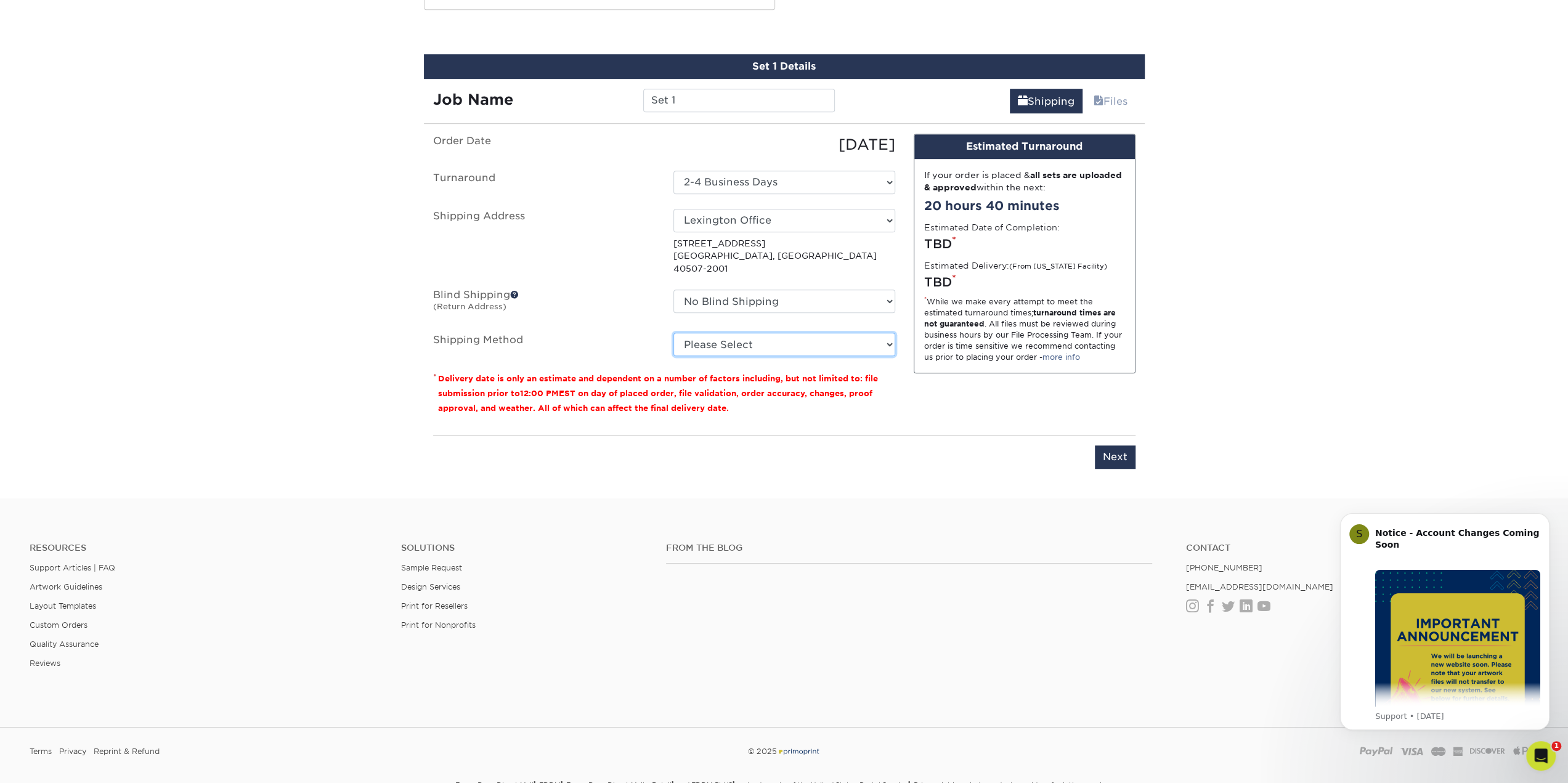
click at [798, 333] on select "Please Select Ground Shipping (+$8.96) 3 Day Shipping Service (+$15.34) 2 Day A…" at bounding box center [784, 344] width 222 height 23
select select "03"
click at [673, 333] on select "Please Select Ground Shipping (+$8.96) 3 Day Shipping Service (+$15.34) 2 Day A…" at bounding box center [784, 344] width 222 height 23
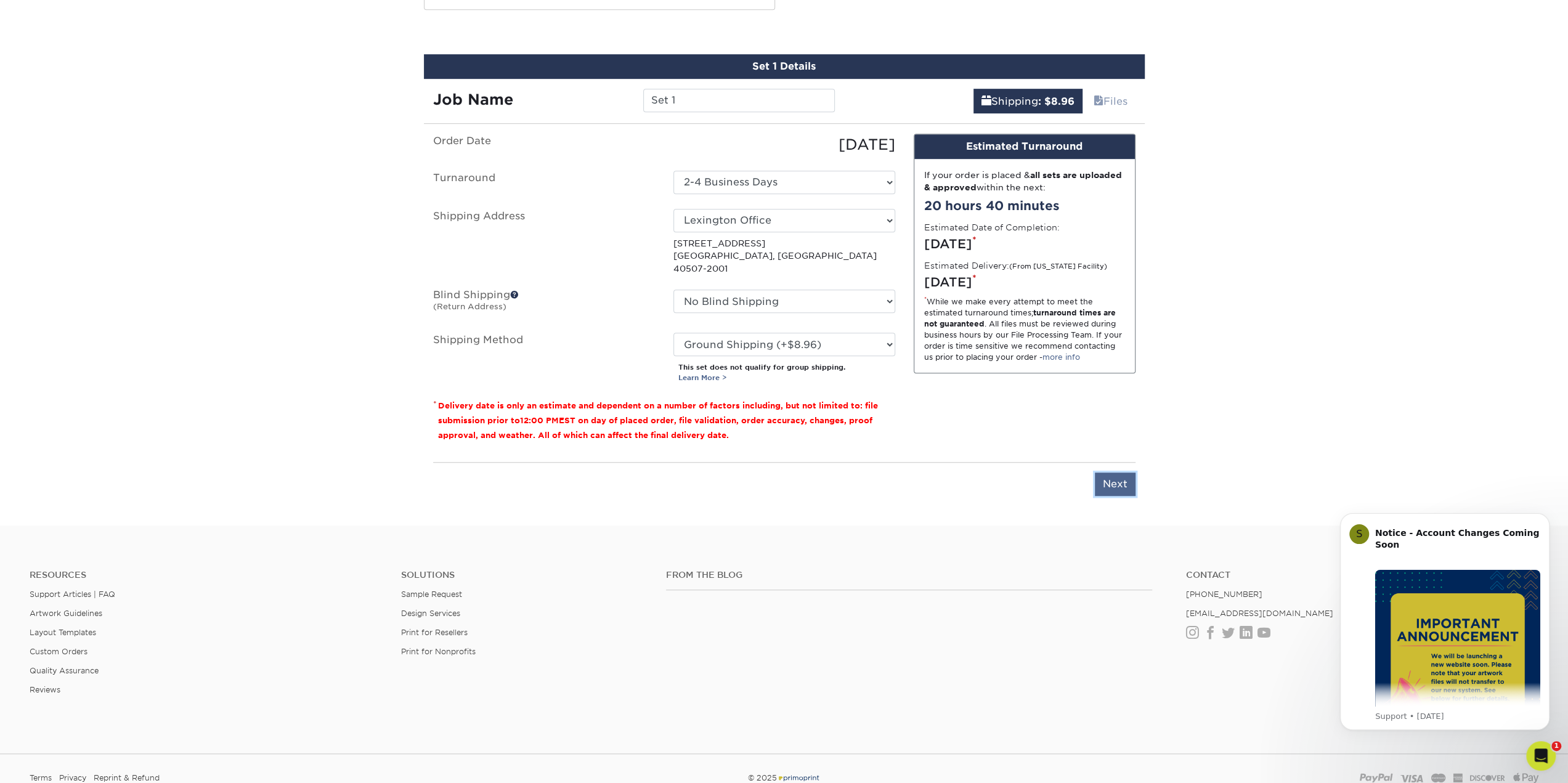
click at [1115, 472] on input "Next" at bounding box center [1115, 484] width 41 height 23
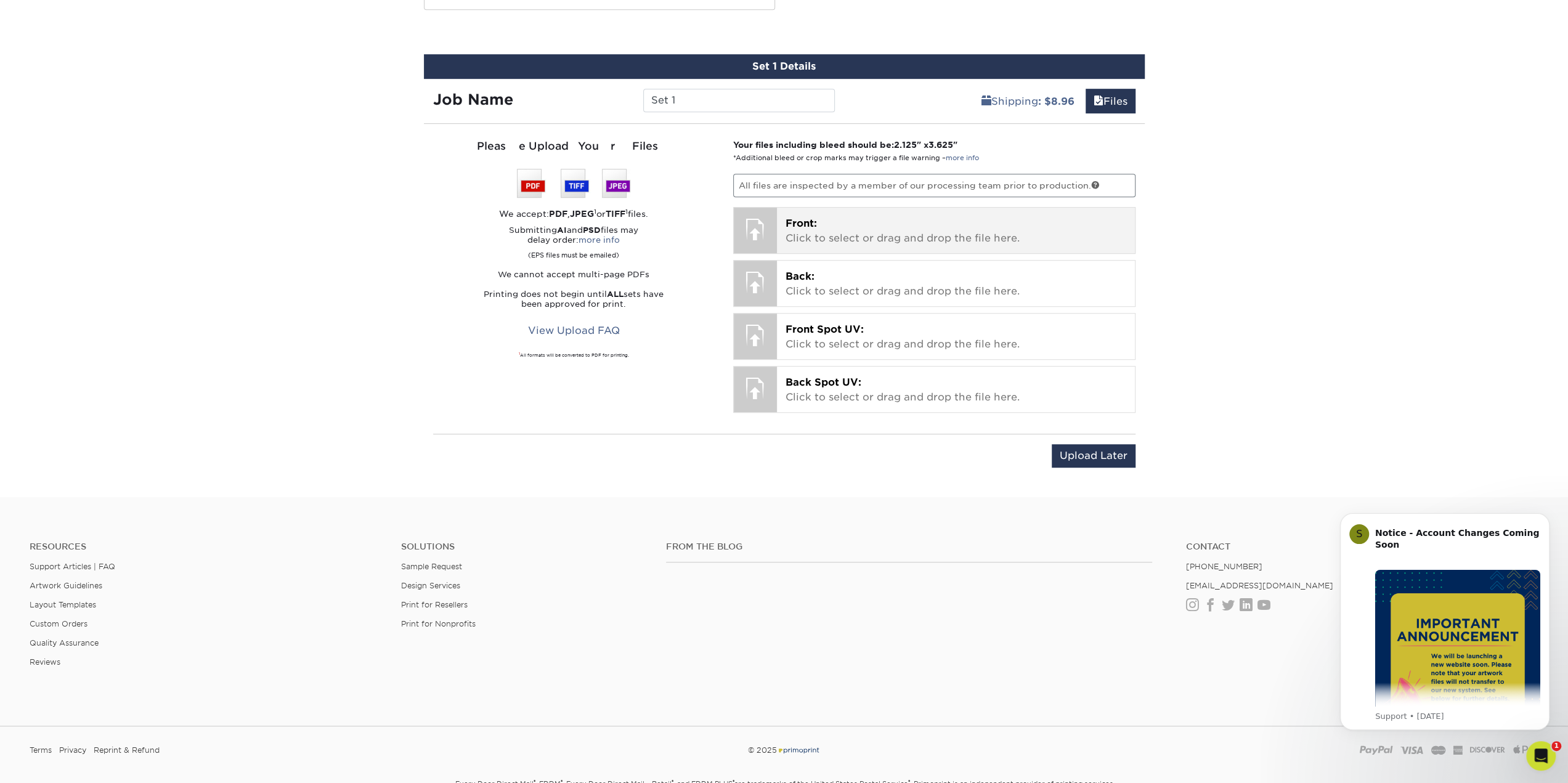
click at [846, 236] on p "Front: Click to select or drag and drop the file here." at bounding box center [955, 231] width 341 height 30
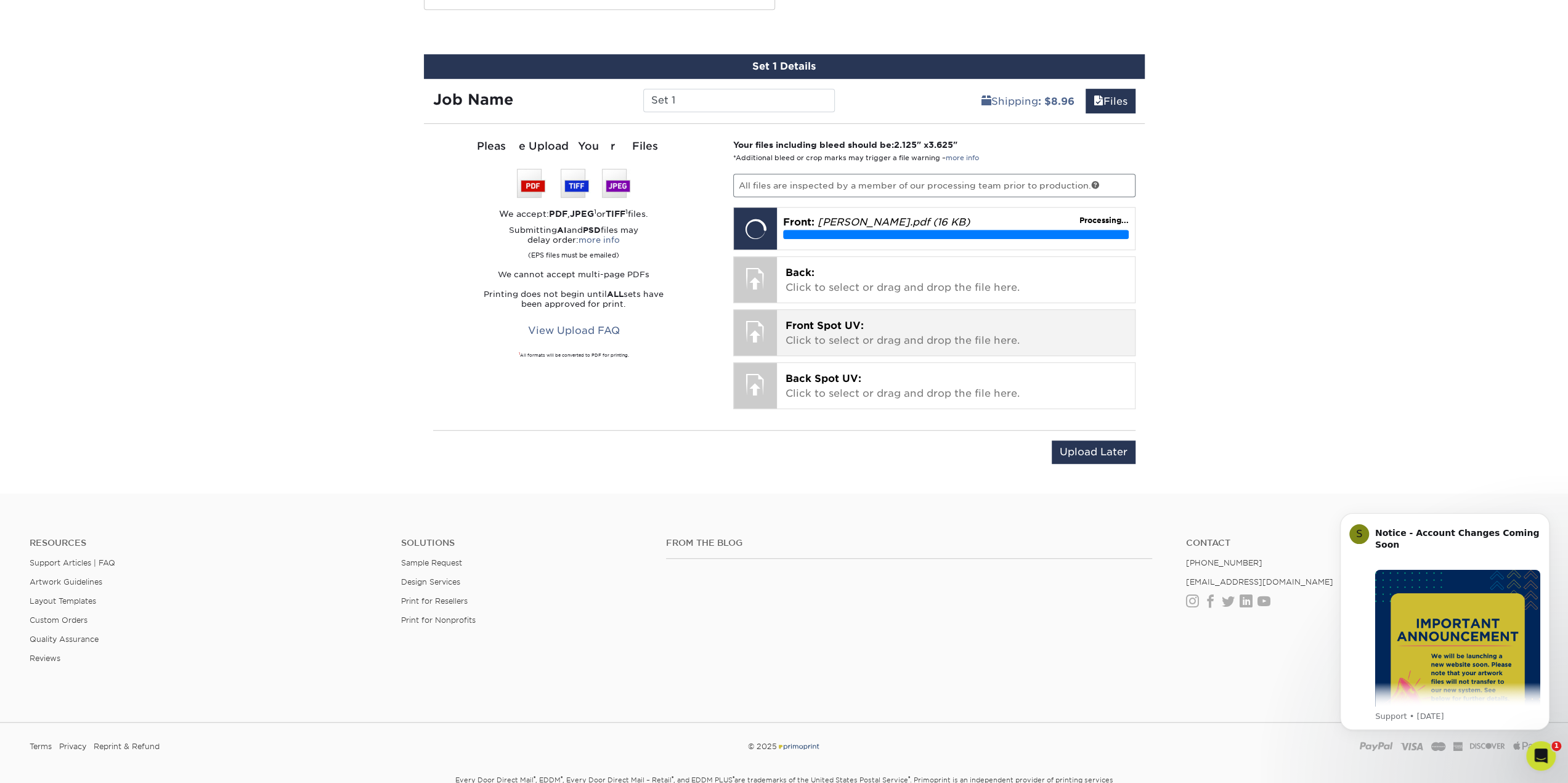
click at [815, 325] on span "Front Spot UV:" at bounding box center [825, 326] width 79 height 12
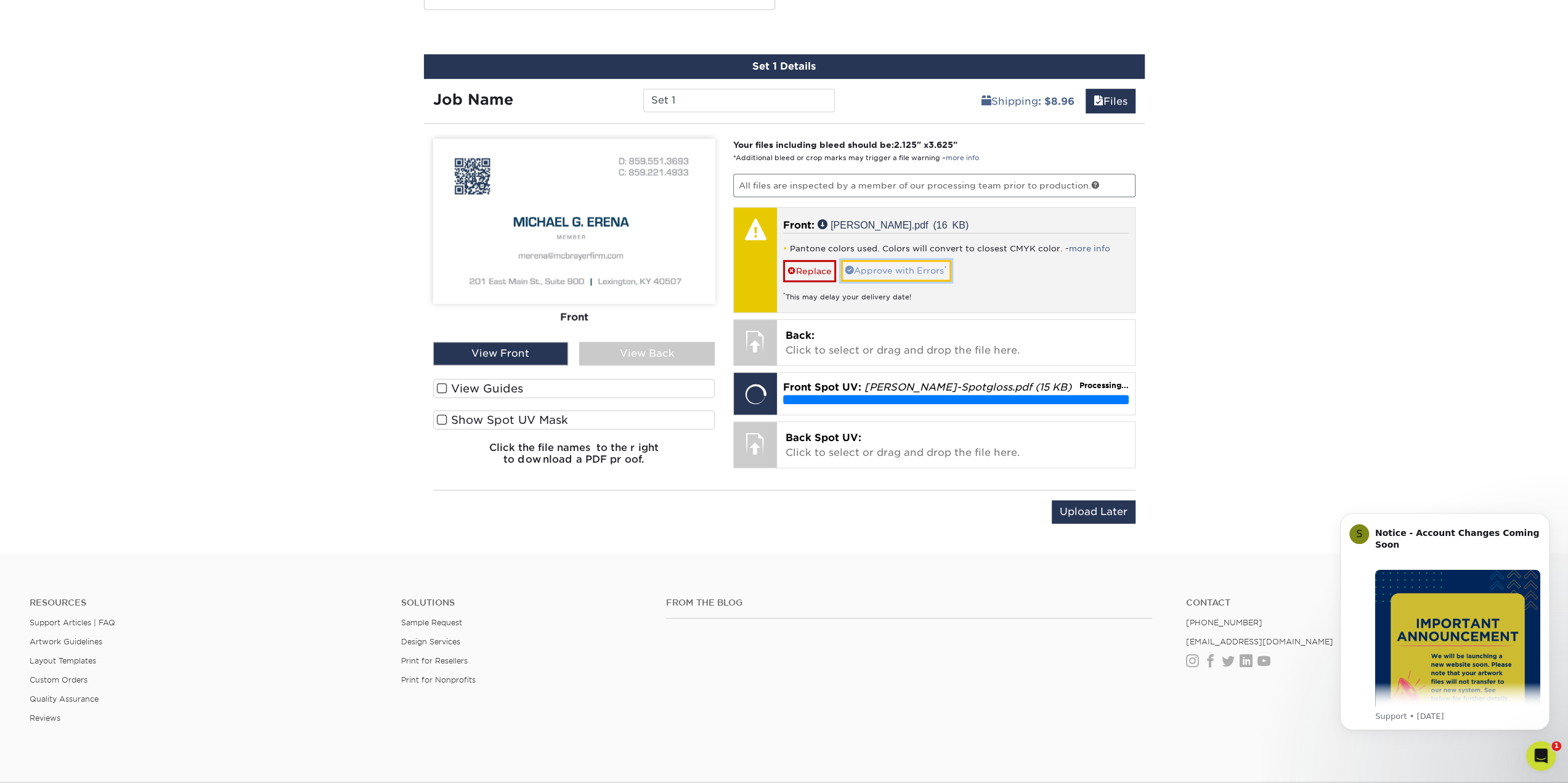
click at [911, 269] on link "Approve with Errors *" at bounding box center [896, 270] width 110 height 21
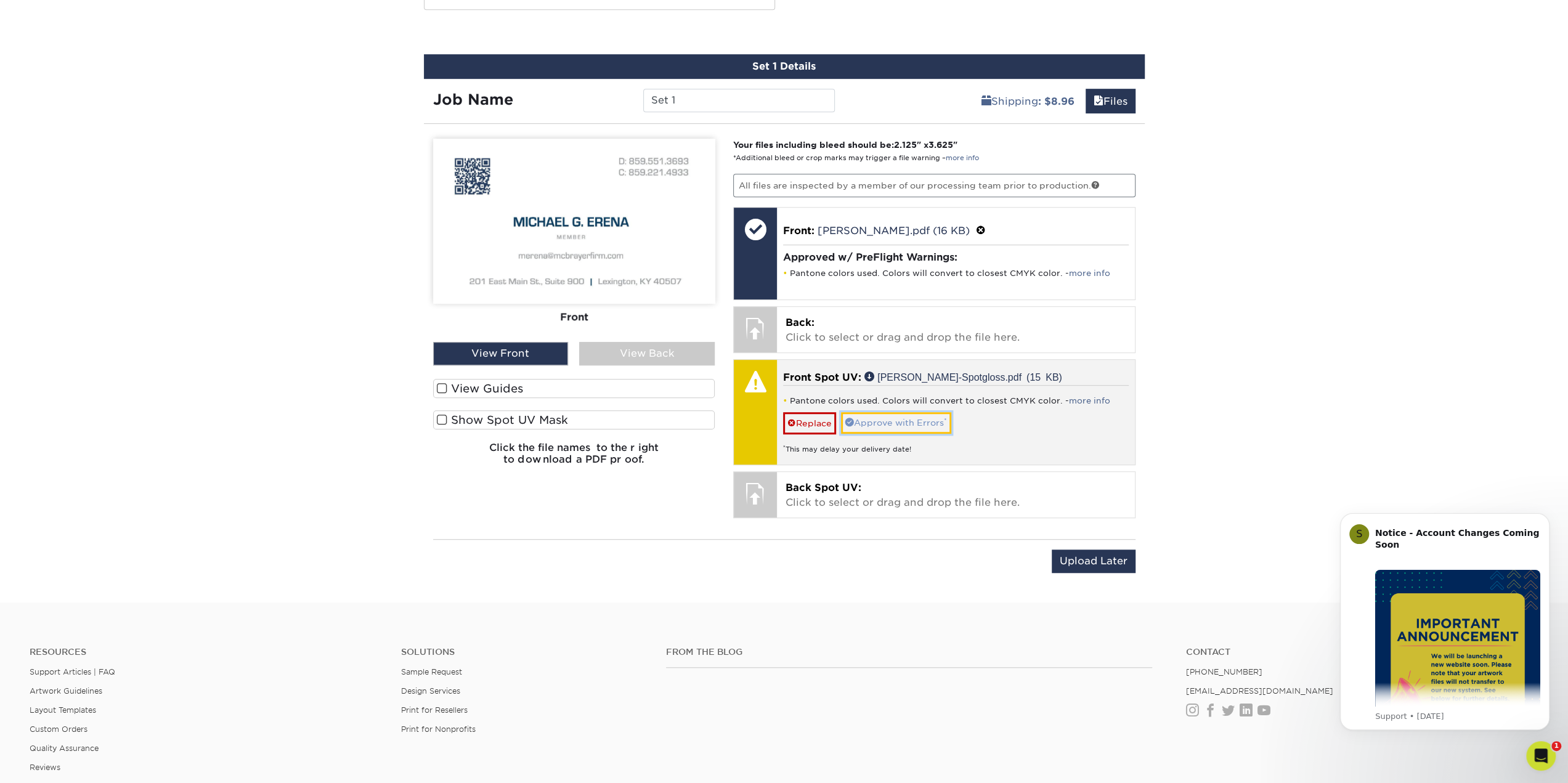
click at [922, 416] on link "Approve with Errors *" at bounding box center [896, 422] width 110 height 21
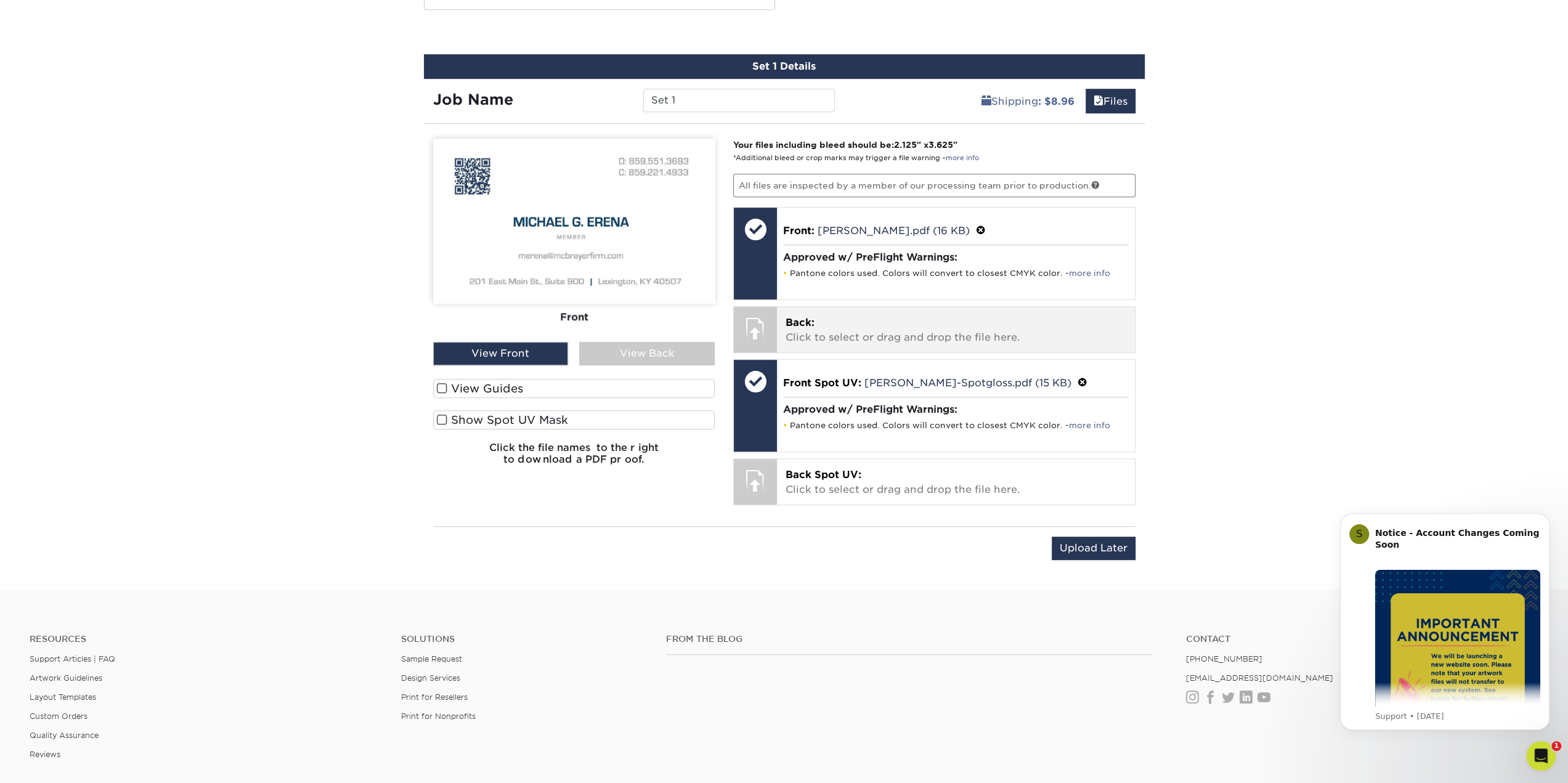
click at [820, 320] on p "Back: Click to select or drag and drop the file here." at bounding box center [955, 330] width 341 height 30
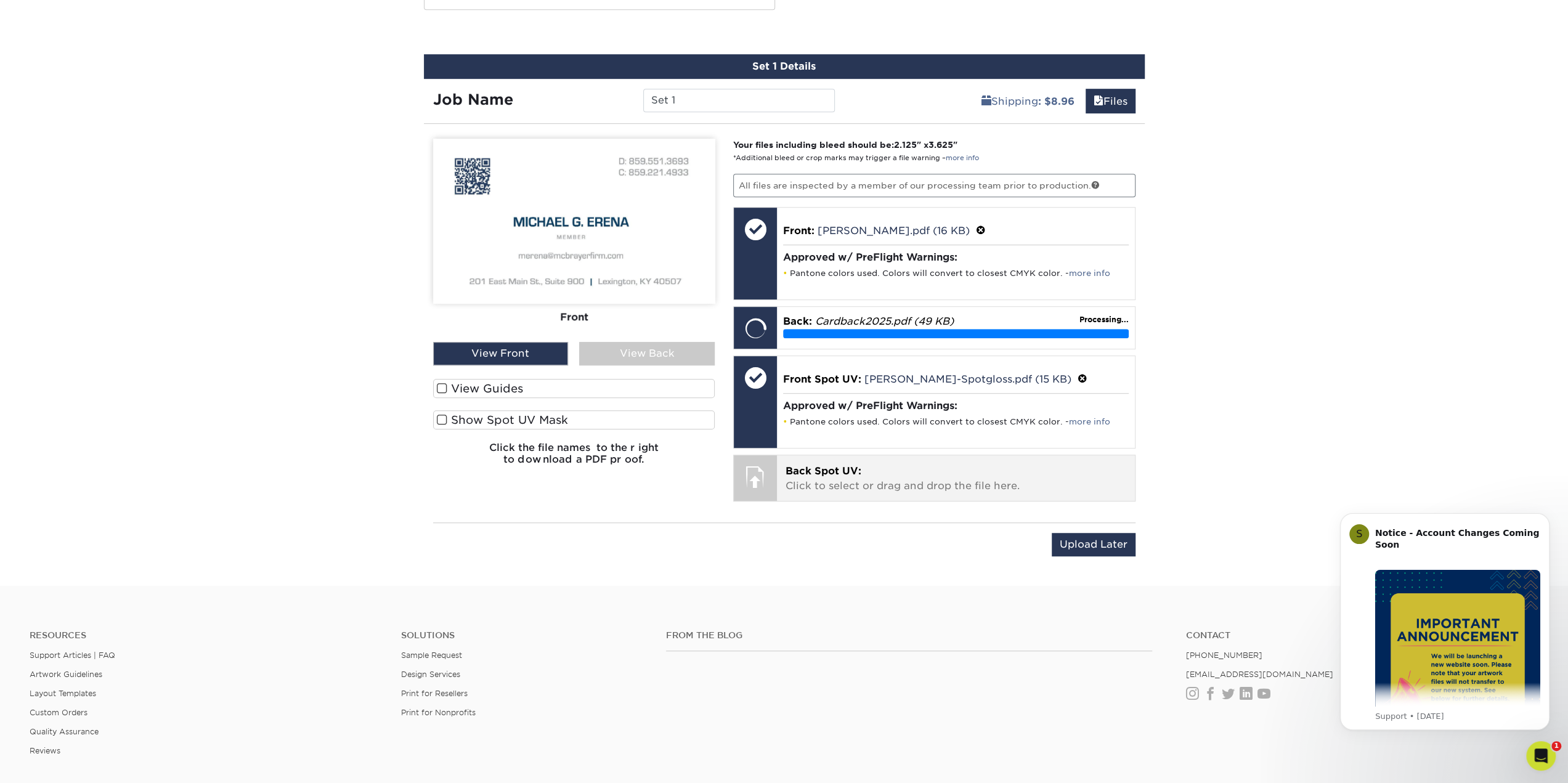
click at [838, 471] on span "Back Spot UV:" at bounding box center [823, 471] width 76 height 12
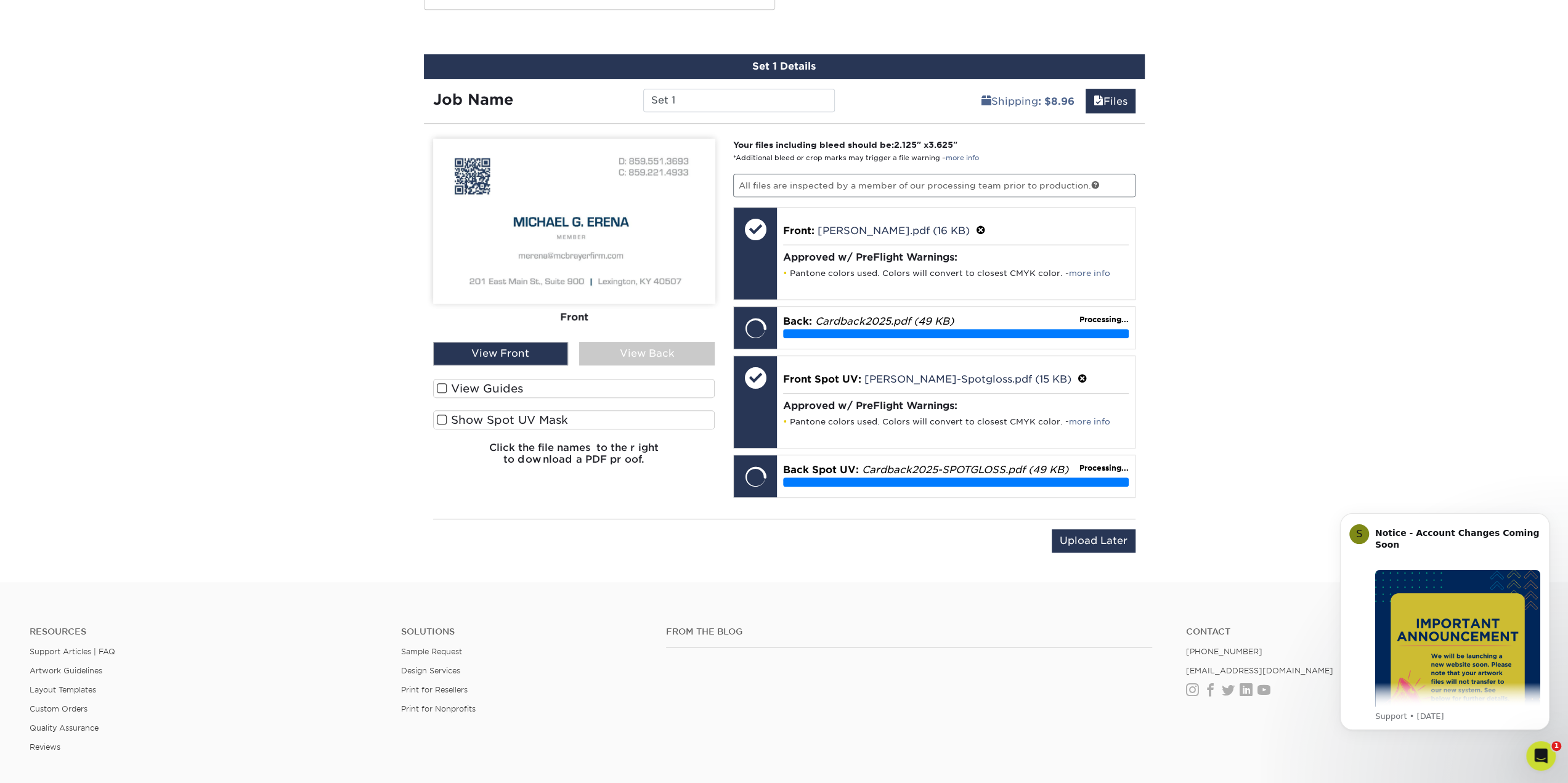
click at [447, 420] on label "Show Spot UV Mask" at bounding box center [574, 420] width 282 height 19
click at [0, 0] on input "Show Spot UV Mask" at bounding box center [0, 0] width 0 height 0
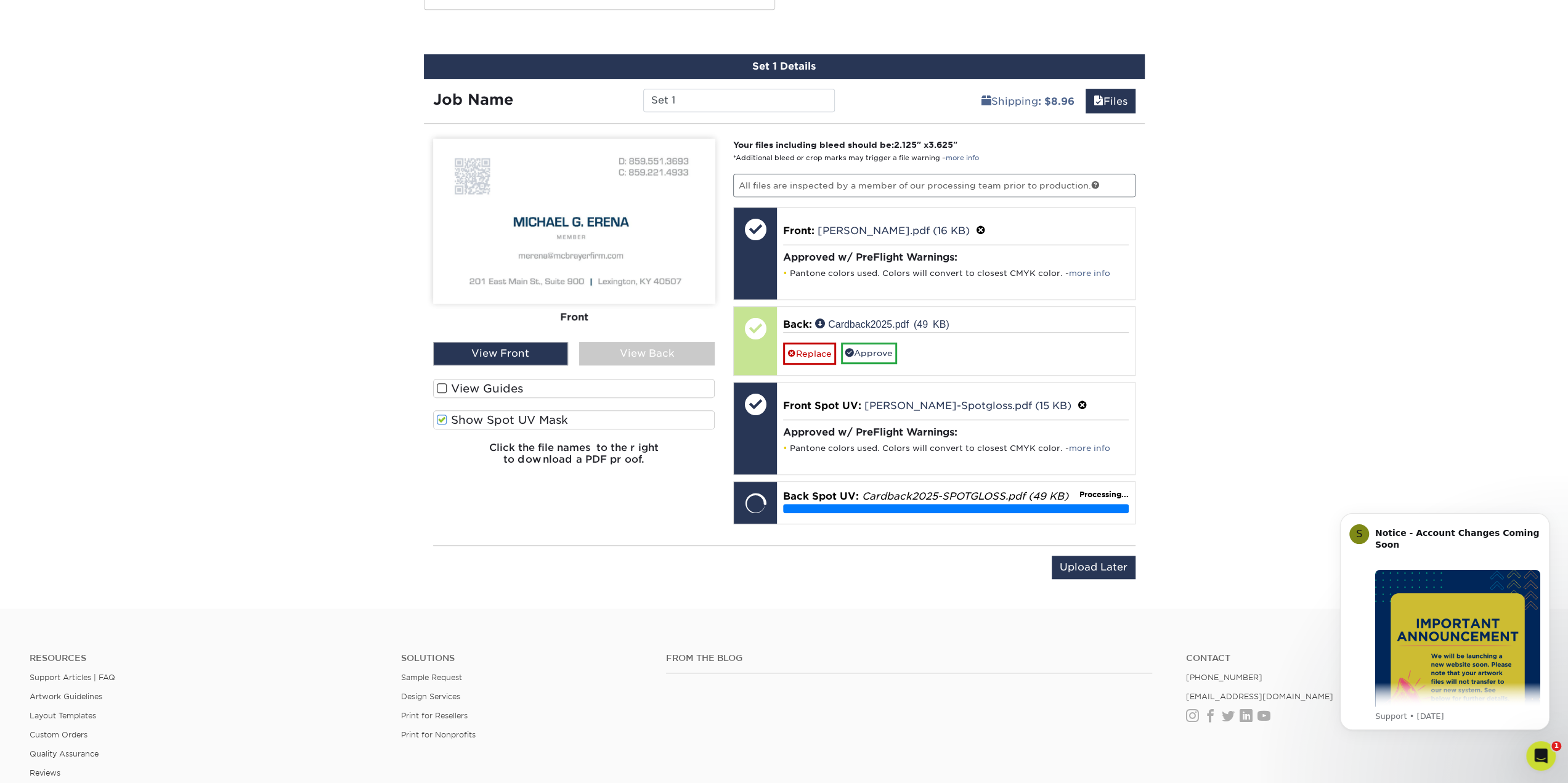
click at [606, 353] on div "View Back" at bounding box center [647, 353] width 136 height 23
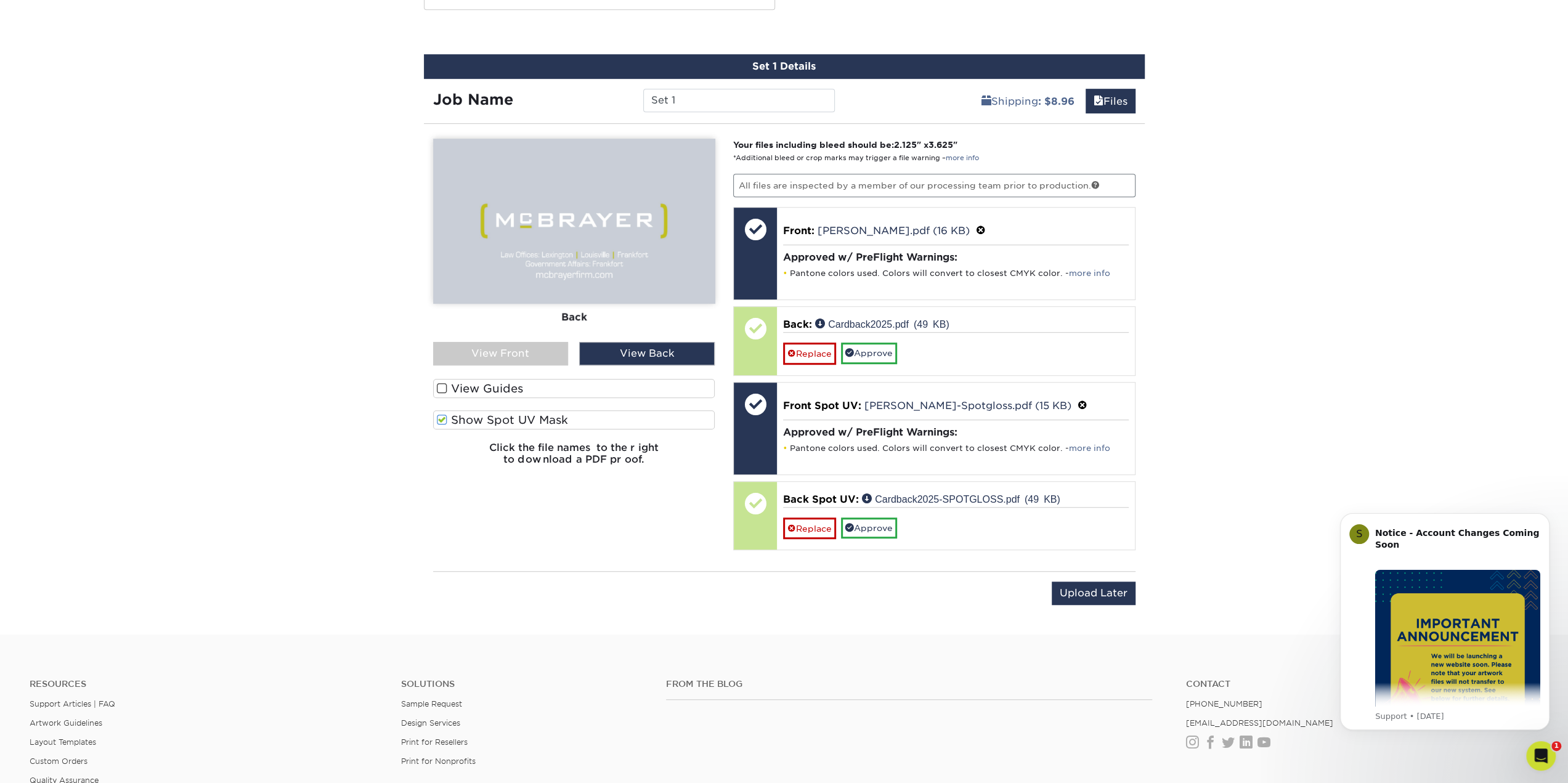
click at [456, 414] on label "Show Spot UV Mask" at bounding box center [574, 420] width 282 height 19
click at [0, 0] on input "Show Spot UV Mask" at bounding box center [0, 0] width 0 height 0
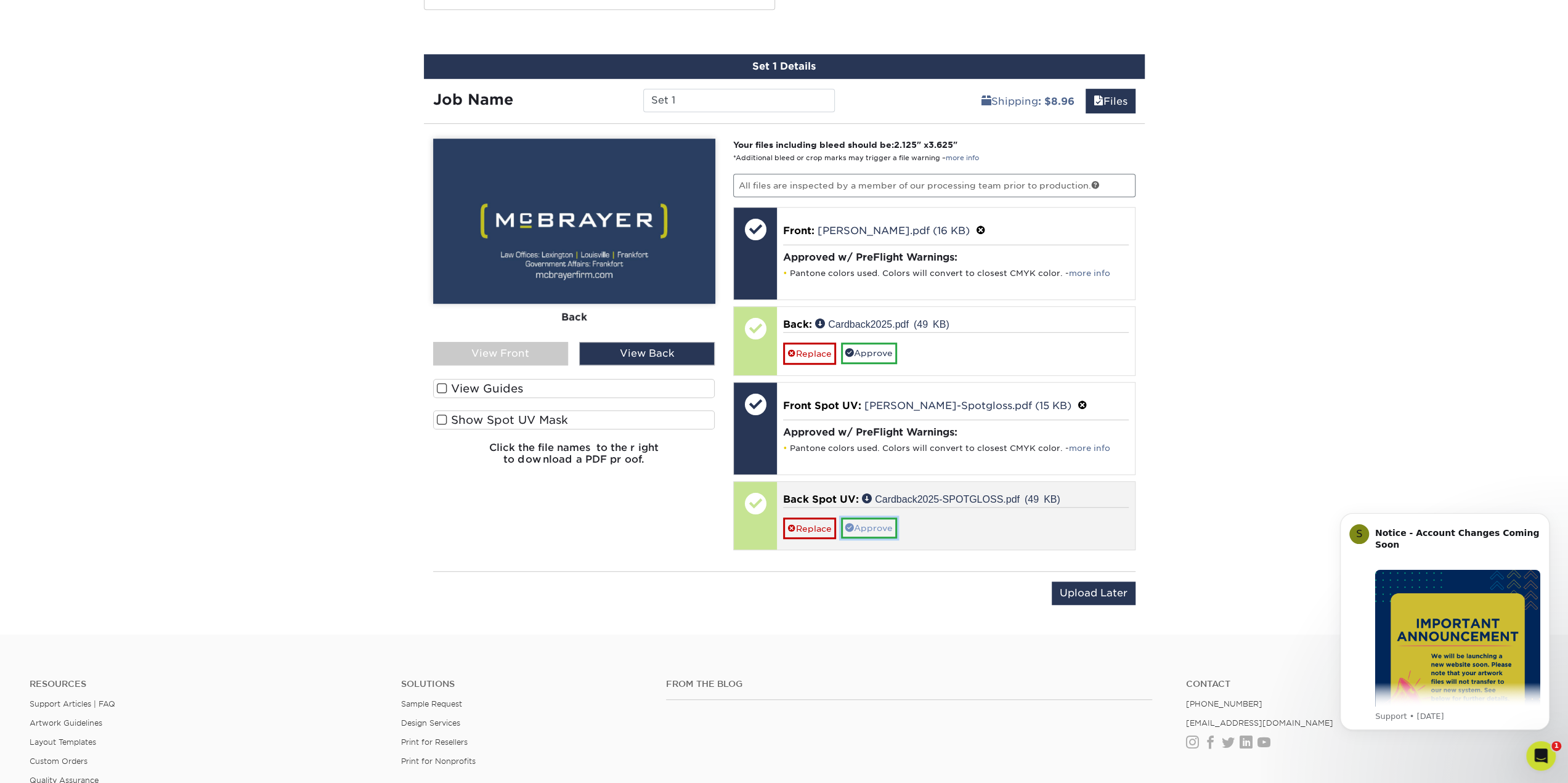
click at [879, 523] on link "Approve" at bounding box center [869, 528] width 56 height 21
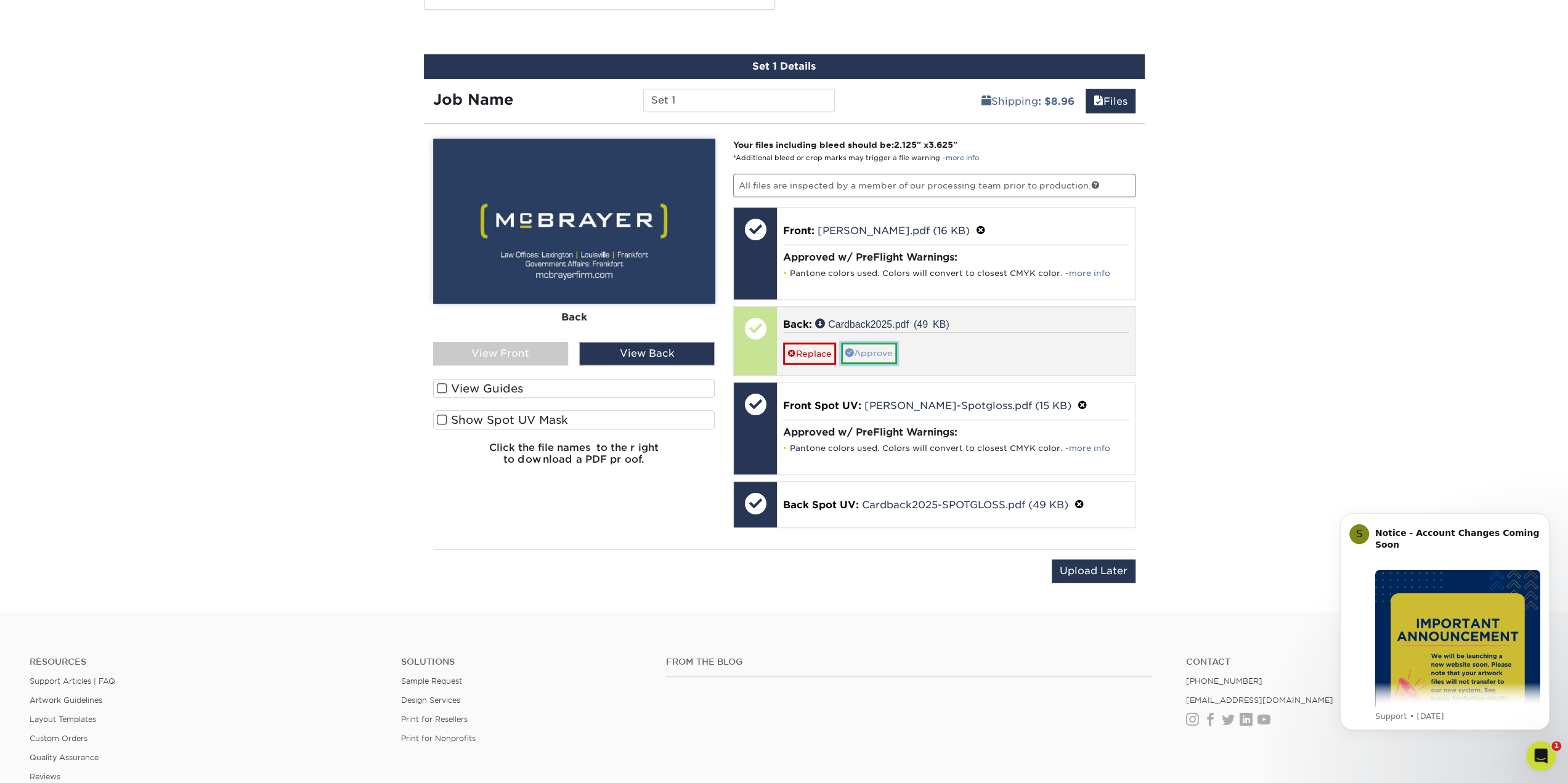
click at [872, 349] on link "Approve" at bounding box center [869, 353] width 56 height 21
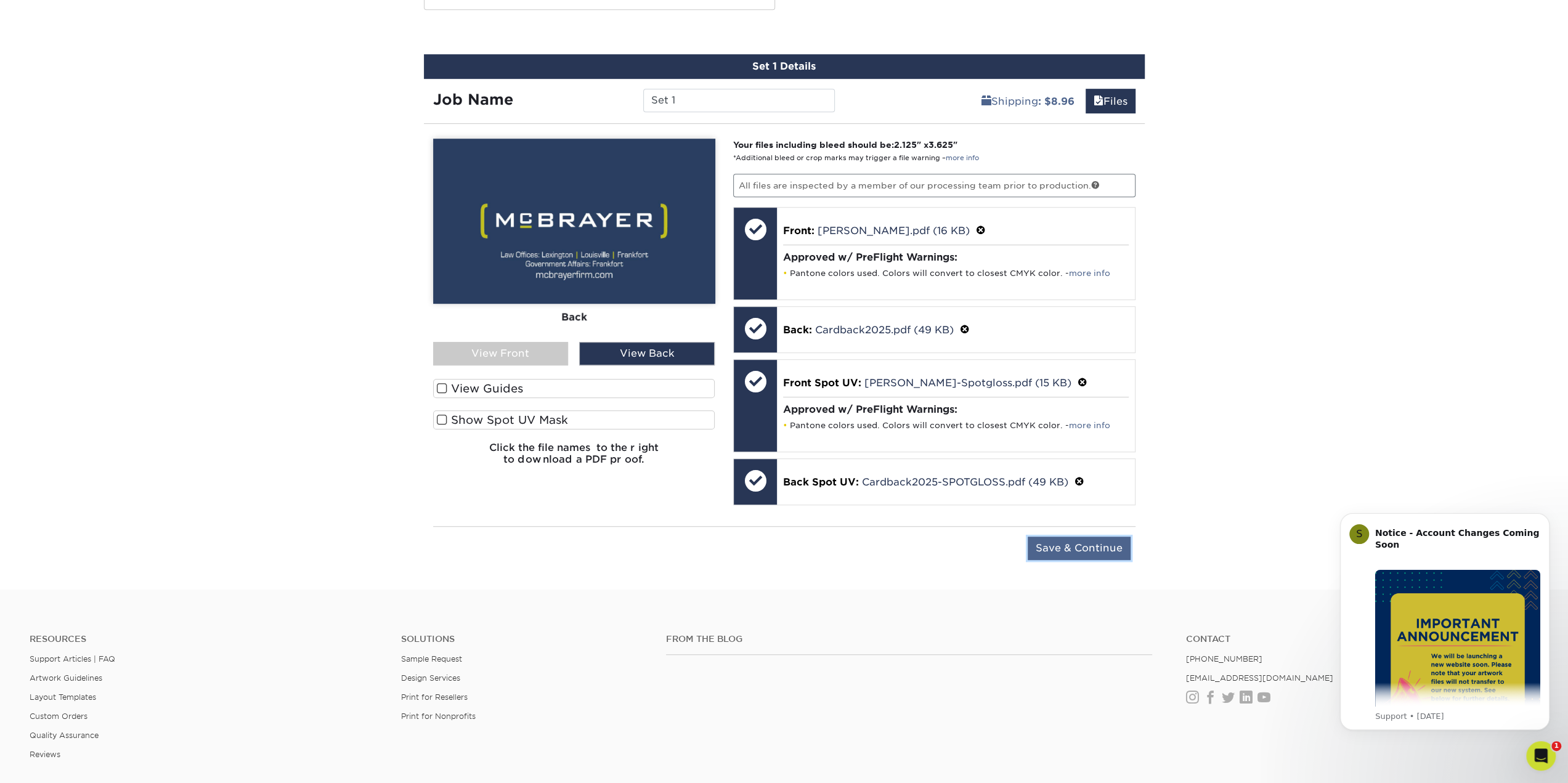
click at [1074, 539] on input "Save & Continue" at bounding box center [1079, 548] width 103 height 23
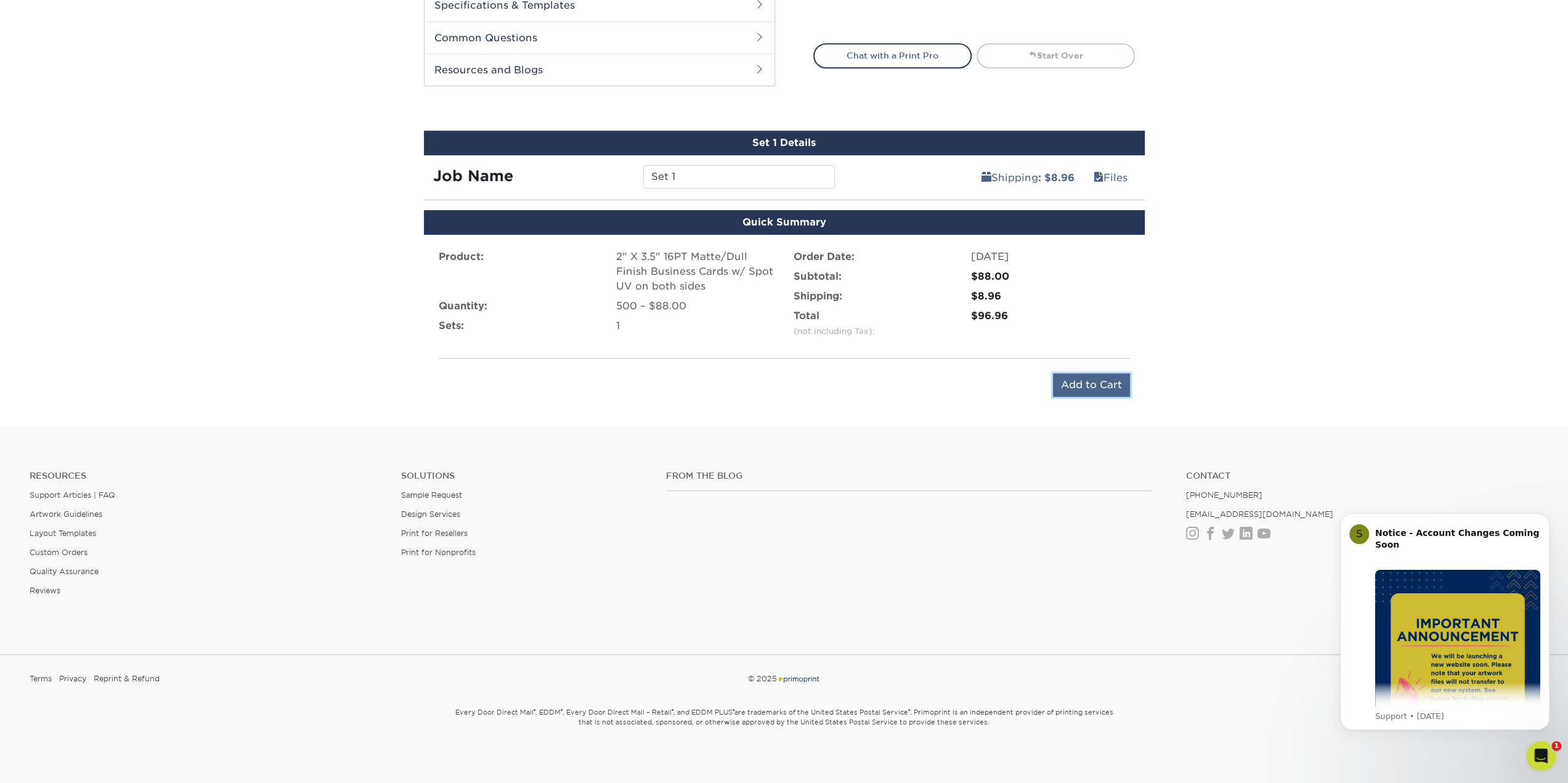
click at [1104, 376] on input "Add to Cart" at bounding box center [1092, 385] width 77 height 23
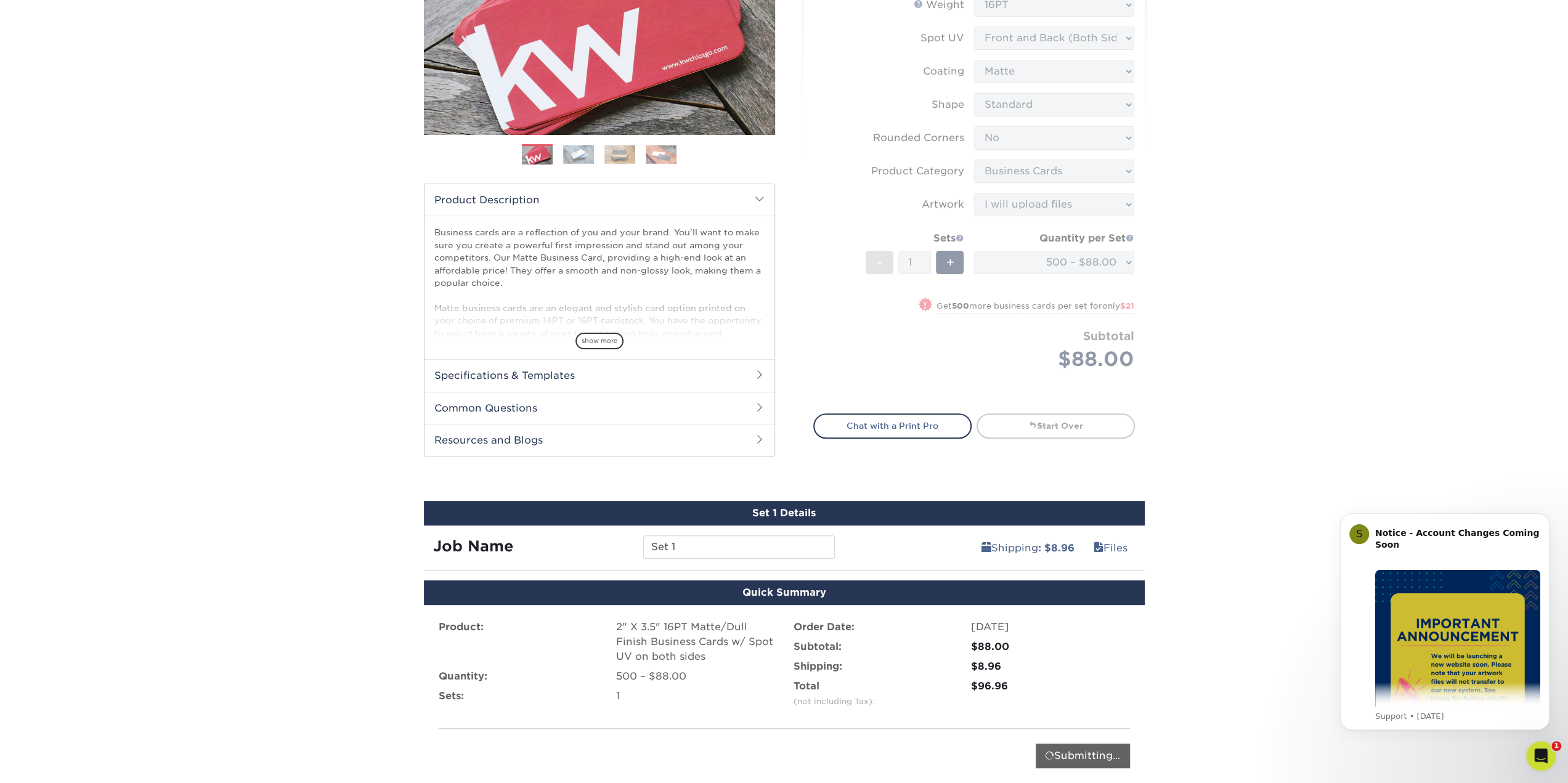
scroll to position [0, 0]
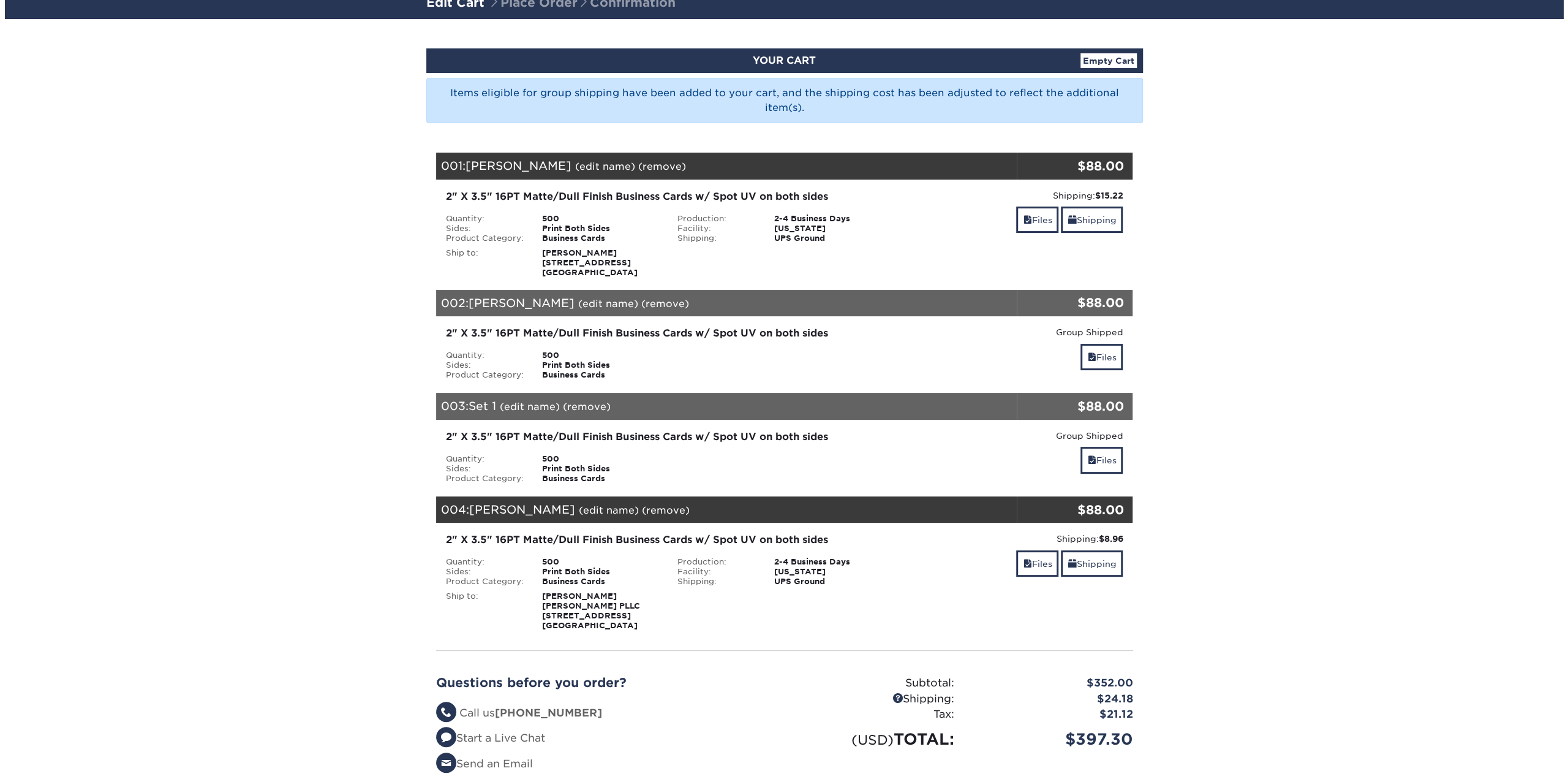
scroll to position [122, 0]
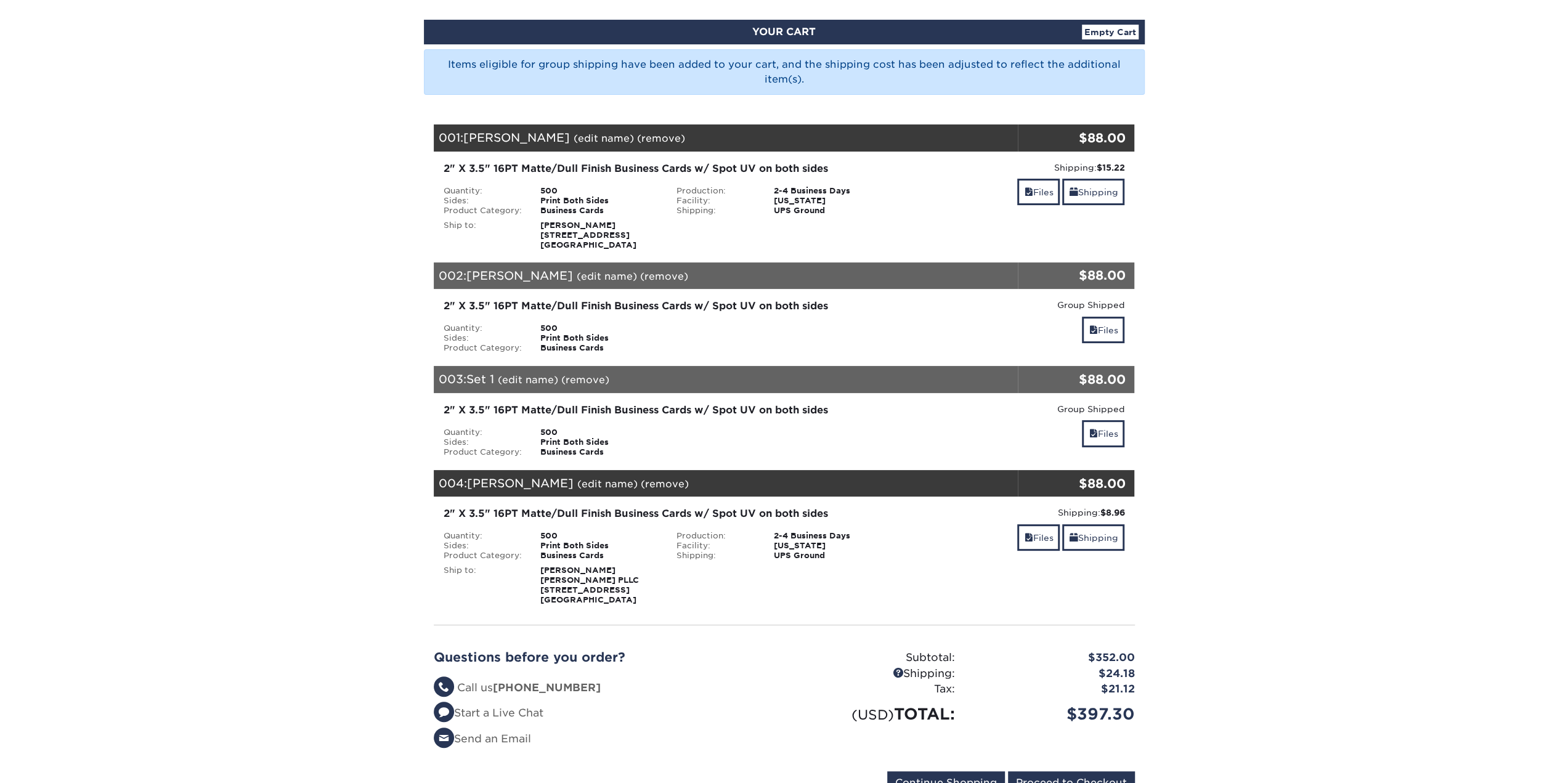
click at [547, 378] on link "(edit name)" at bounding box center [528, 380] width 61 height 12
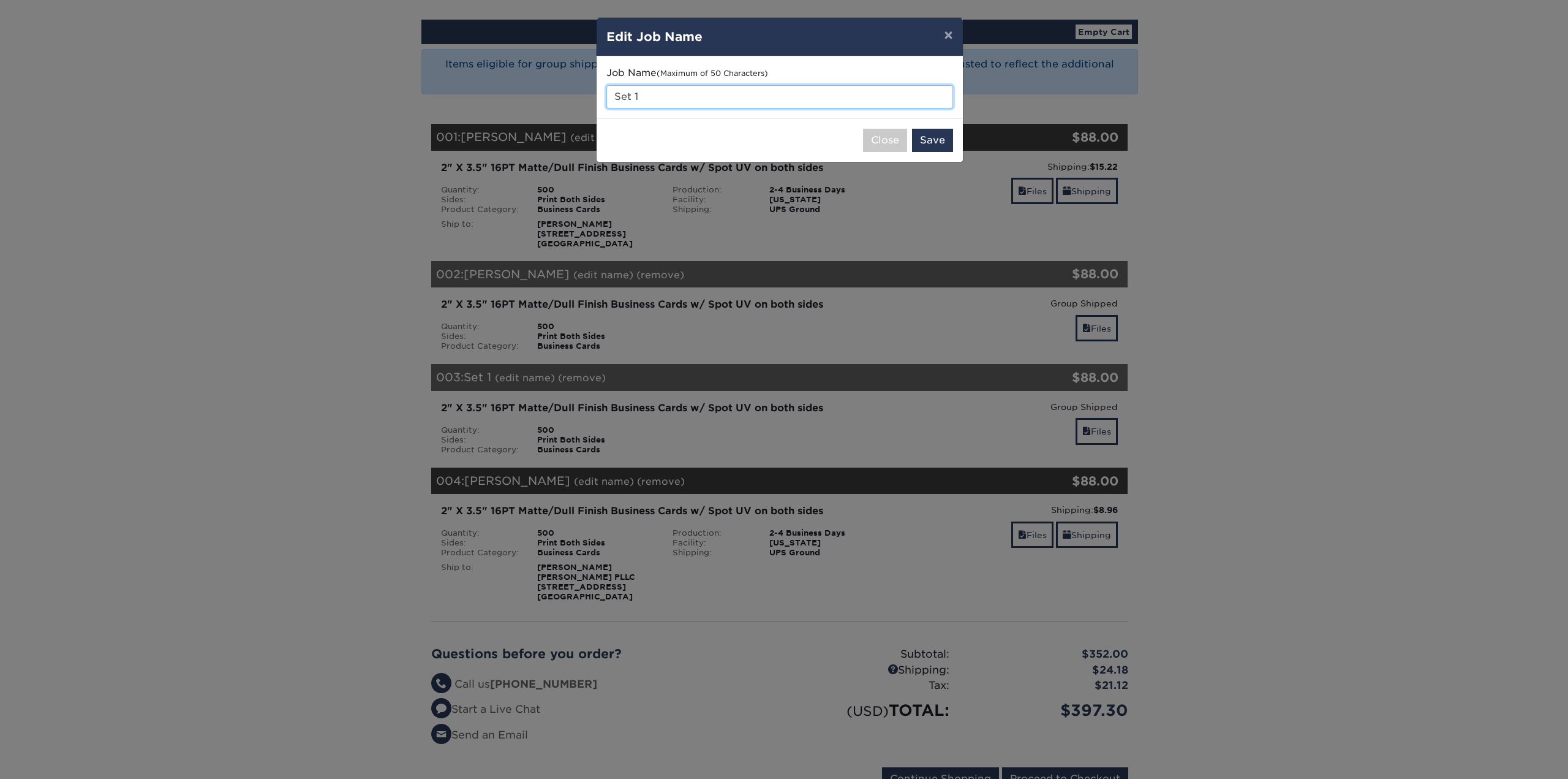
drag, startPoint x: 701, startPoint y: 100, endPoint x: 582, endPoint y: 88, distance: 119.6
click at [582, 88] on div "× Edit Job Name Job Name (Maximum of 50 Characters) Set 1 Close Save" at bounding box center [784, 389] width 1568 height 779
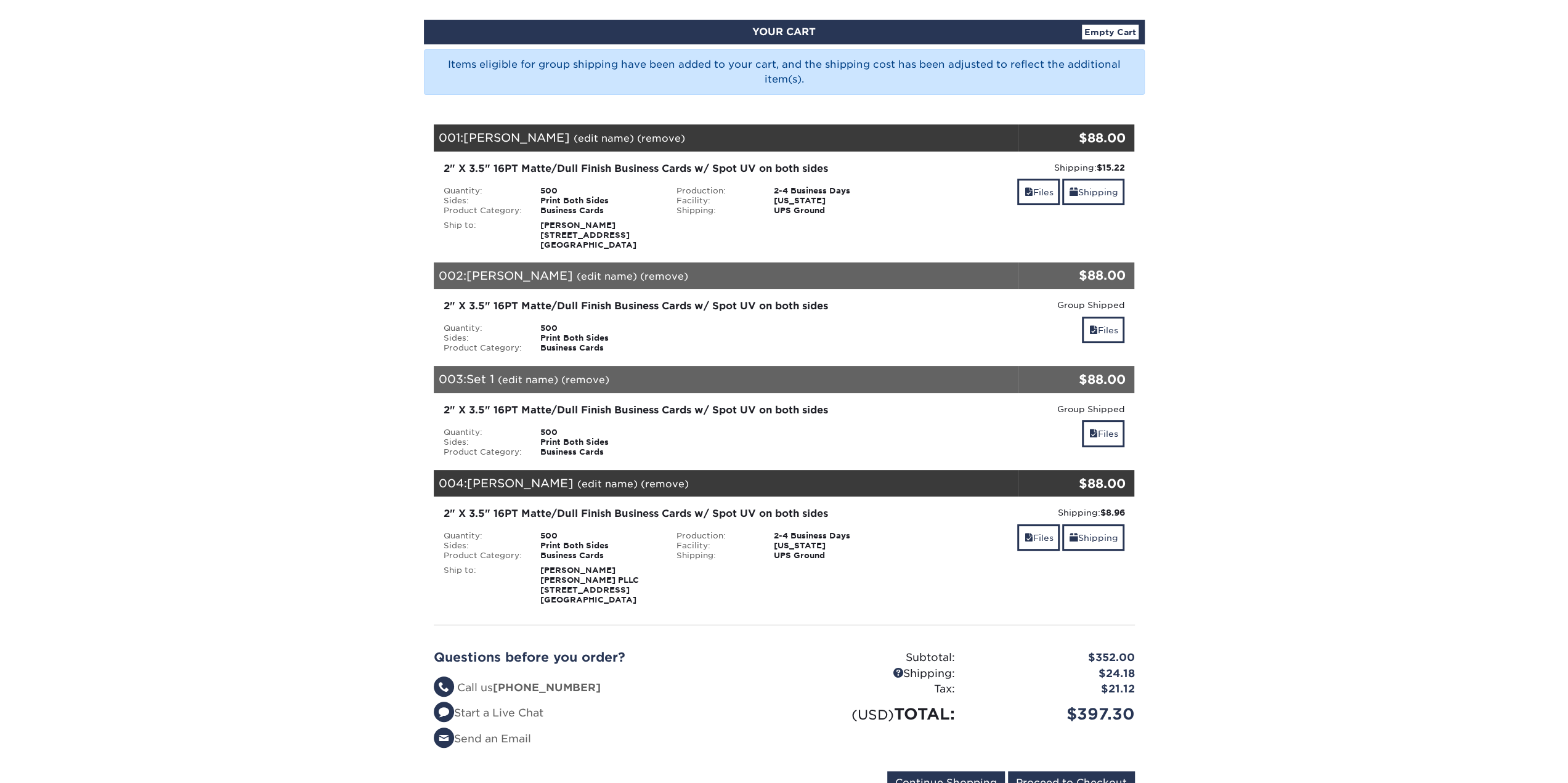
click at [540, 380] on link "(edit name)" at bounding box center [528, 380] width 61 height 12
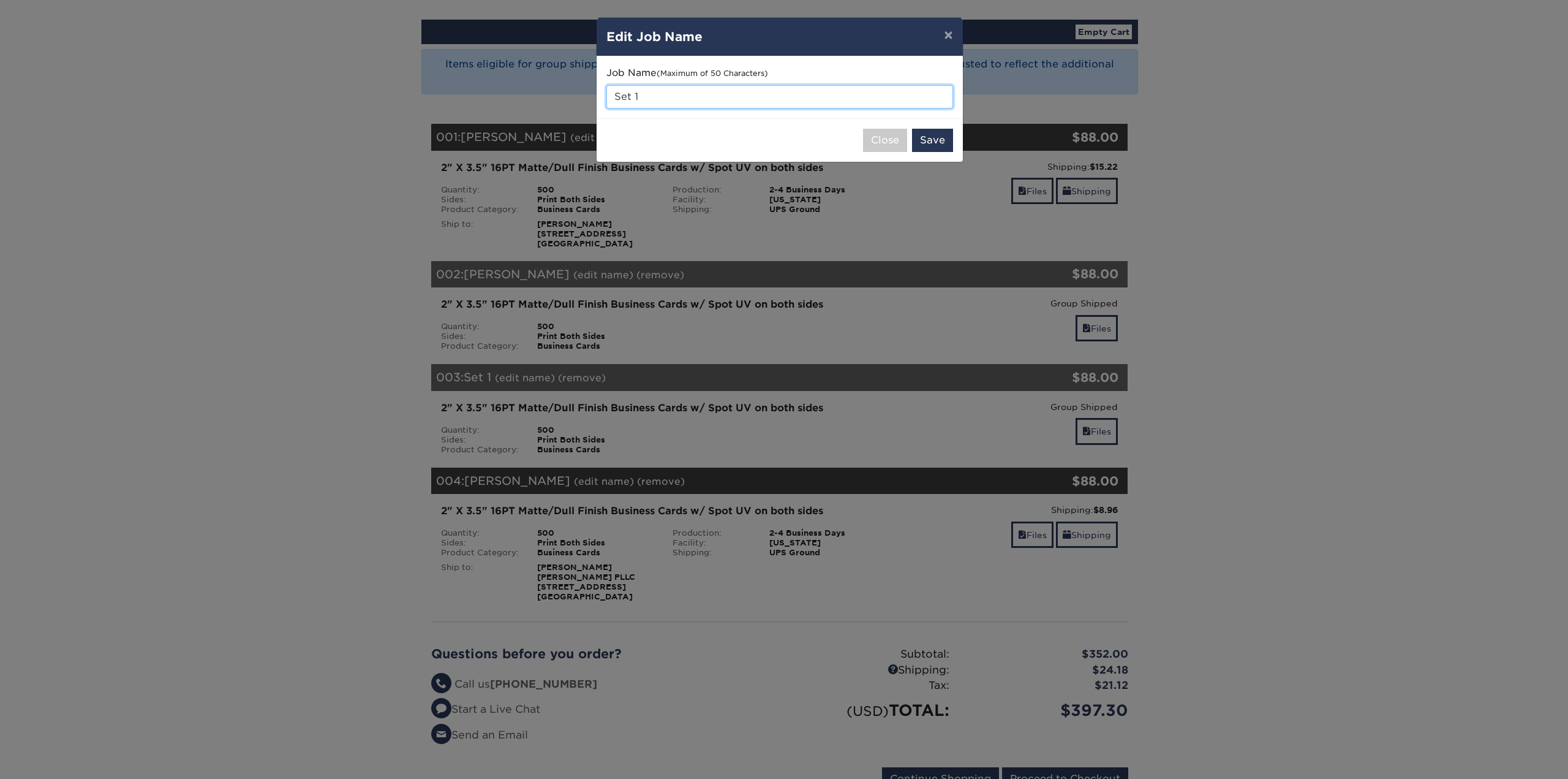
click at [638, 96] on input "Set 1" at bounding box center [780, 97] width 347 height 23
type input "Michael Erena"
click at [931, 134] on button "Save" at bounding box center [932, 140] width 41 height 23
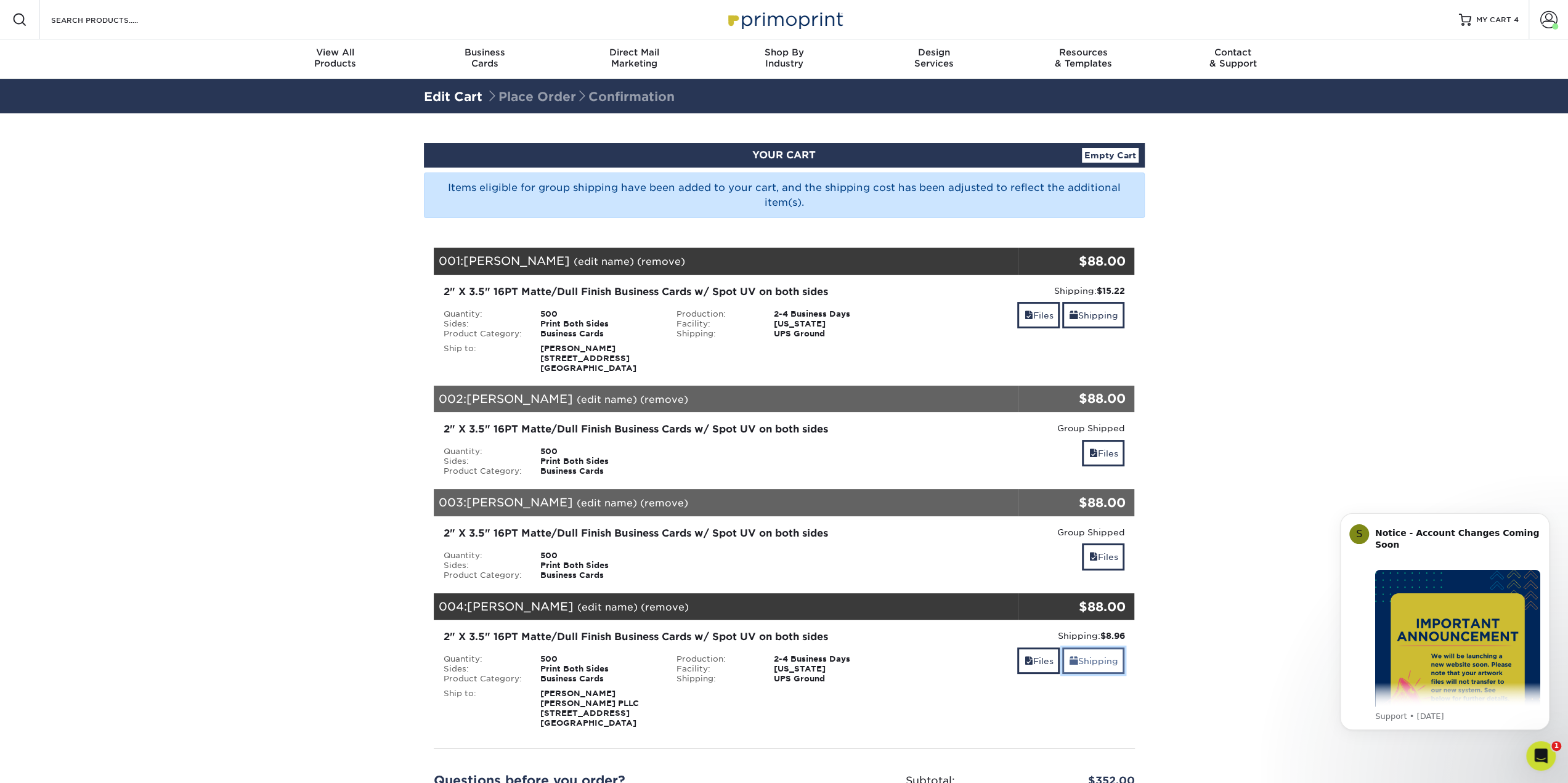
click at [1105, 656] on link "Shipping" at bounding box center [1093, 660] width 62 height 26
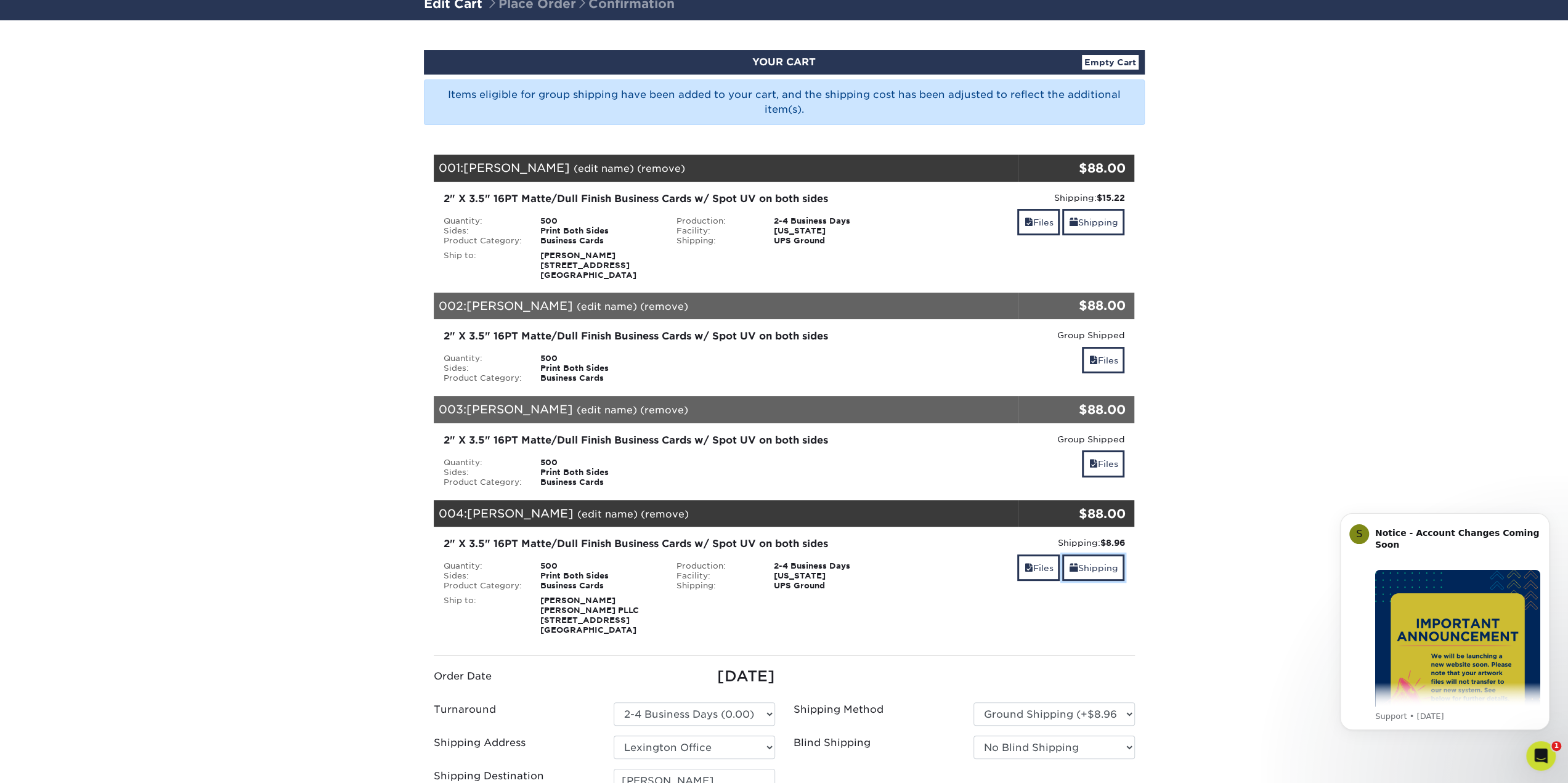
scroll to position [246, 0]
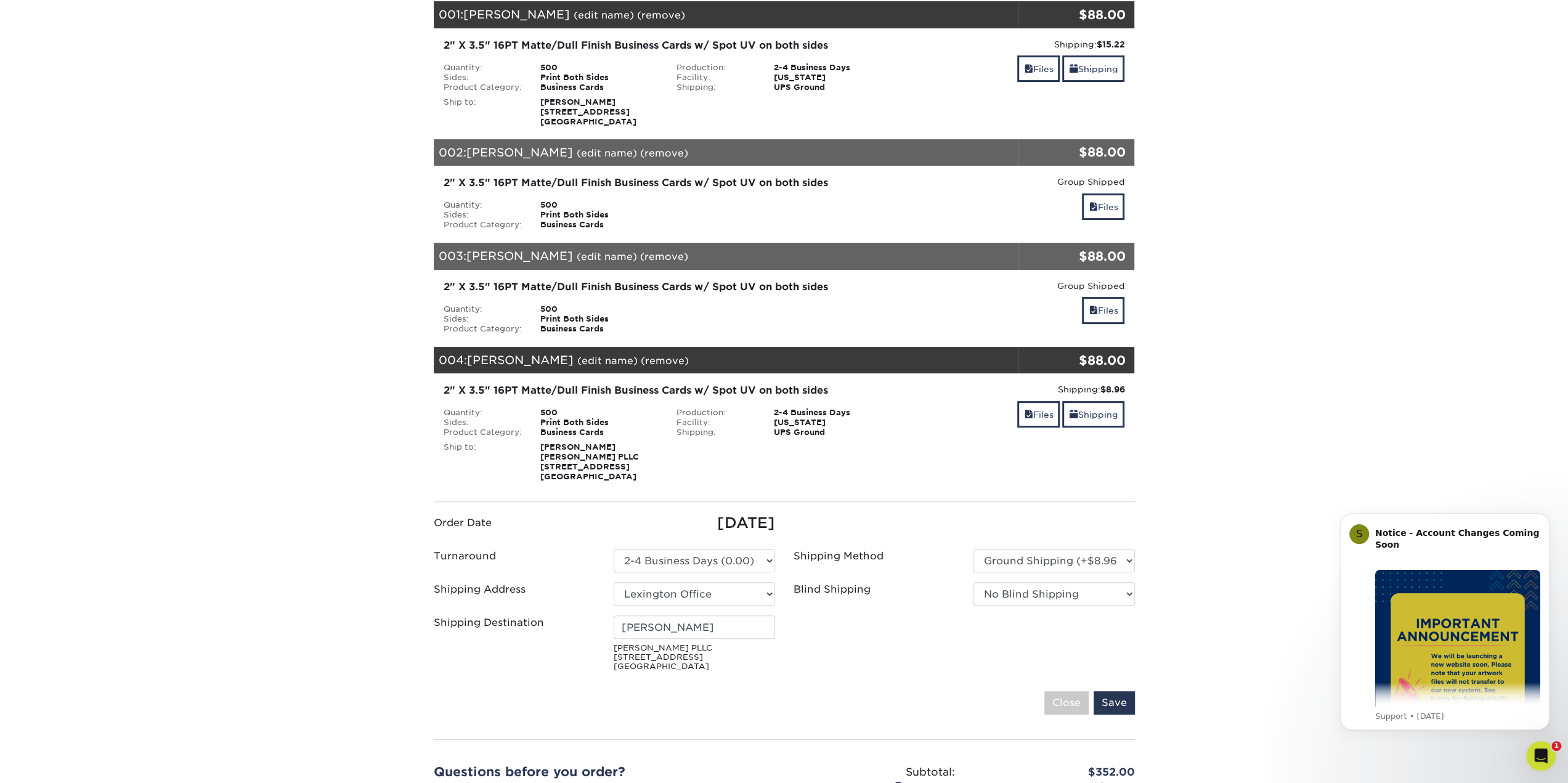
drag, startPoint x: 638, startPoint y: 447, endPoint x: 706, endPoint y: 455, distance: 68.5
click at [638, 447] on div "Brian Powers McBrayer PLLC 201 E Main St Lexington, KY 40507" at bounding box center [599, 461] width 136 height 39
click at [641, 358] on link "(remove)" at bounding box center [665, 360] width 48 height 12
click at [884, 356] on link "Yes" at bounding box center [893, 360] width 17 height 12
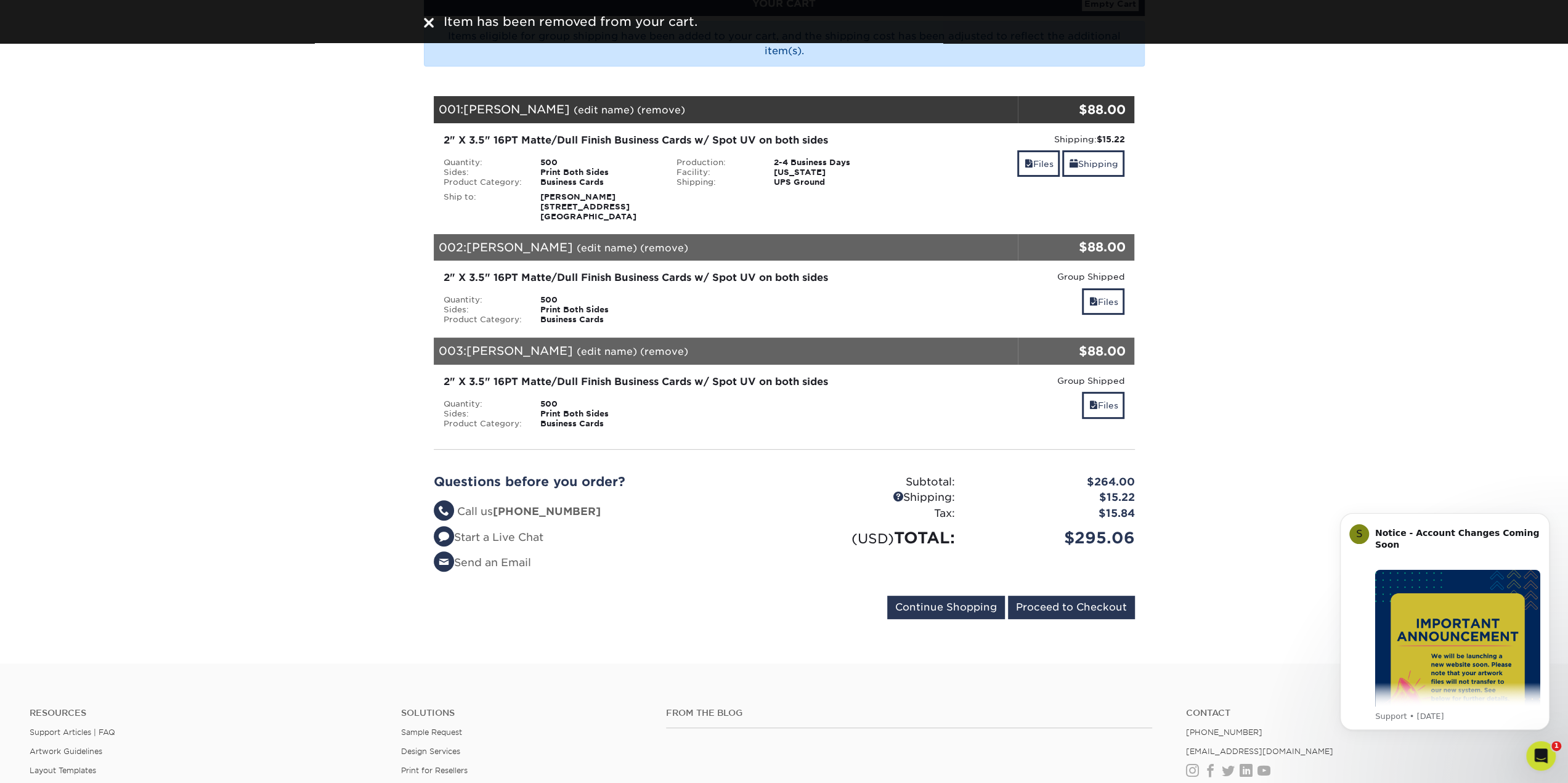
scroll to position [0, 0]
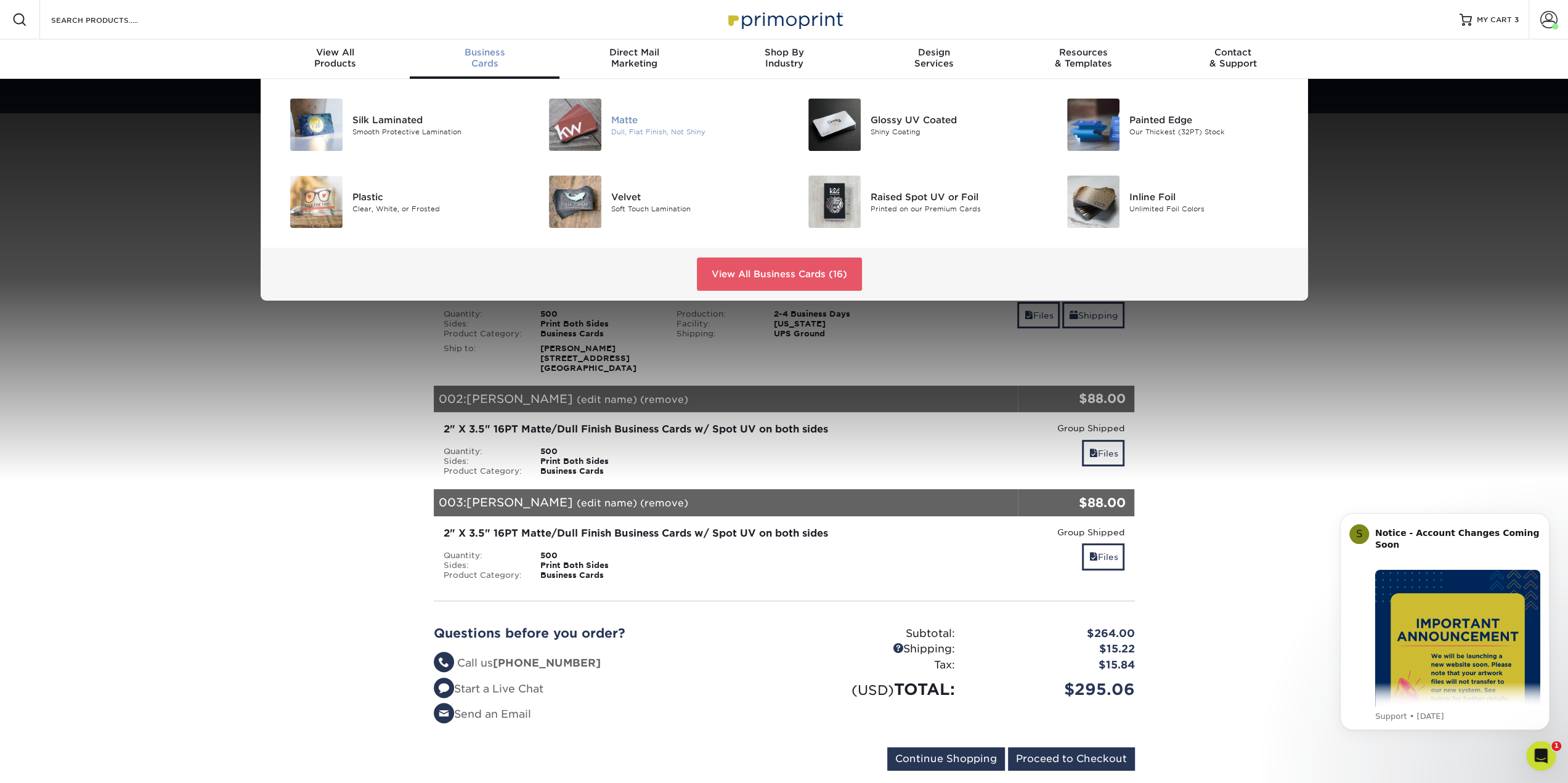
click at [588, 131] on img at bounding box center [575, 124] width 52 height 52
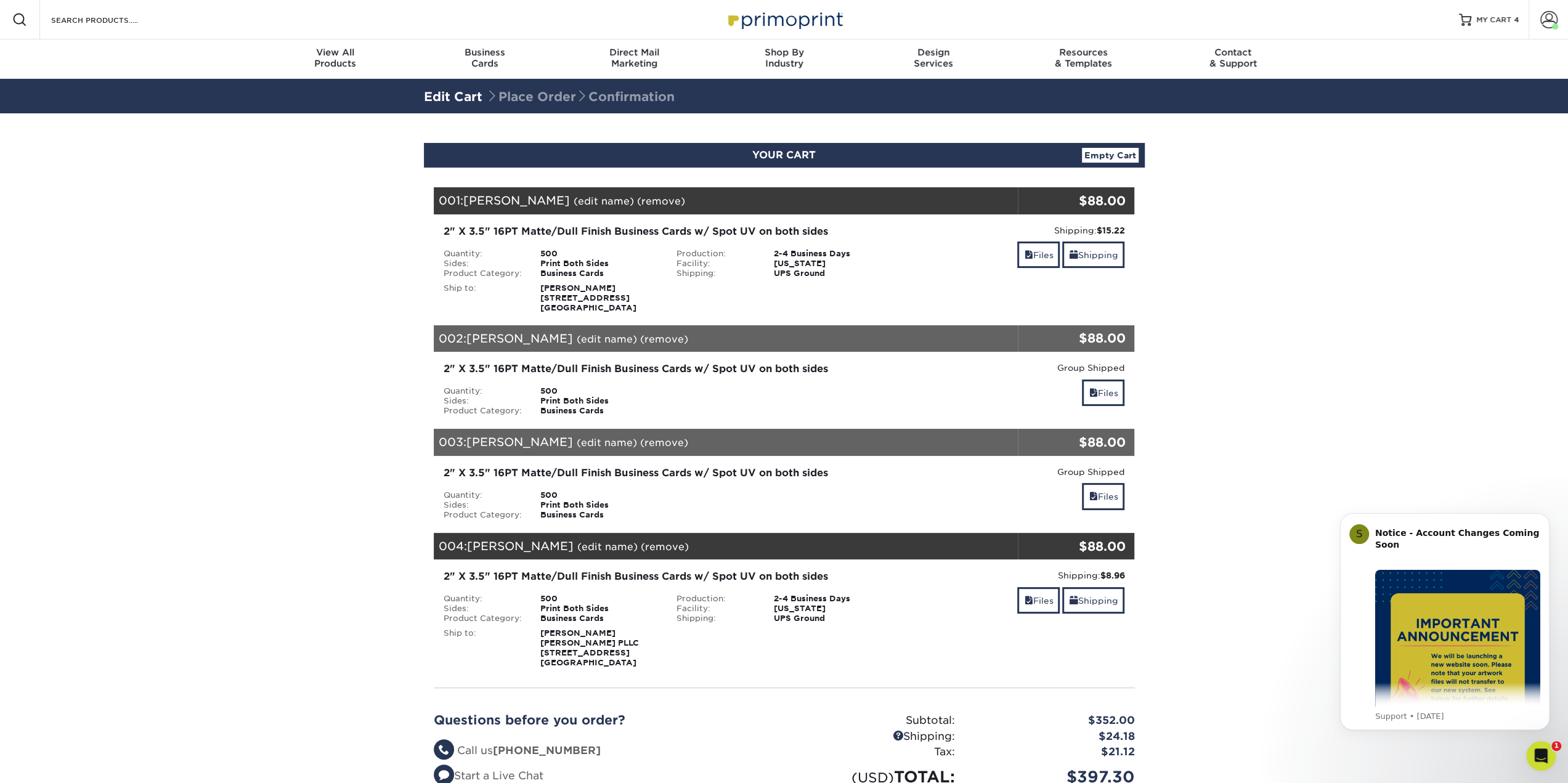
click at [767, 19] on img at bounding box center [784, 19] width 123 height 26
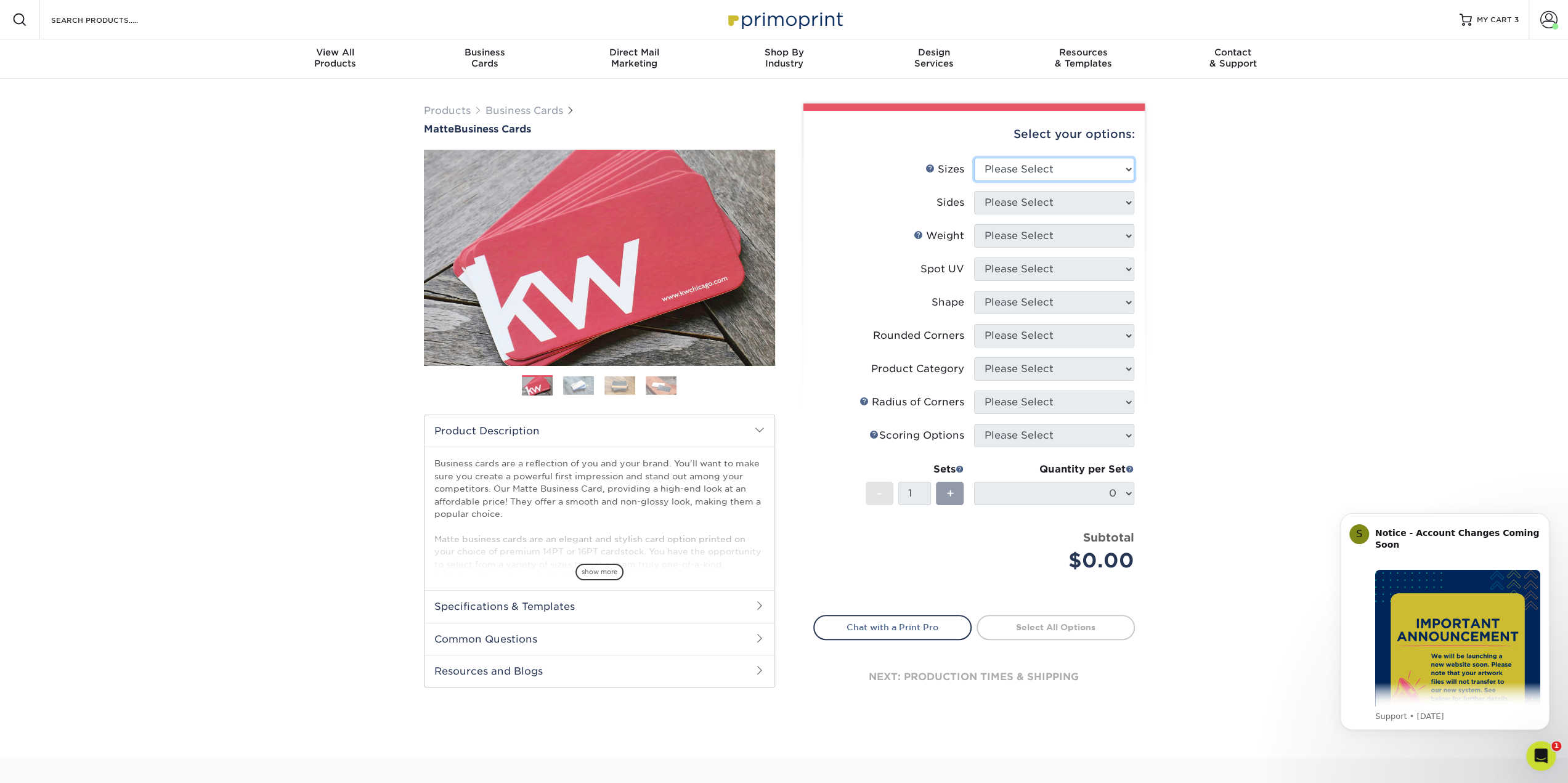
click at [1040, 172] on select "Please Select 1.5" x 3.5" - Mini 1.75" x 3.5" - Mini 2" x 2" - Square 2" x 3" -…" at bounding box center [1054, 169] width 160 height 23
select select "2.00x3.50"
click at [974, 158] on select "Please Select 1.5" x 3.5" - Mini 1.75" x 3.5" - Mini 2" x 2" - Square 2" x 3" -…" at bounding box center [1054, 169] width 160 height 23
click at [1014, 202] on select "Please Select Print Both Sides Print Front Only" at bounding box center [1054, 203] width 160 height 23
select select "13abbda7-1d64-4f25-8bb2-c179b224825d"
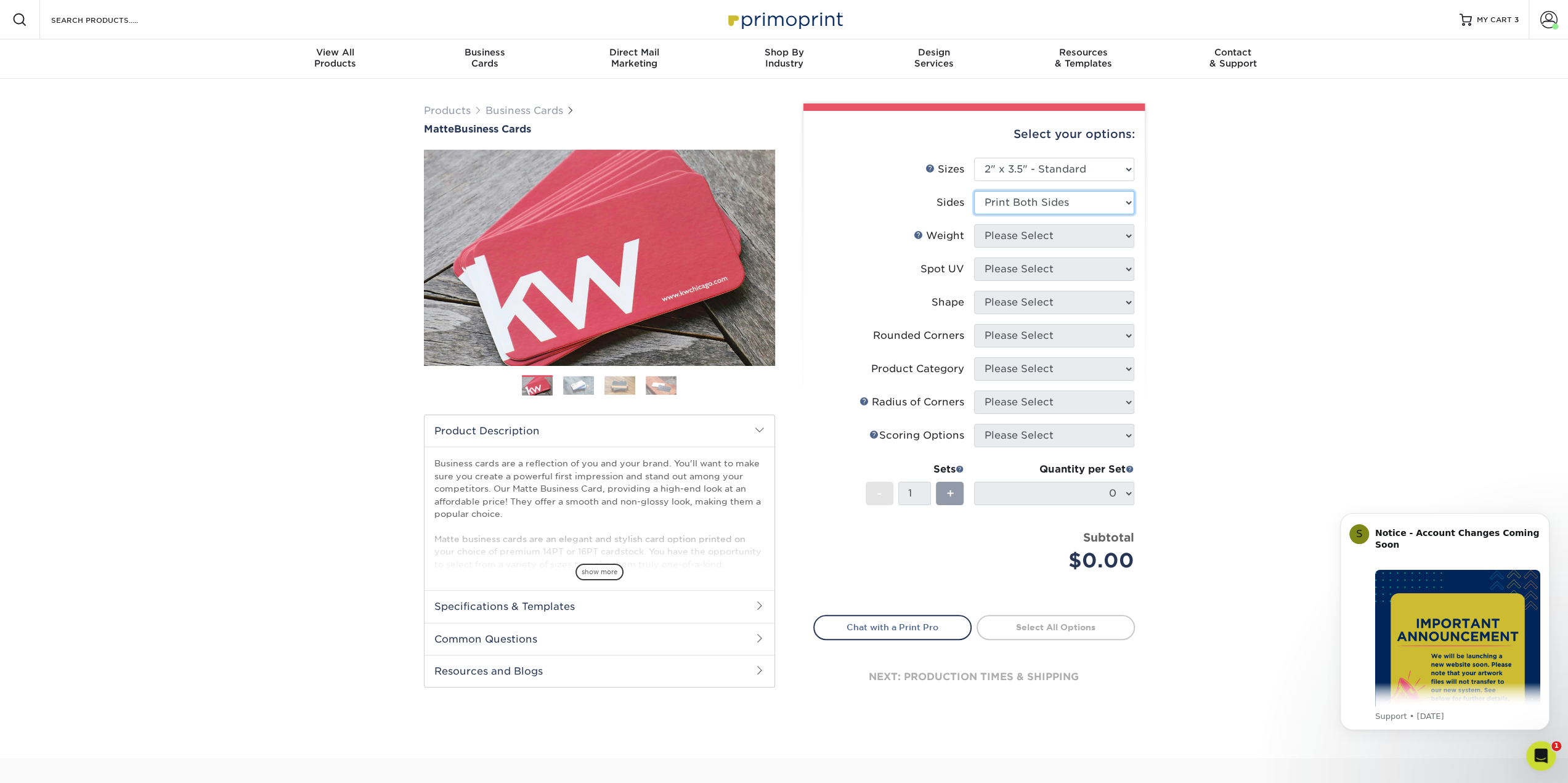
click at [974, 191] on select "Please Select Print Both Sides Print Front Only" at bounding box center [1054, 203] width 160 height 23
click at [1021, 238] on select "Please Select 16PT 14PT" at bounding box center [1054, 235] width 160 height 23
select select "16PT"
click at [974, 224] on select "Please Select 16PT 14PT" at bounding box center [1054, 235] width 160 height 23
click at [1025, 266] on select "Please Select No Spot UV Front and Back (Both Sides) Front Only Back Only" at bounding box center [1054, 269] width 160 height 23
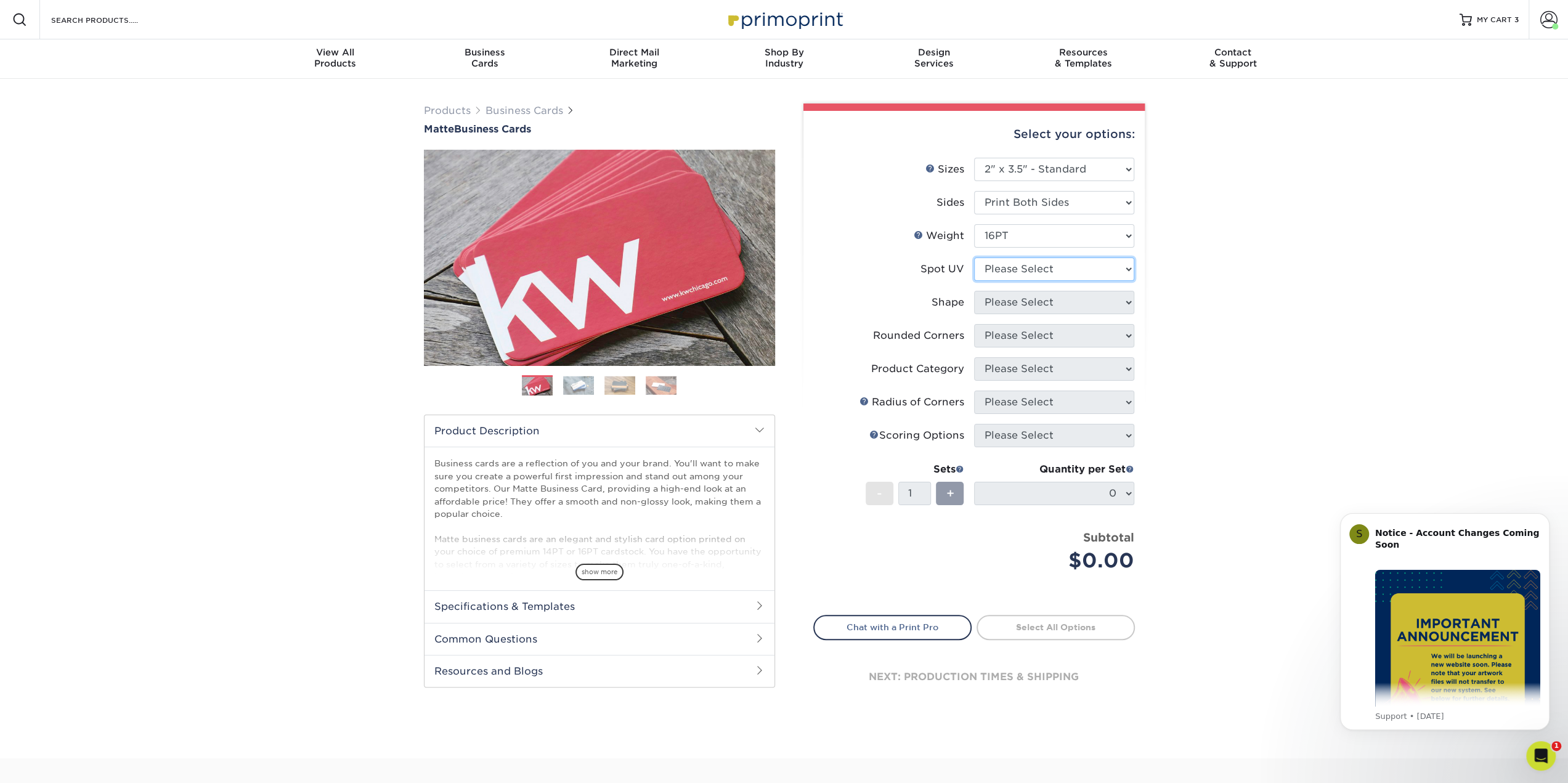
select select "0"
click at [974, 257] on select "Please Select No Spot UV Front and Back (Both Sides) Front Only Back Only" at bounding box center [1054, 269] width 160 height 23
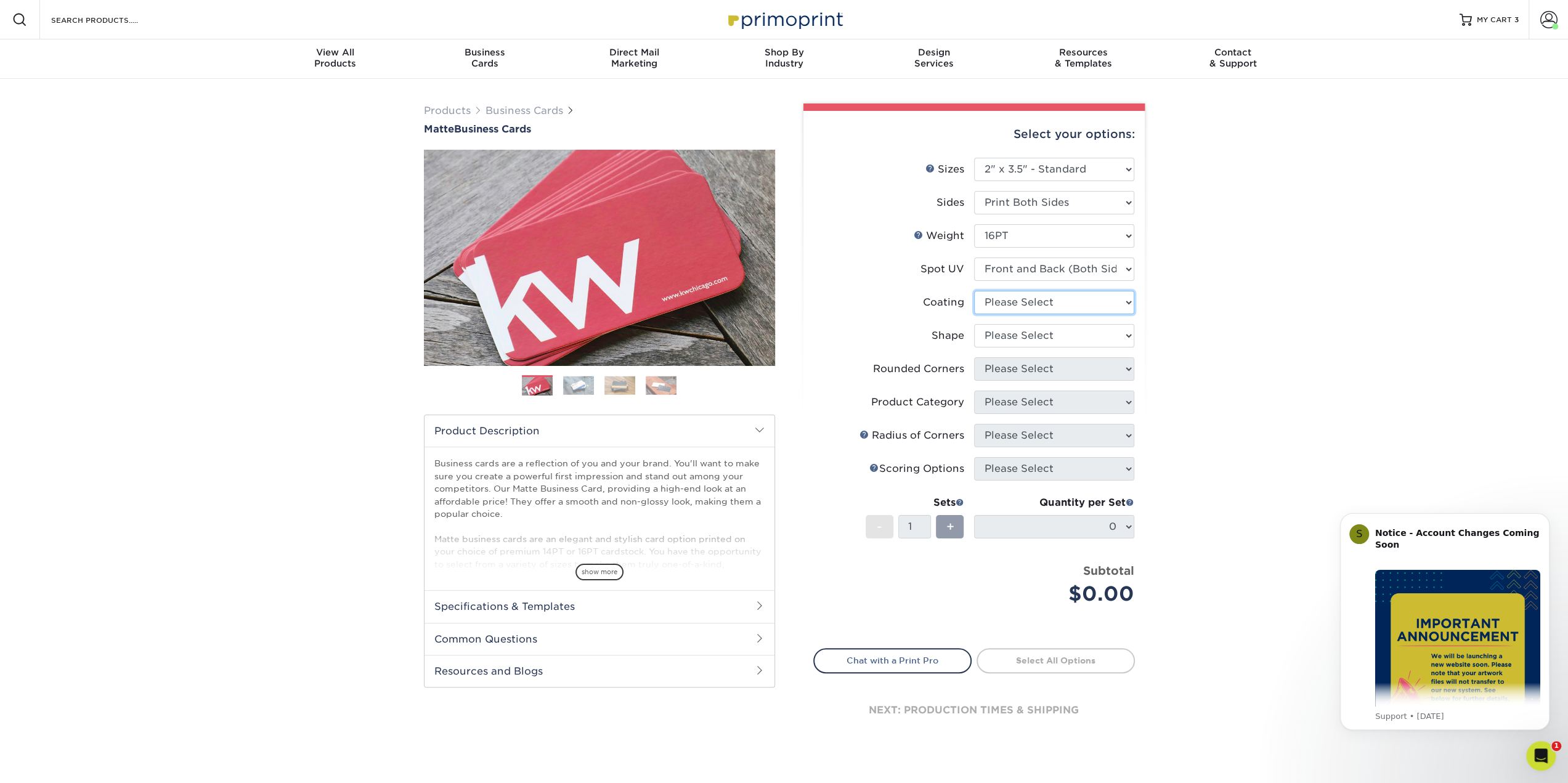
click at [1027, 302] on select at bounding box center [1054, 302] width 160 height 23
select select "121bb7b5-3b4d-429f-bd8d-bbf80e953313"
click at [974, 291] on select at bounding box center [1054, 302] width 160 height 23
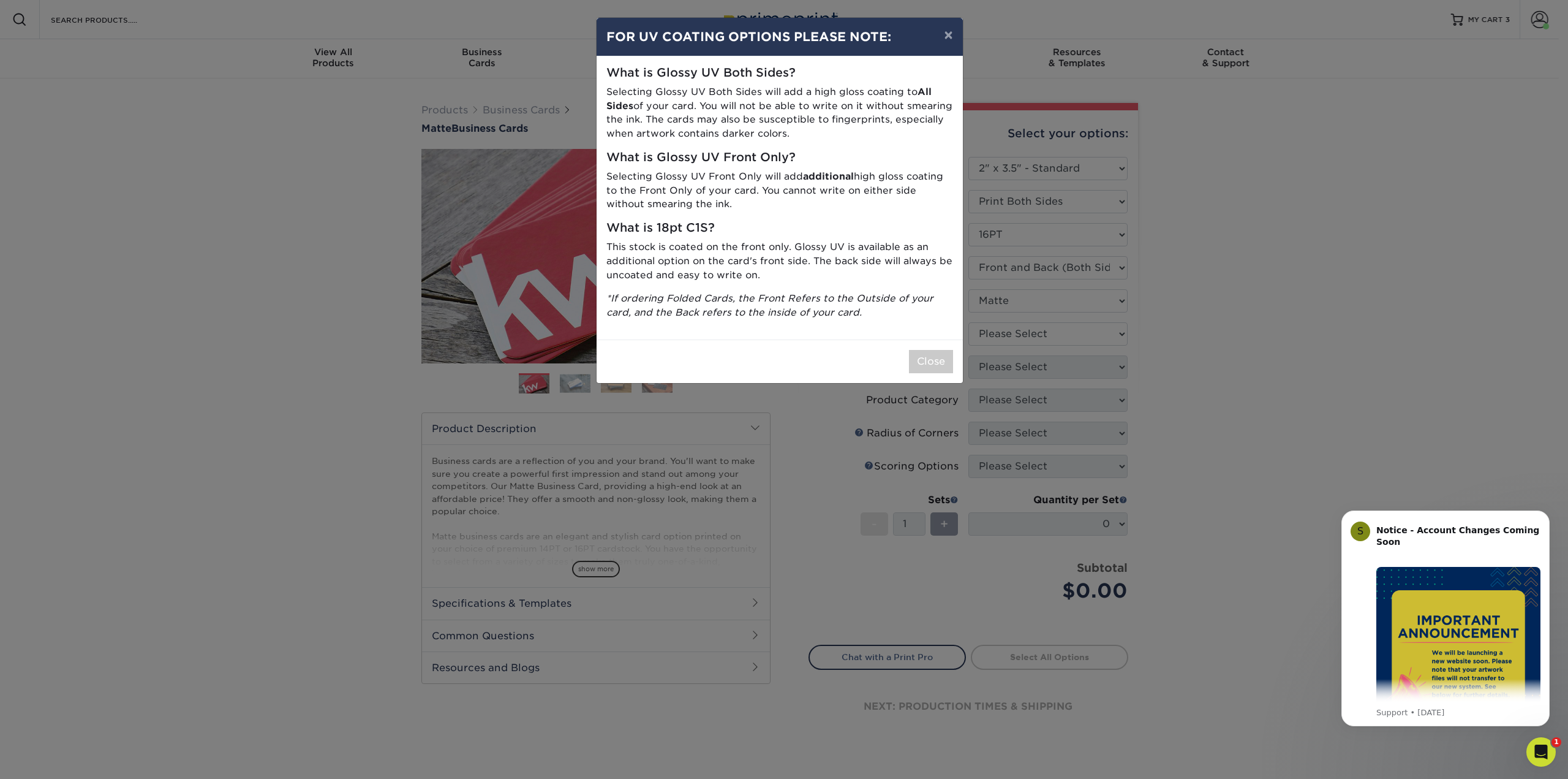
click at [1014, 341] on div "× FOR UV COATING OPTIONS PLEASE NOTE: What is Glossy UV Both Sides? Selecting G…" at bounding box center [784, 389] width 1568 height 779
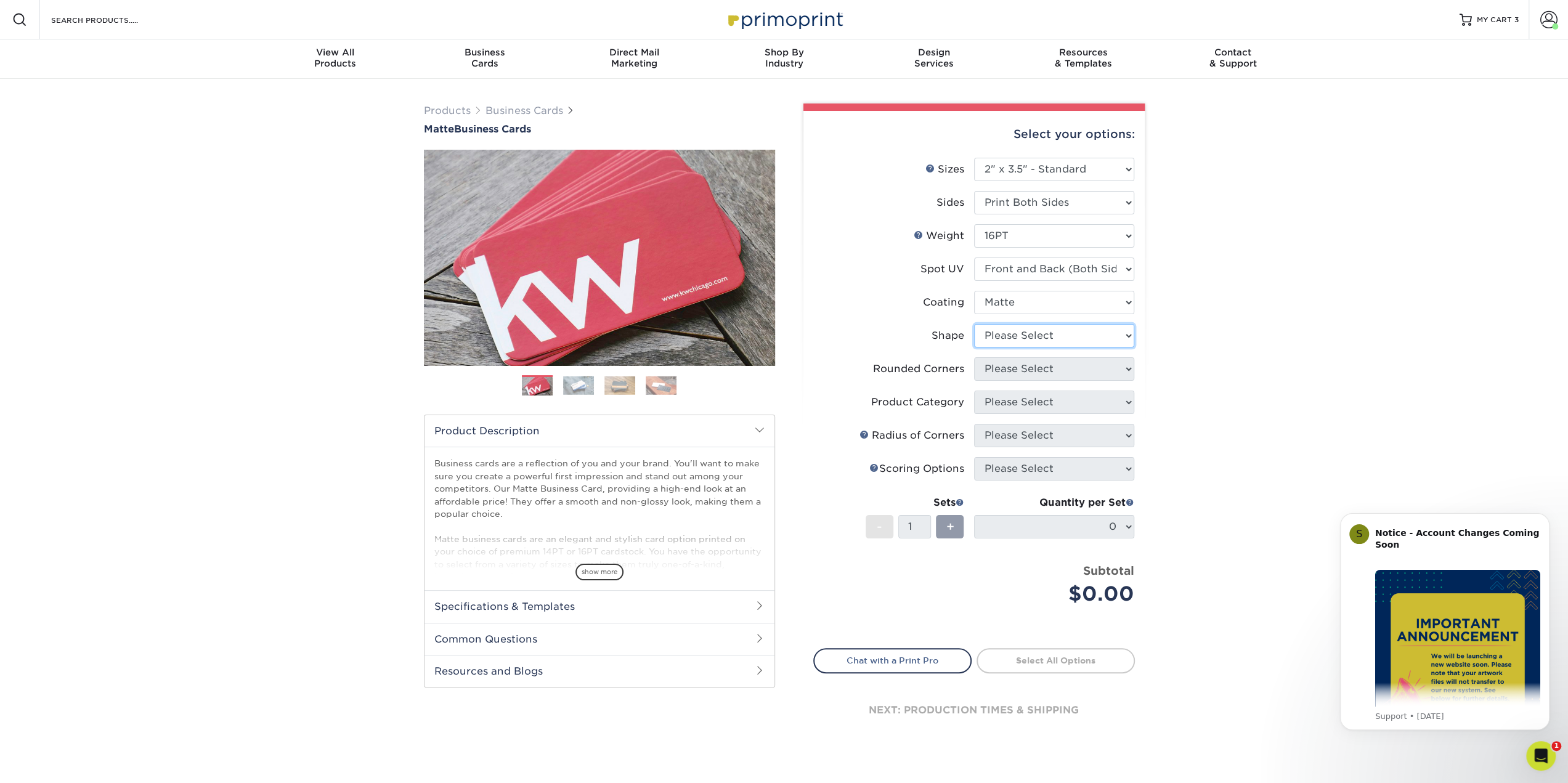
click at [984, 342] on select "Please Select Standard" at bounding box center [1054, 336] width 160 height 23
select select "standard"
click at [974, 324] on select "Please Select Standard" at bounding box center [1054, 336] width 160 height 23
click at [993, 367] on select "Please Select Yes - Round 2 Corners Yes - Round 4 Corners No" at bounding box center [1054, 369] width 160 height 23
select select "0"
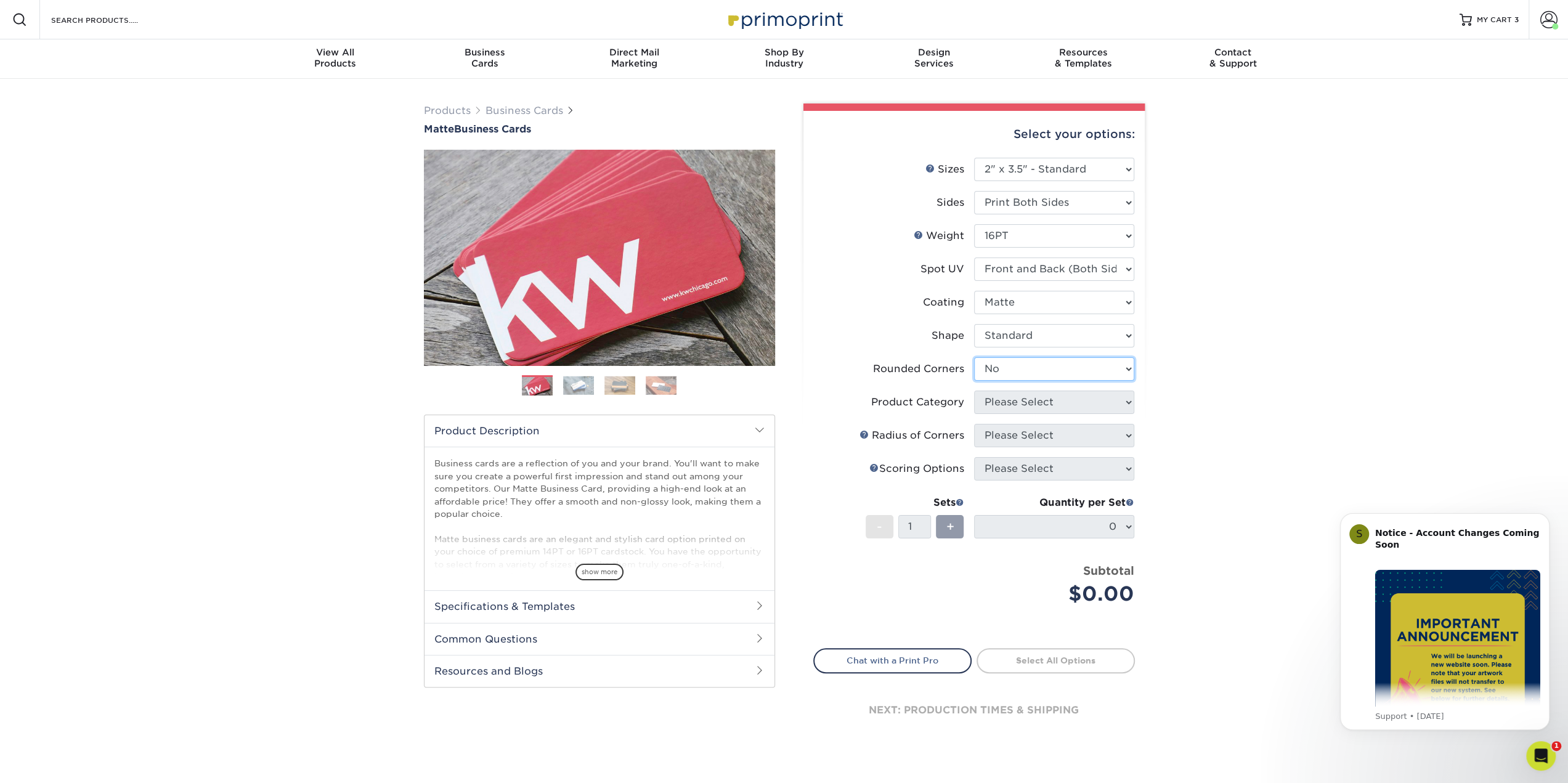
click at [974, 357] on select "Please Select Yes - Round 2 Corners Yes - Round 4 Corners No" at bounding box center [1054, 369] width 160 height 23
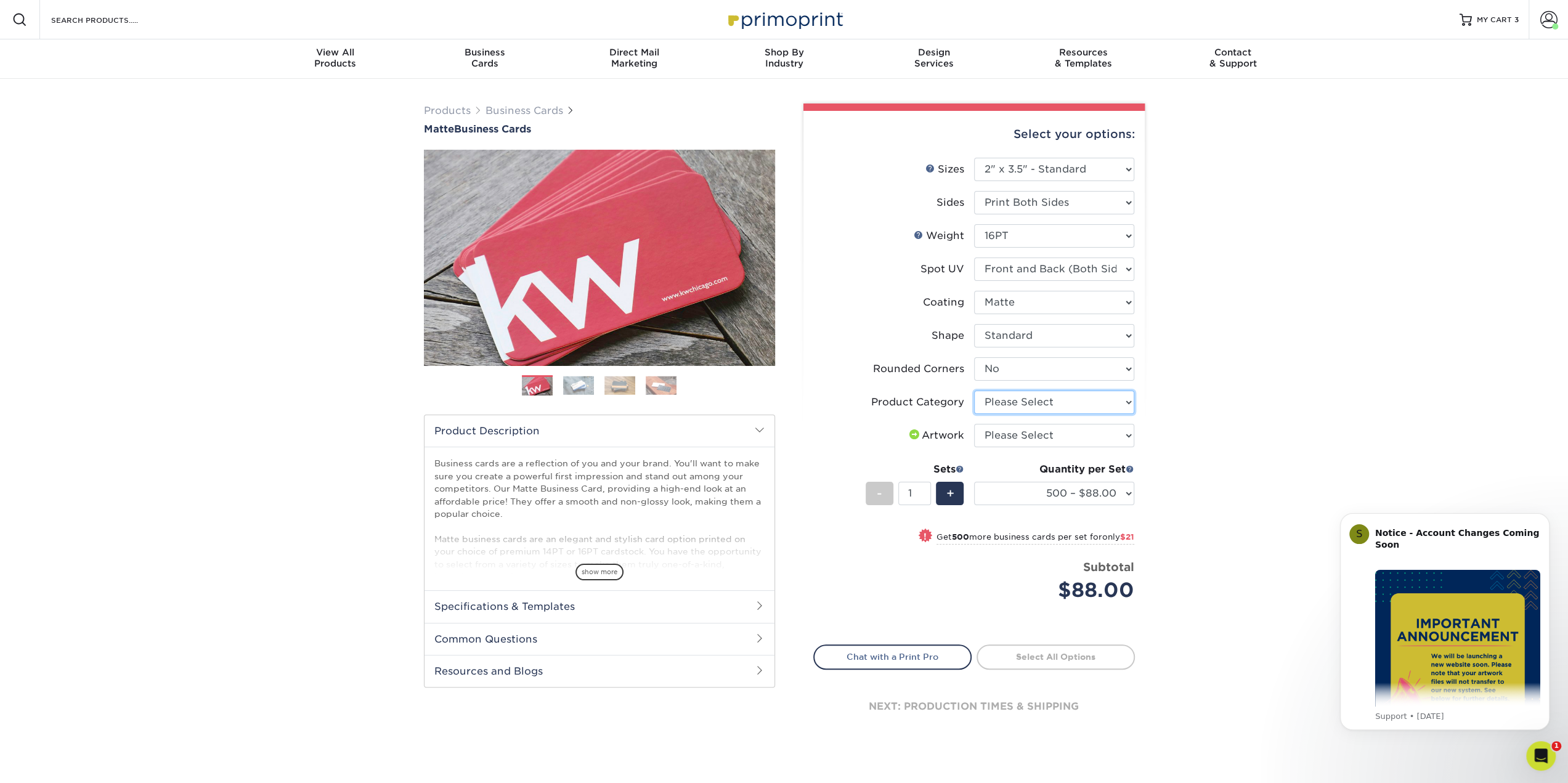
click at [1022, 407] on select "Please Select Business Cards" at bounding box center [1054, 402] width 160 height 23
select select "3b5148f1-0588-4f88-a218-97bcfdce65c1"
click at [974, 391] on select "Please Select Business Cards" at bounding box center [1054, 402] width 160 height 23
click at [1017, 430] on select "Please Select I will upload files I need a design - $100" at bounding box center [1054, 436] width 160 height 23
select select "upload"
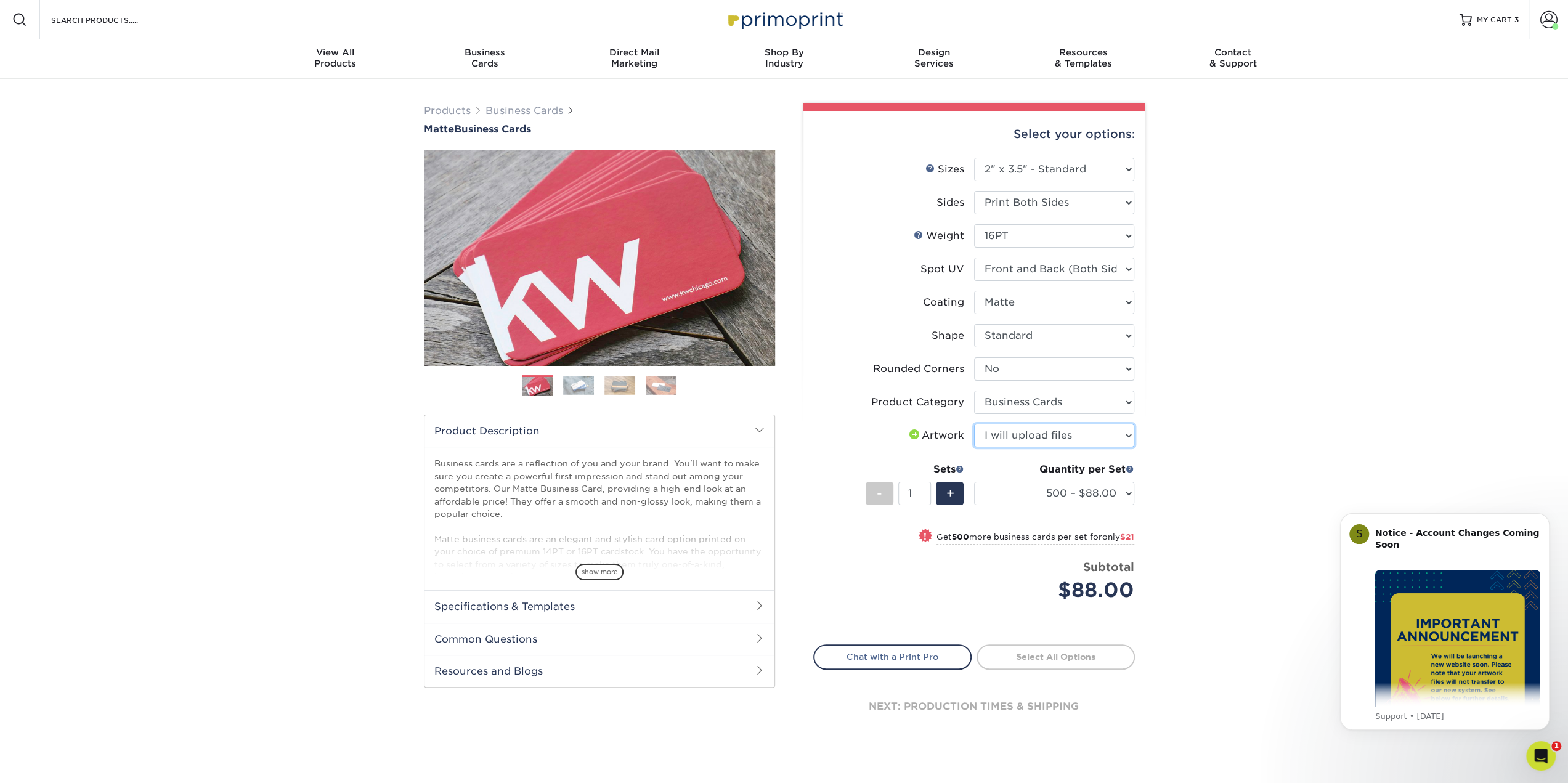
click at [974, 424] on select "Please Select I will upload files I need a design - $100" at bounding box center [1054, 436] width 160 height 23
click at [1006, 649] on link "Proceed to Shipping" at bounding box center [1056, 655] width 158 height 22
type input "Set 1"
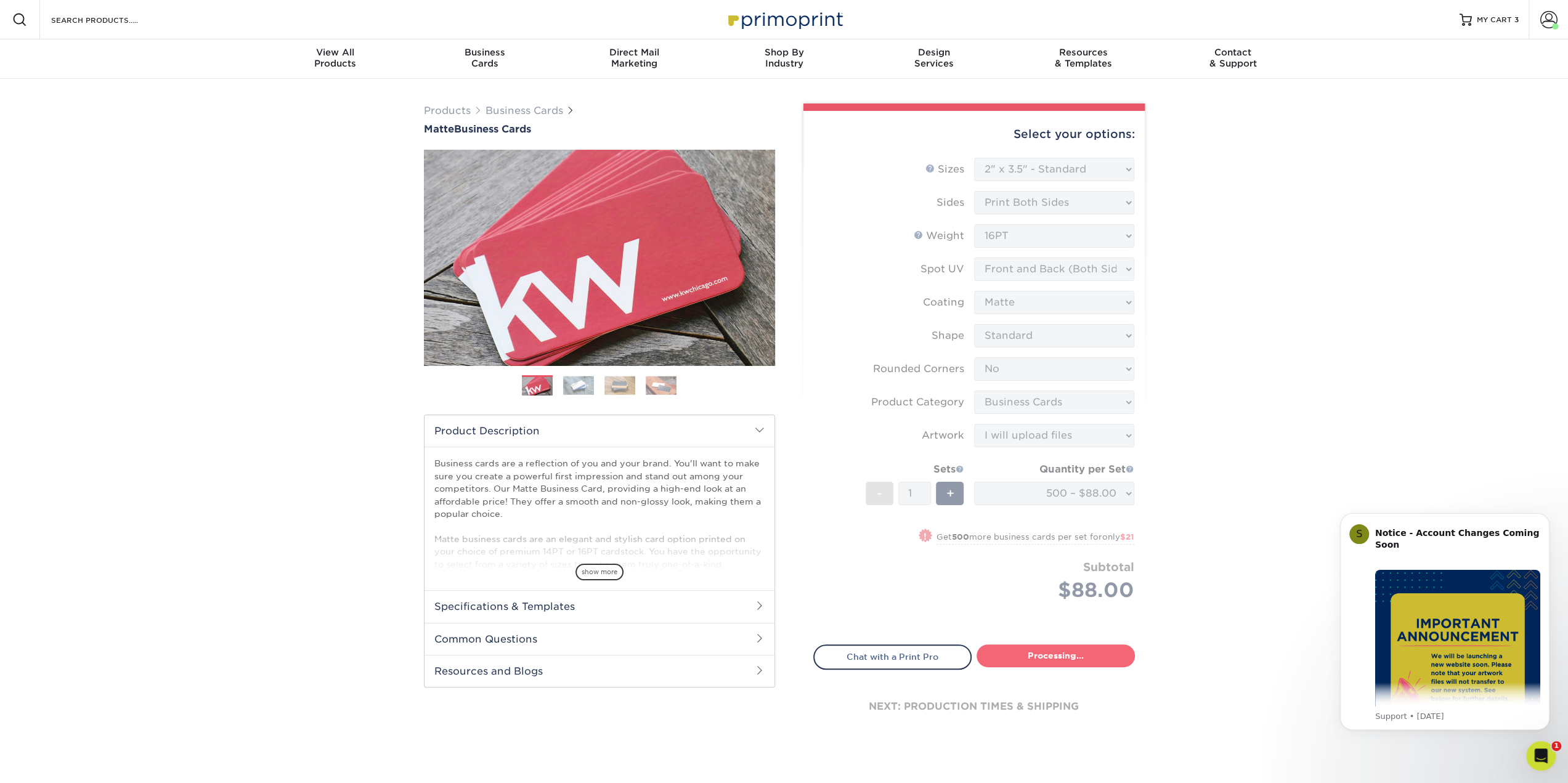
select select "84b0d15f-6b65-4aa4-bc5a-4a65d7730aad"
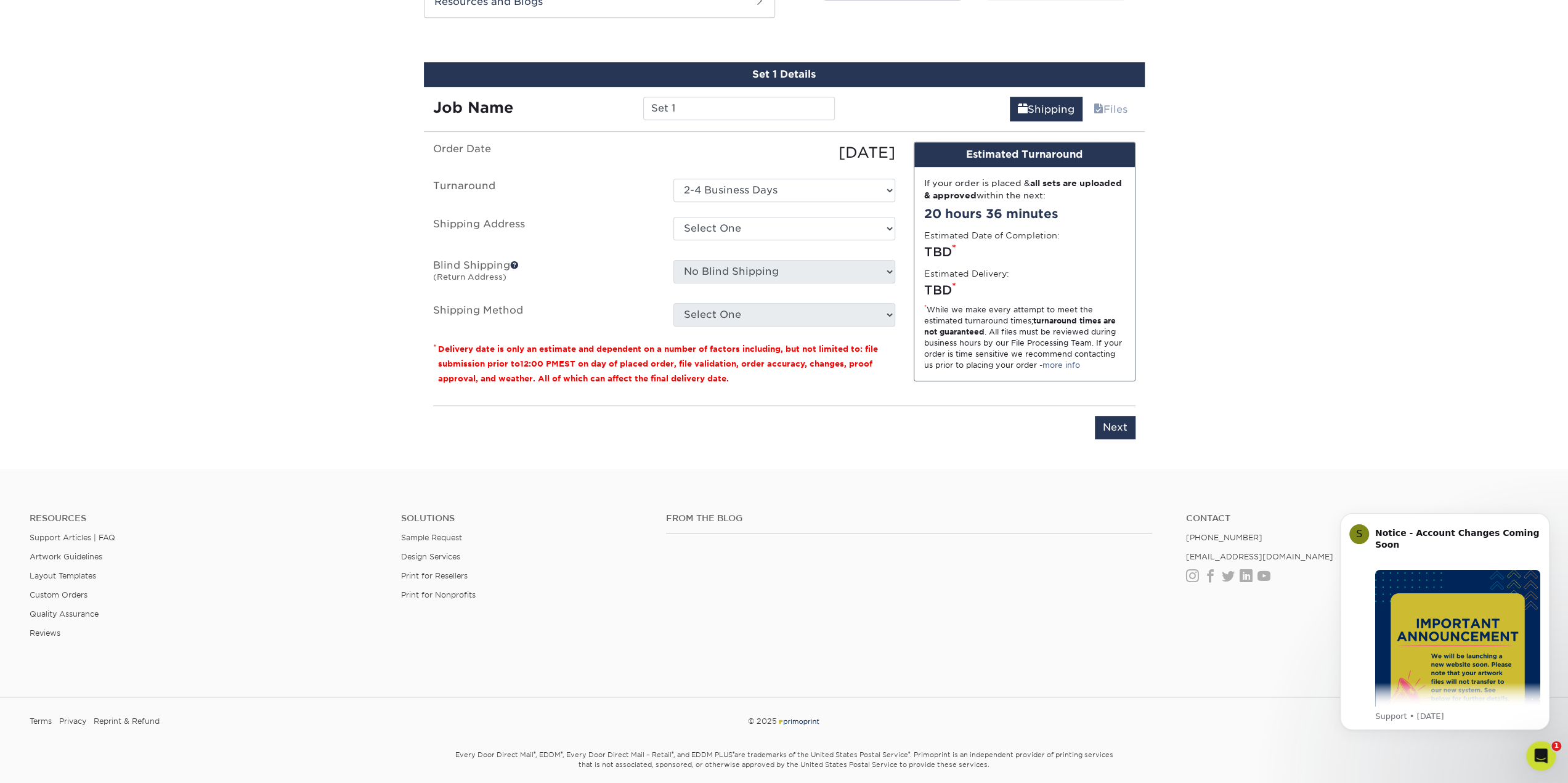
scroll to position [677, 0]
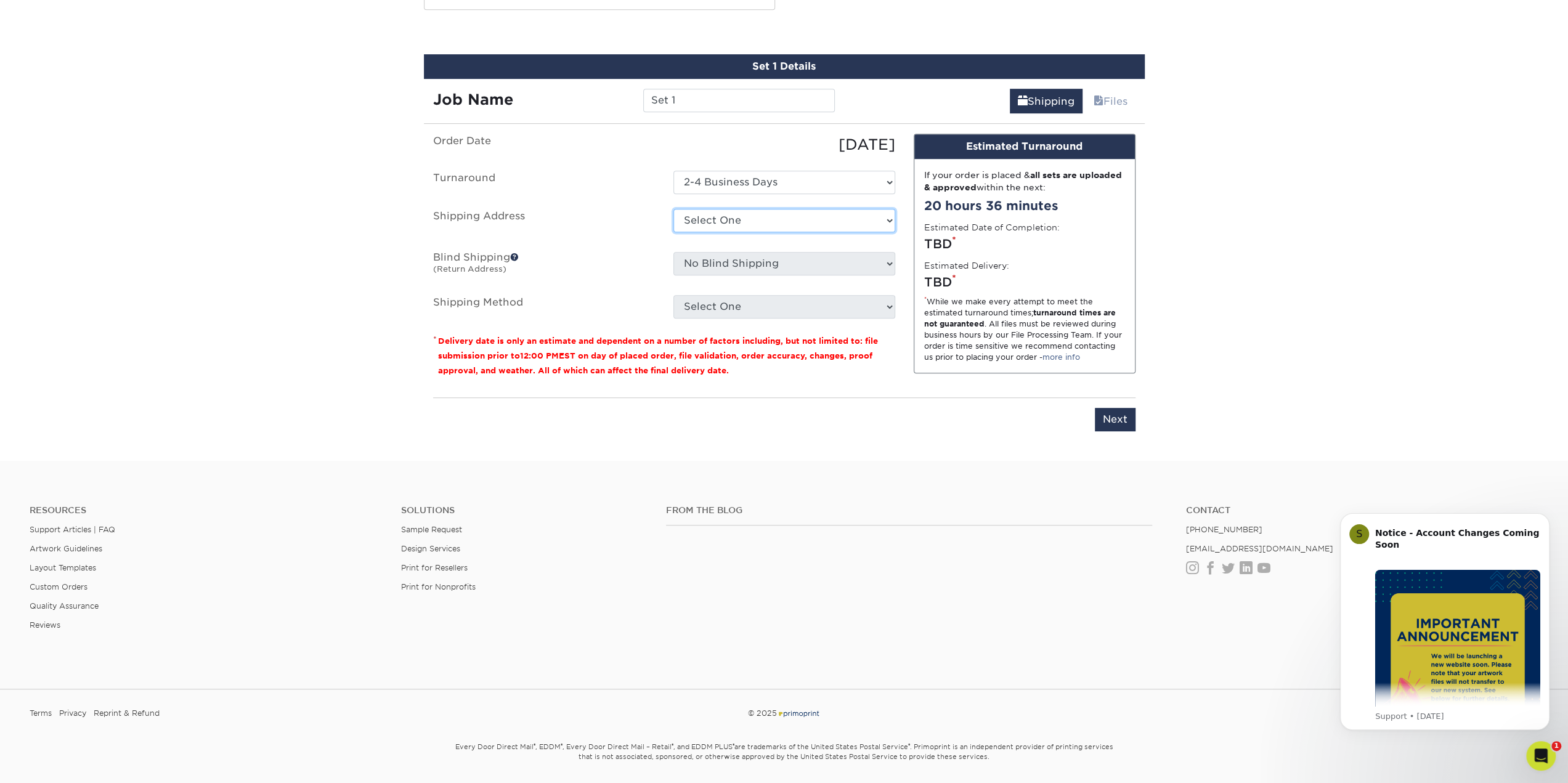
click at [751, 210] on select "Select One Lexington Office + Add New Address" at bounding box center [784, 221] width 222 height 23
select select "286597"
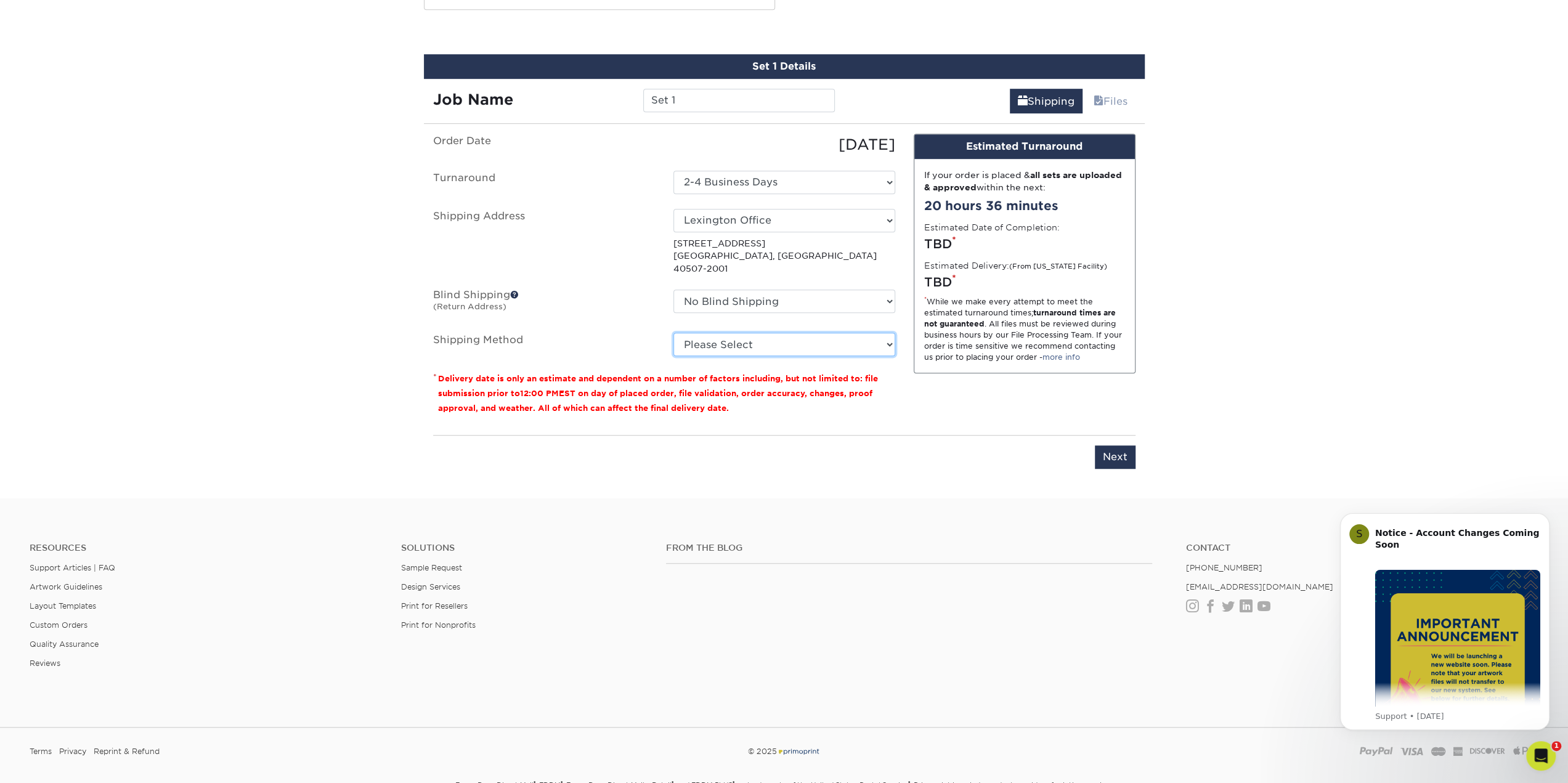
click at [684, 333] on select "Please Select Ground Shipping (+$8.96) 3 Day Shipping Service (+$15.34) 2 Day A…" at bounding box center [784, 344] width 222 height 23
select select "03"
click at [673, 333] on select "Please Select Ground Shipping (+$8.96) 3 Day Shipping Service (+$15.34) 2 Day A…" at bounding box center [784, 344] width 222 height 23
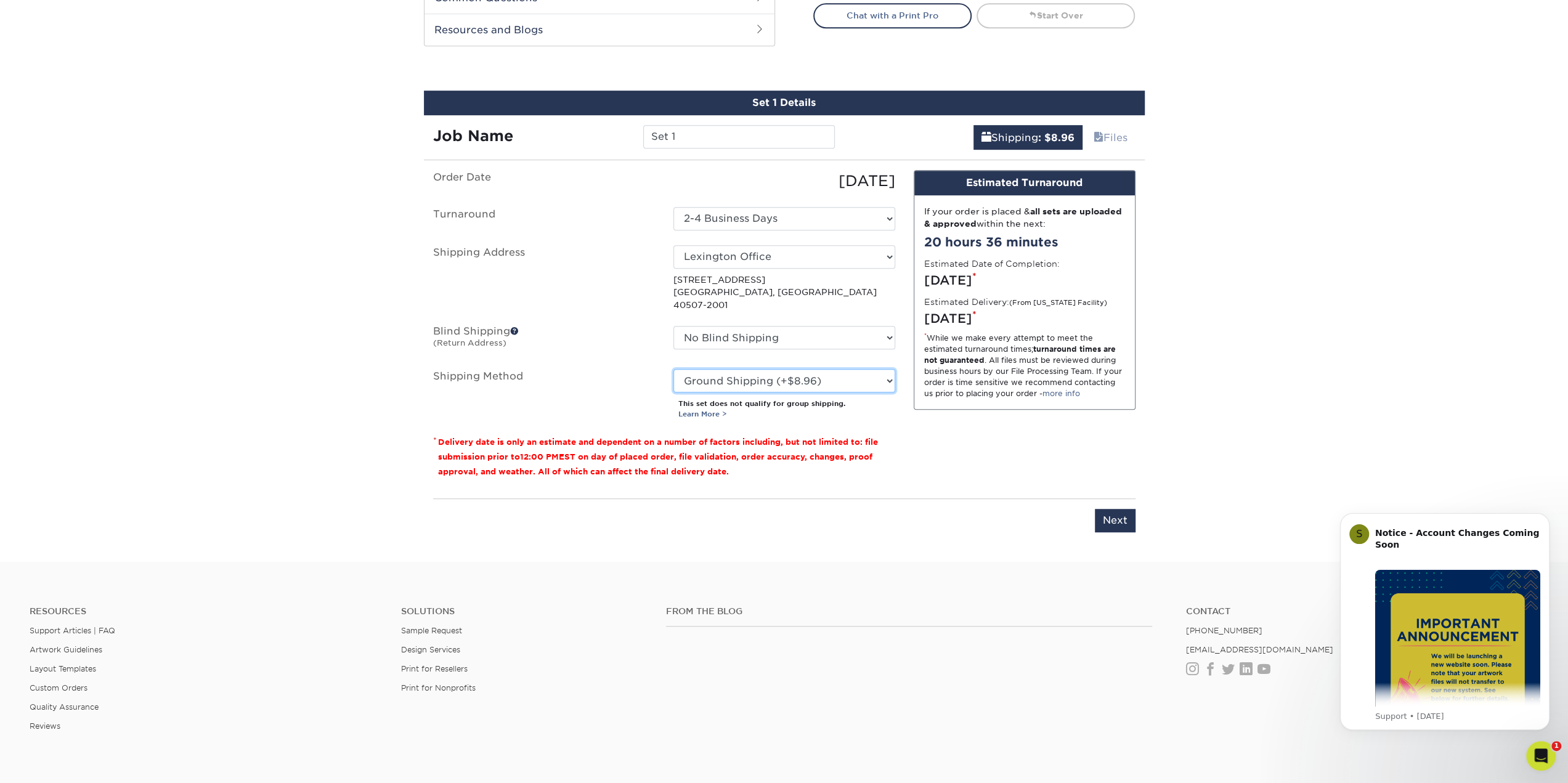
scroll to position [616, 0]
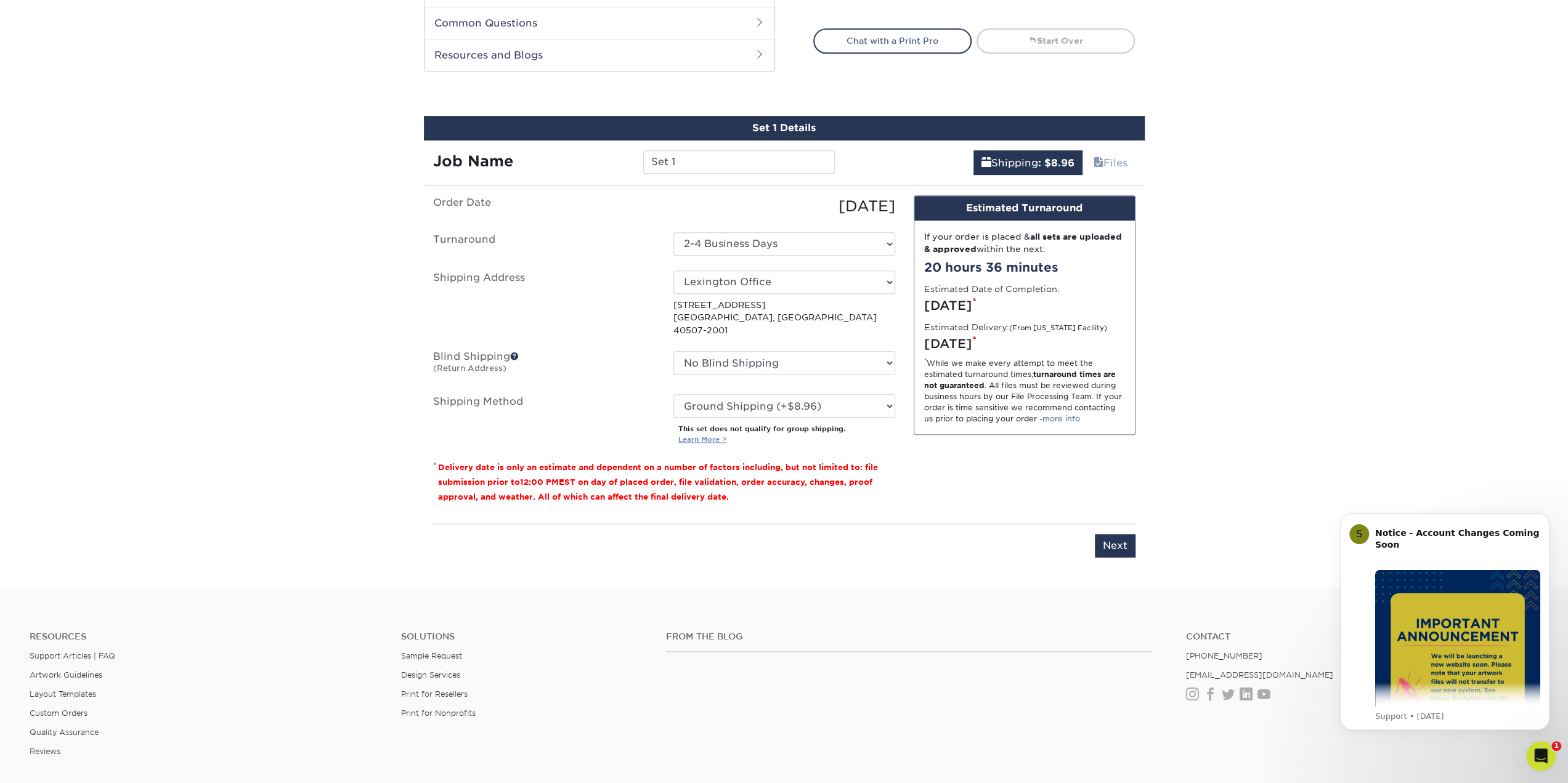
click at [717, 435] on link "Learn More >" at bounding box center [703, 439] width 49 height 8
drag, startPoint x: 710, startPoint y: 161, endPoint x: 616, endPoint y: 156, distance: 94.1
click at [616, 156] on div "Job Name Set 1" at bounding box center [635, 162] width 421 height 23
type input "Sarah Kays"
click at [1113, 534] on input "Next" at bounding box center [1115, 546] width 41 height 23
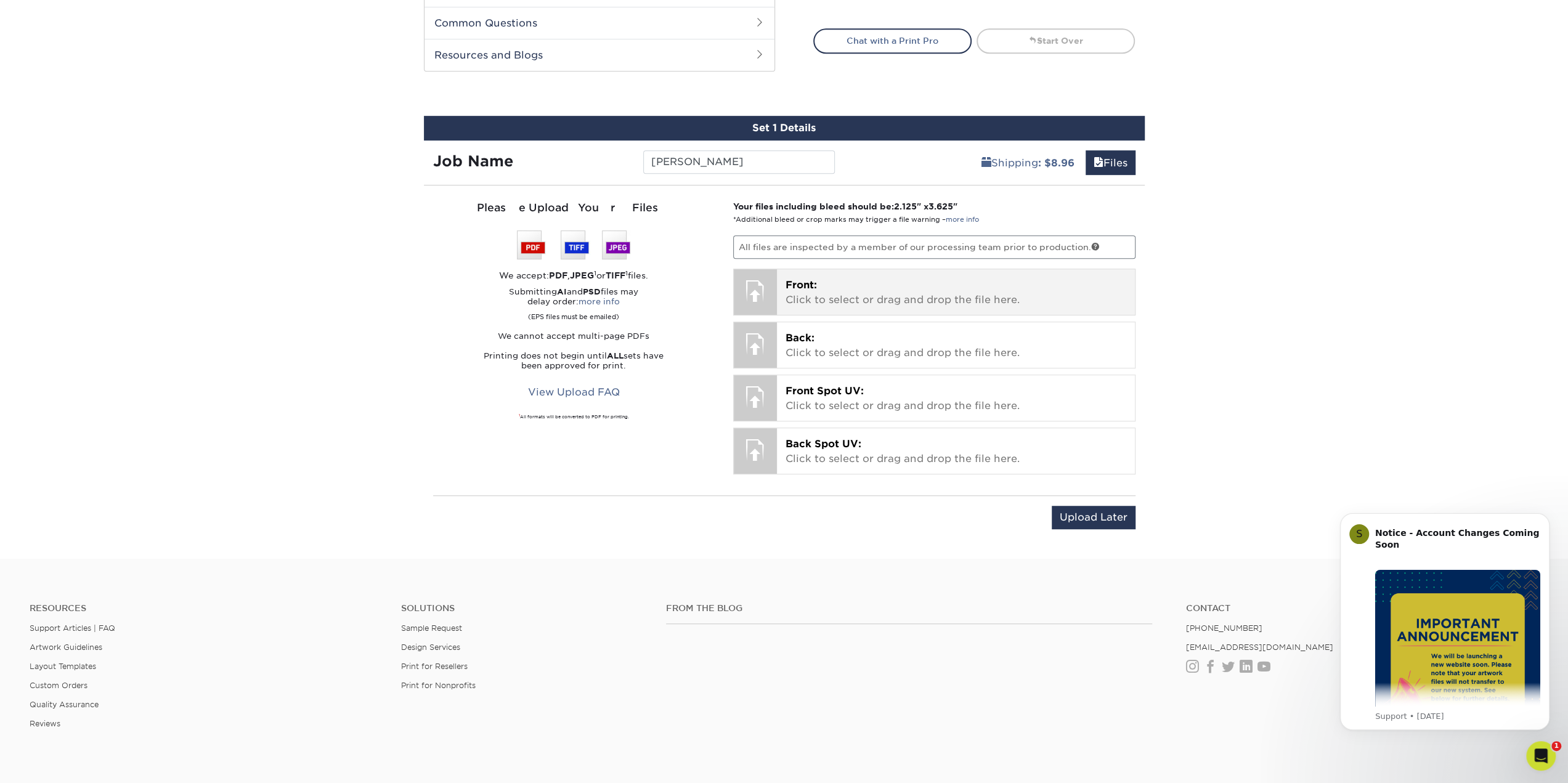
click at [846, 300] on p "Front: Click to select or drag and drop the file here." at bounding box center [955, 293] width 341 height 30
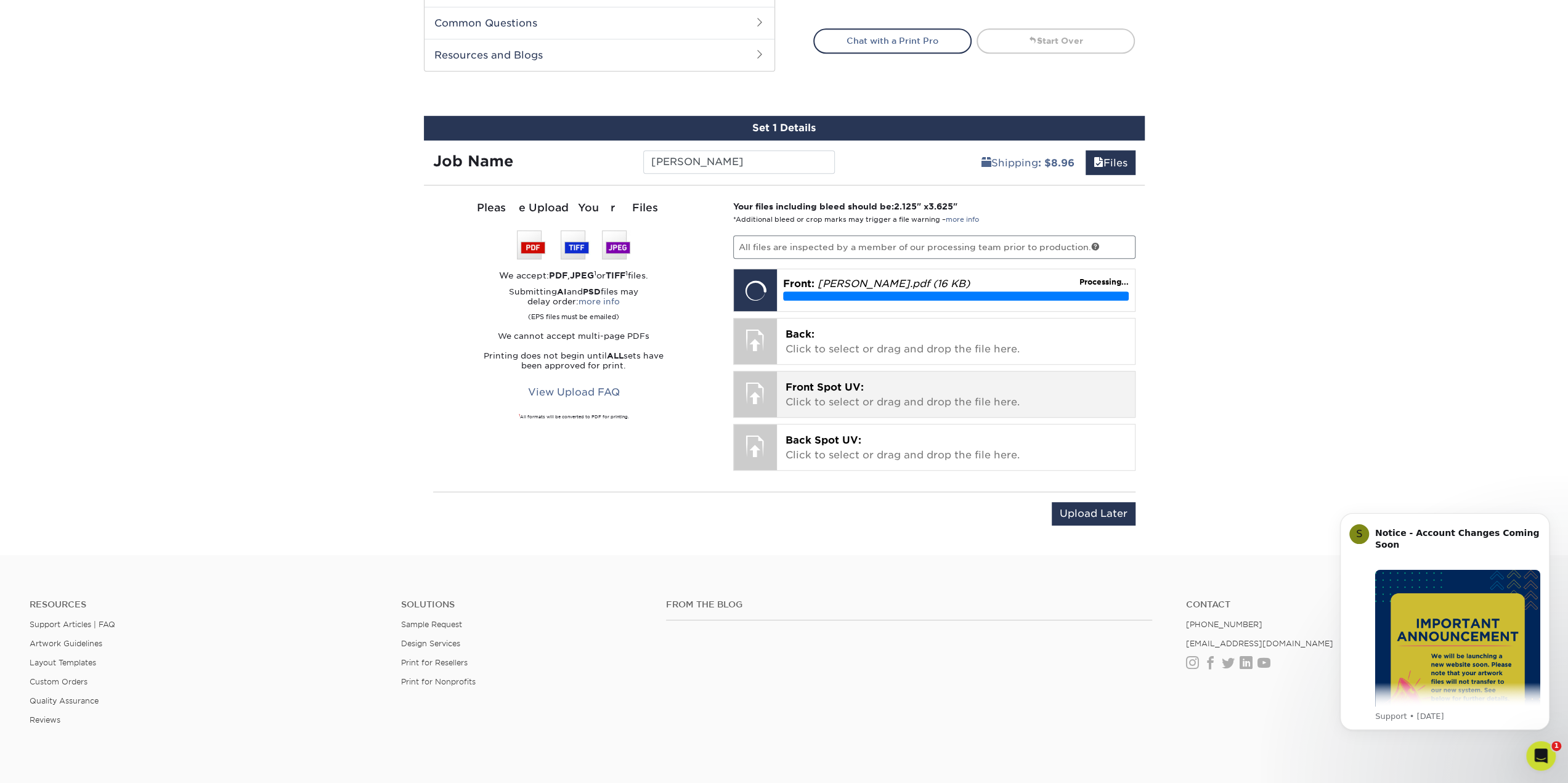
click at [795, 390] on p "Front Spot UV: Click to select or drag and drop the file here." at bounding box center [955, 395] width 341 height 30
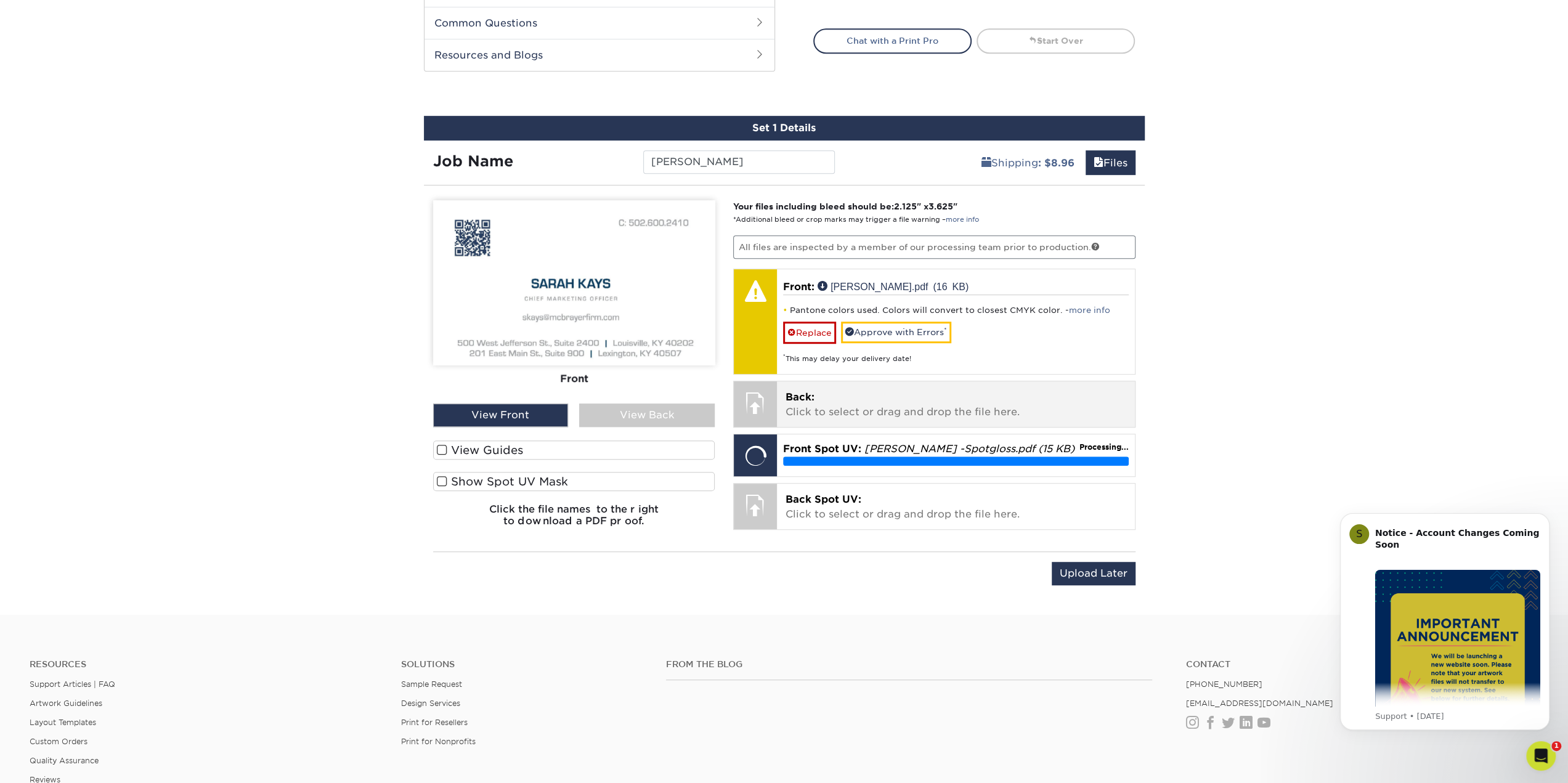
click at [817, 407] on p "Back: Click to select or drag and drop the file here." at bounding box center [955, 405] width 341 height 30
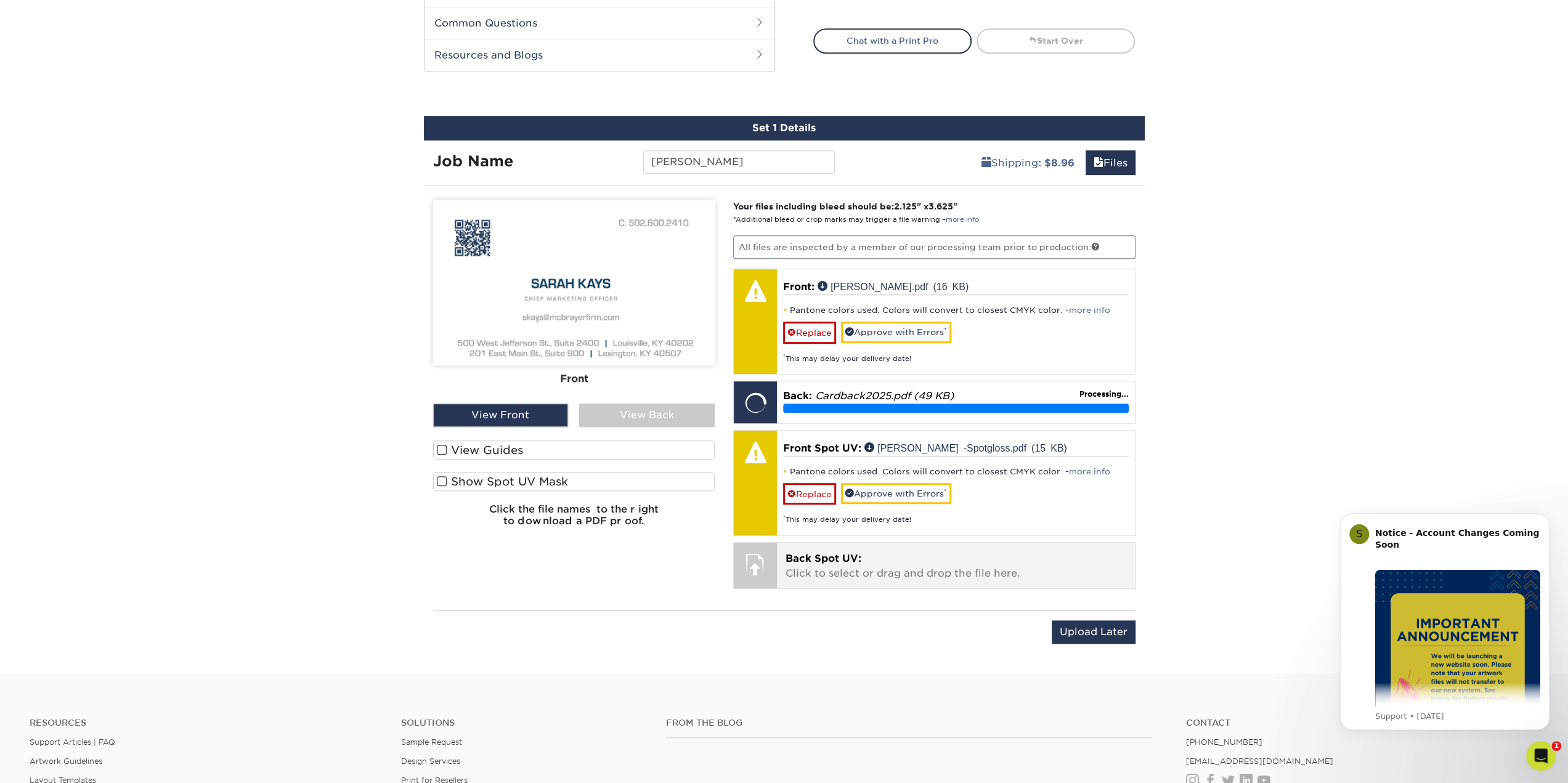
click at [864, 558] on p "Back Spot UV: Click to select or drag and drop the file here." at bounding box center [955, 566] width 341 height 30
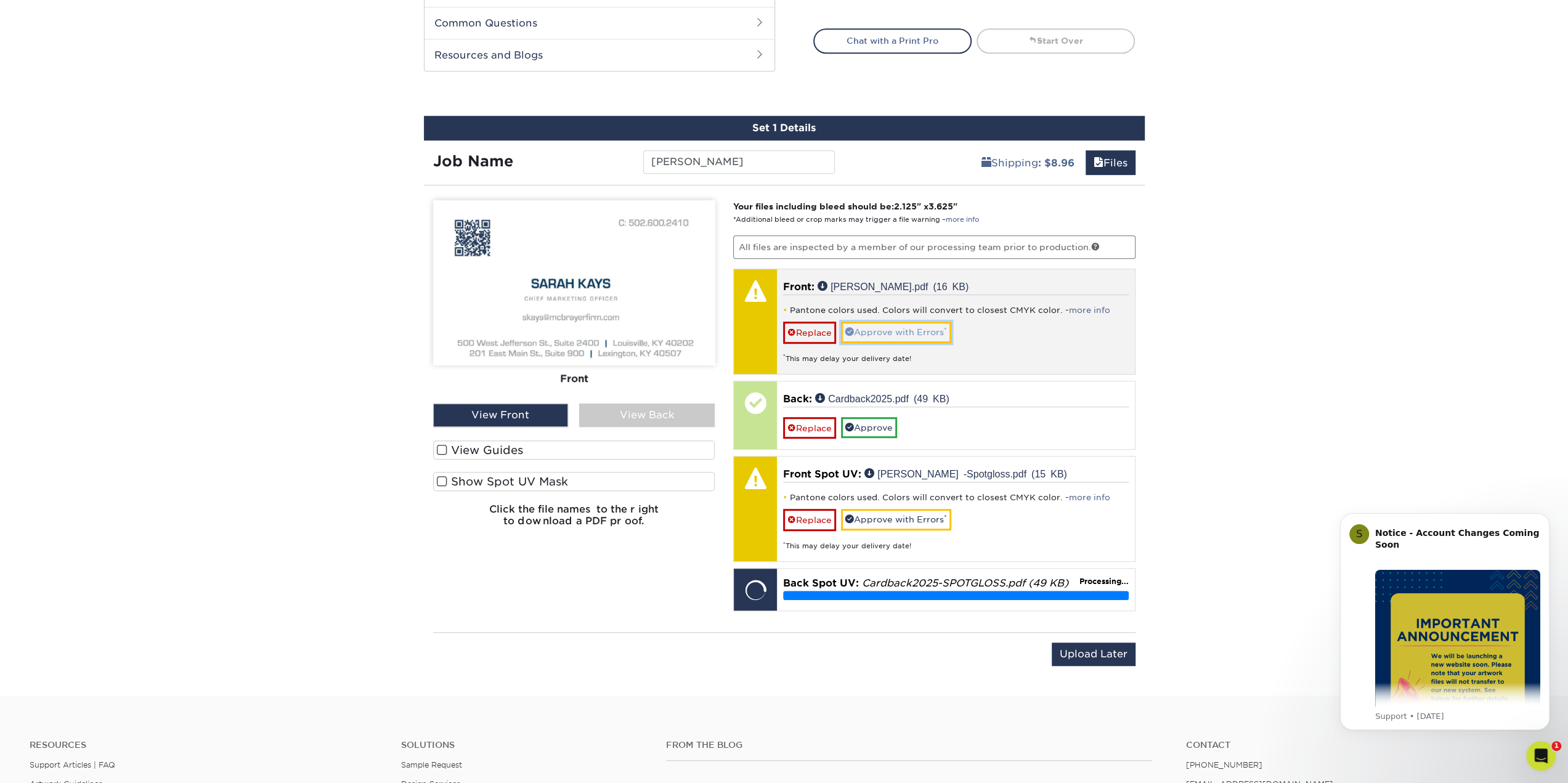
click at [929, 328] on link "Approve with Errors *" at bounding box center [896, 332] width 110 height 21
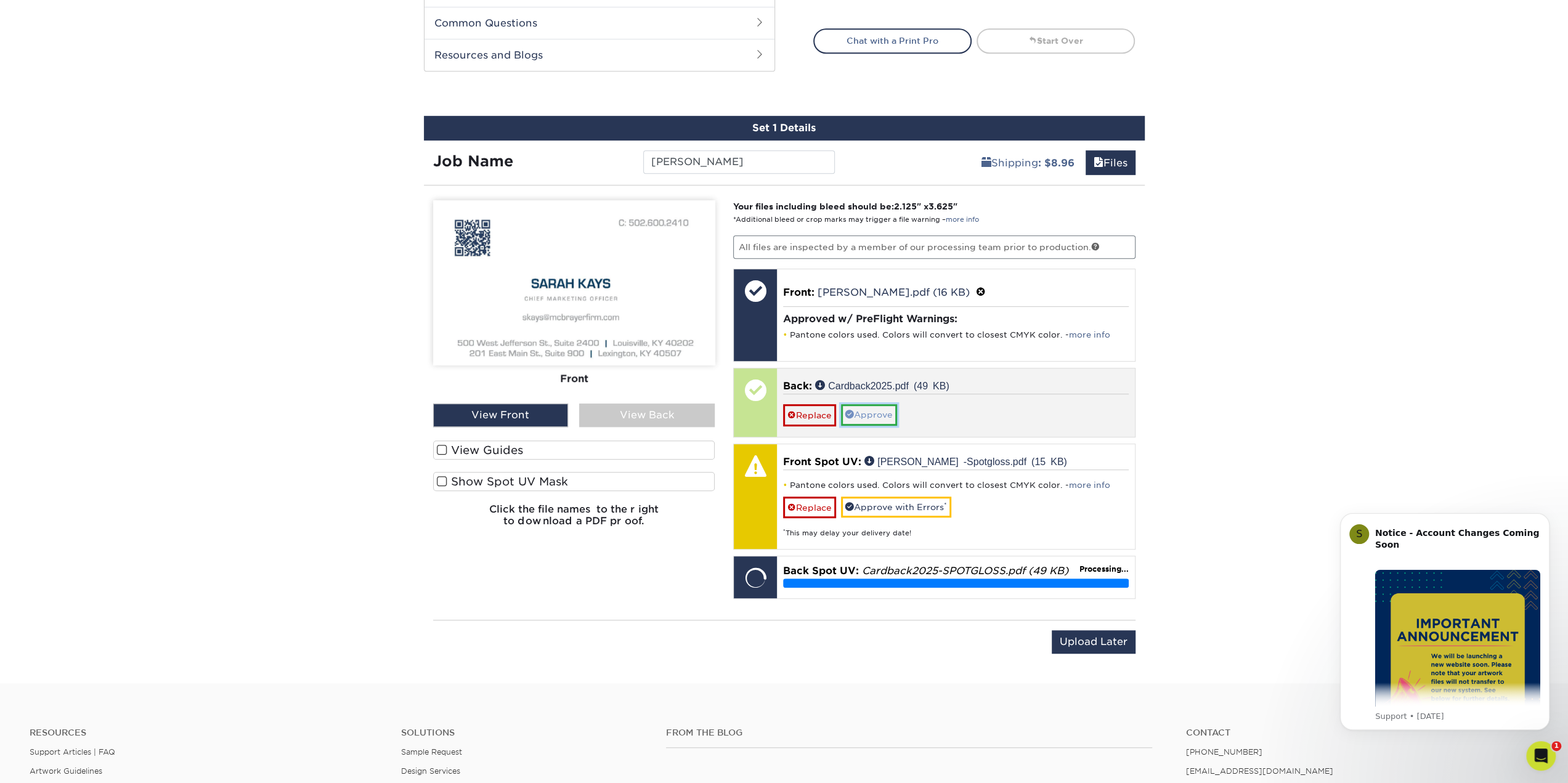
click at [879, 404] on link "Approve" at bounding box center [869, 414] width 56 height 21
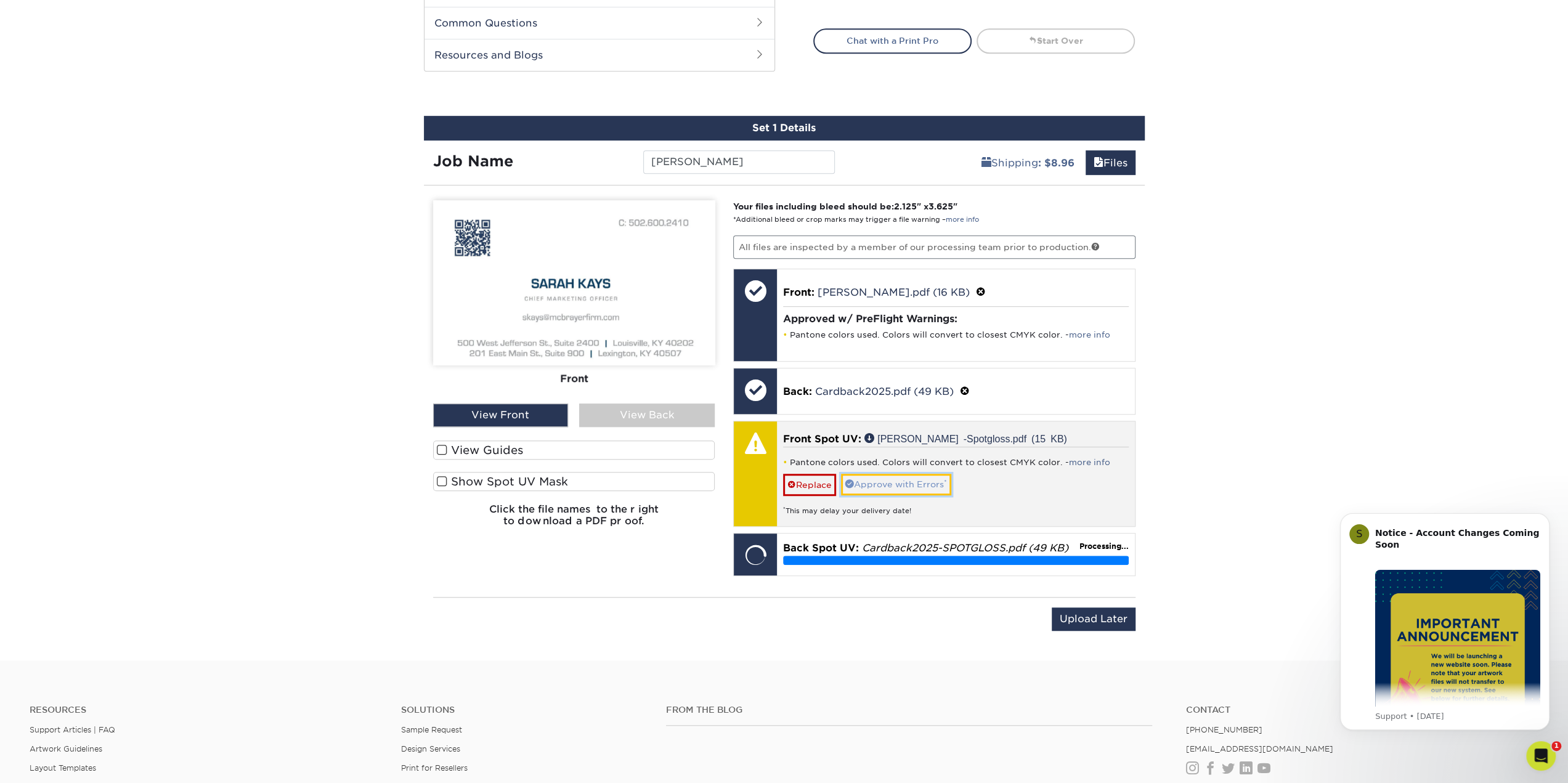
click at [932, 477] on link "Approve with Errors *" at bounding box center [896, 484] width 110 height 21
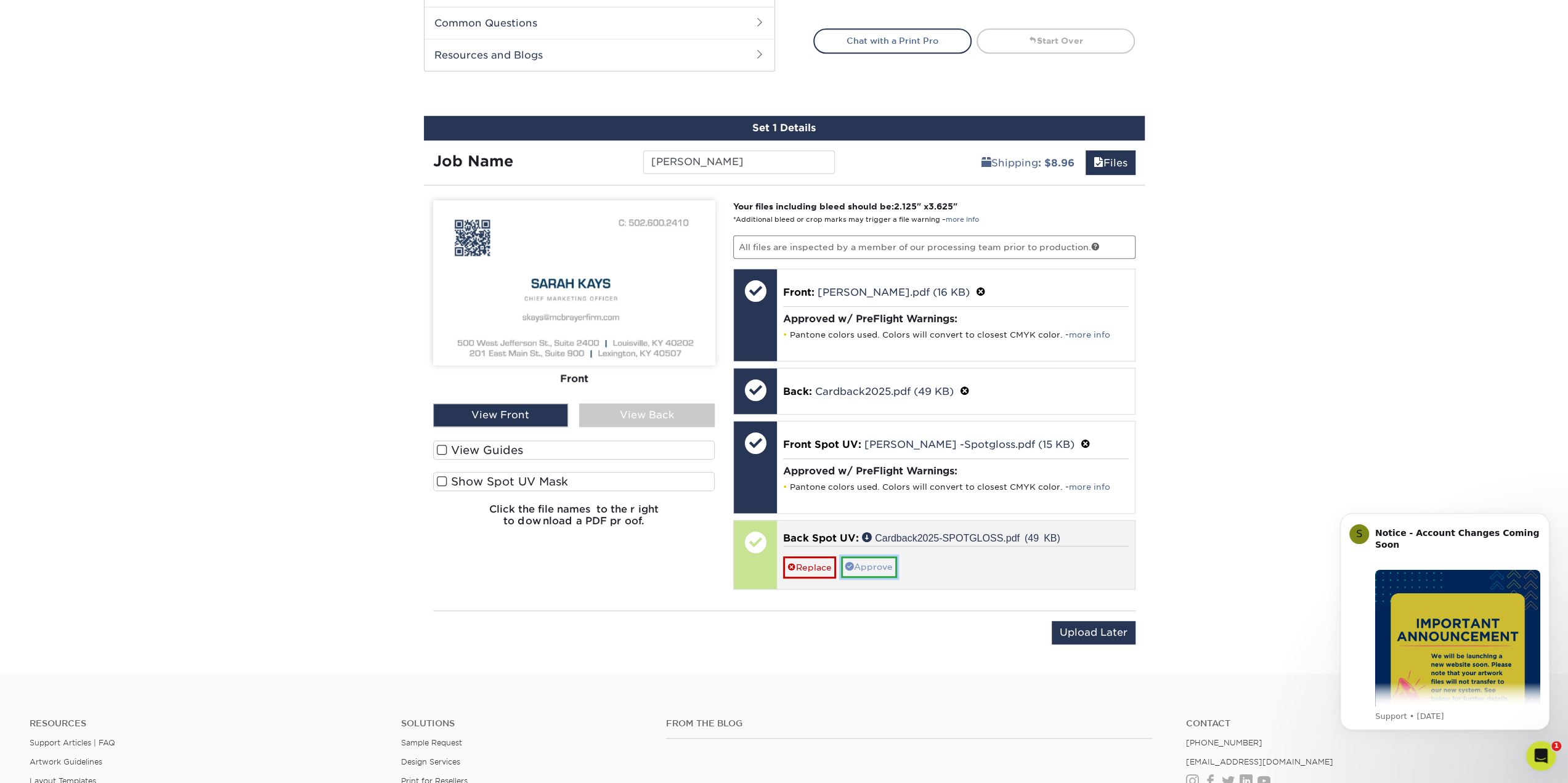
click at [894, 565] on link "Approve" at bounding box center [869, 566] width 56 height 21
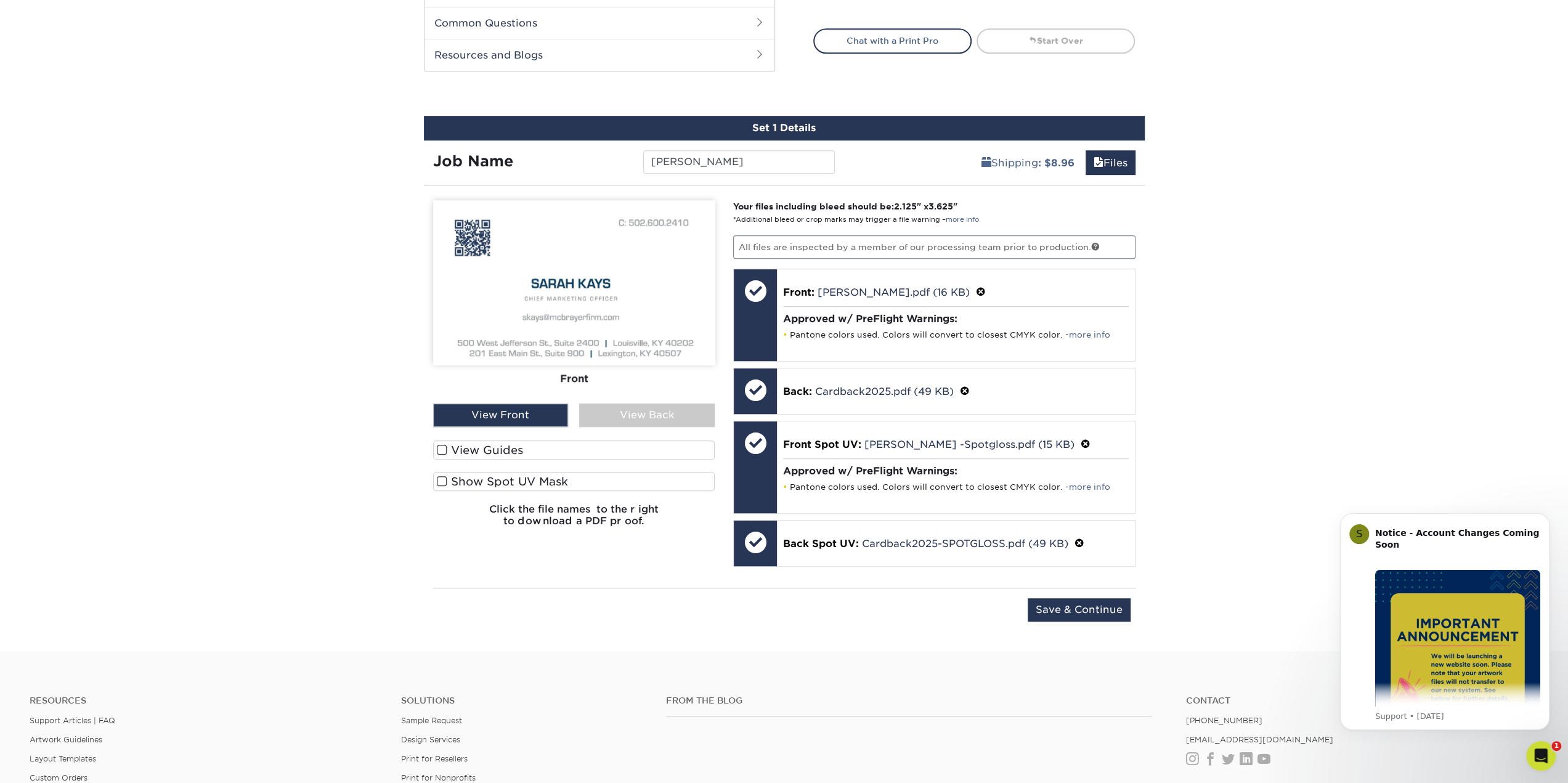
click at [539, 484] on label "Show Spot UV Mask" at bounding box center [574, 481] width 282 height 19
click at [0, 0] on input "Show Spot UV Mask" at bounding box center [0, 0] width 0 height 0
click at [540, 480] on label "Show Spot UV Mask" at bounding box center [574, 481] width 282 height 19
click at [0, 0] on input "Show Spot UV Mask" at bounding box center [0, 0] width 0 height 0
click at [1112, 608] on input "Save & Continue" at bounding box center [1079, 609] width 103 height 23
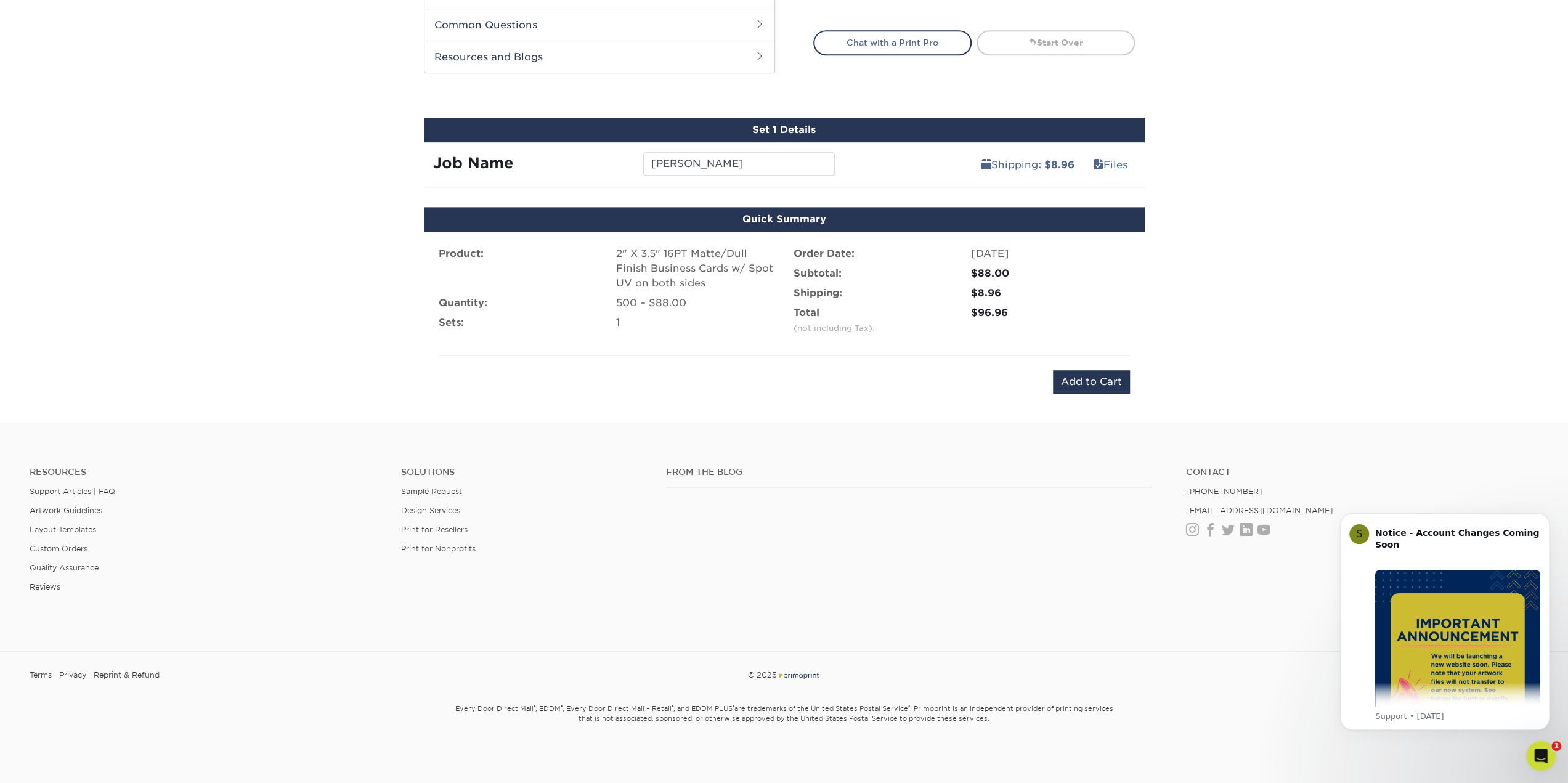
scroll to position [601, 0]
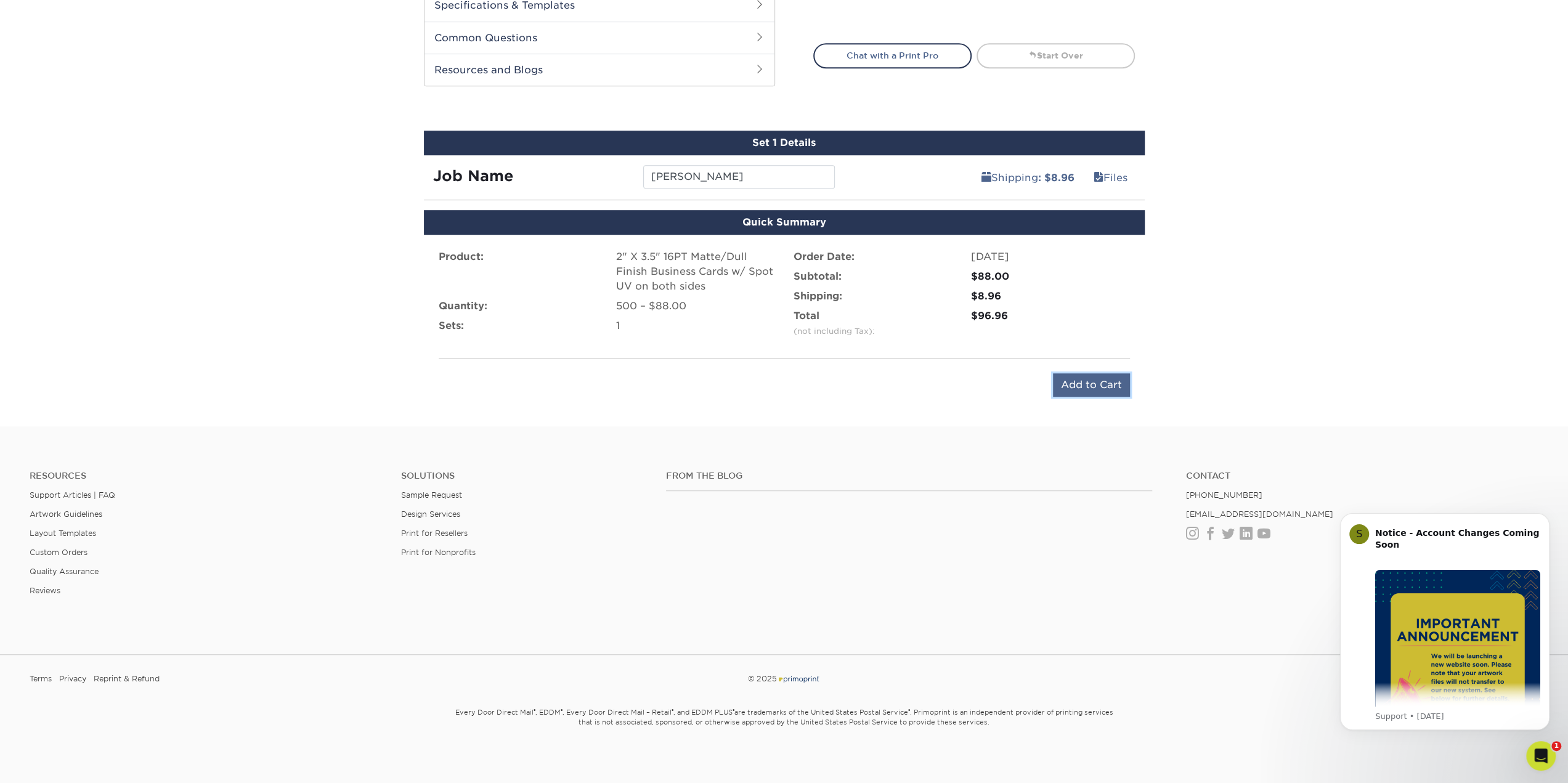
click at [1085, 383] on input "Add to Cart" at bounding box center [1092, 385] width 77 height 23
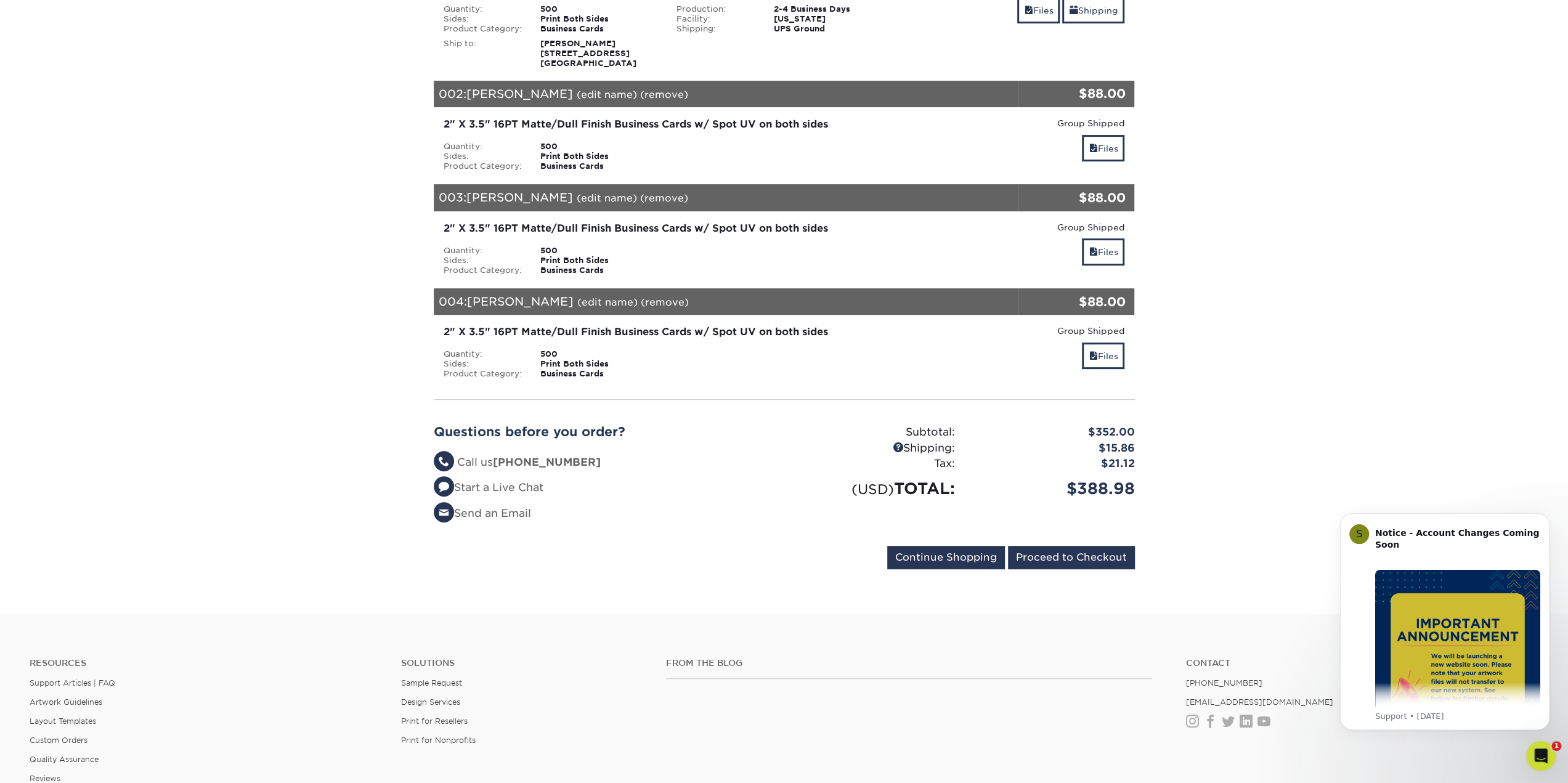
scroll to position [308, 0]
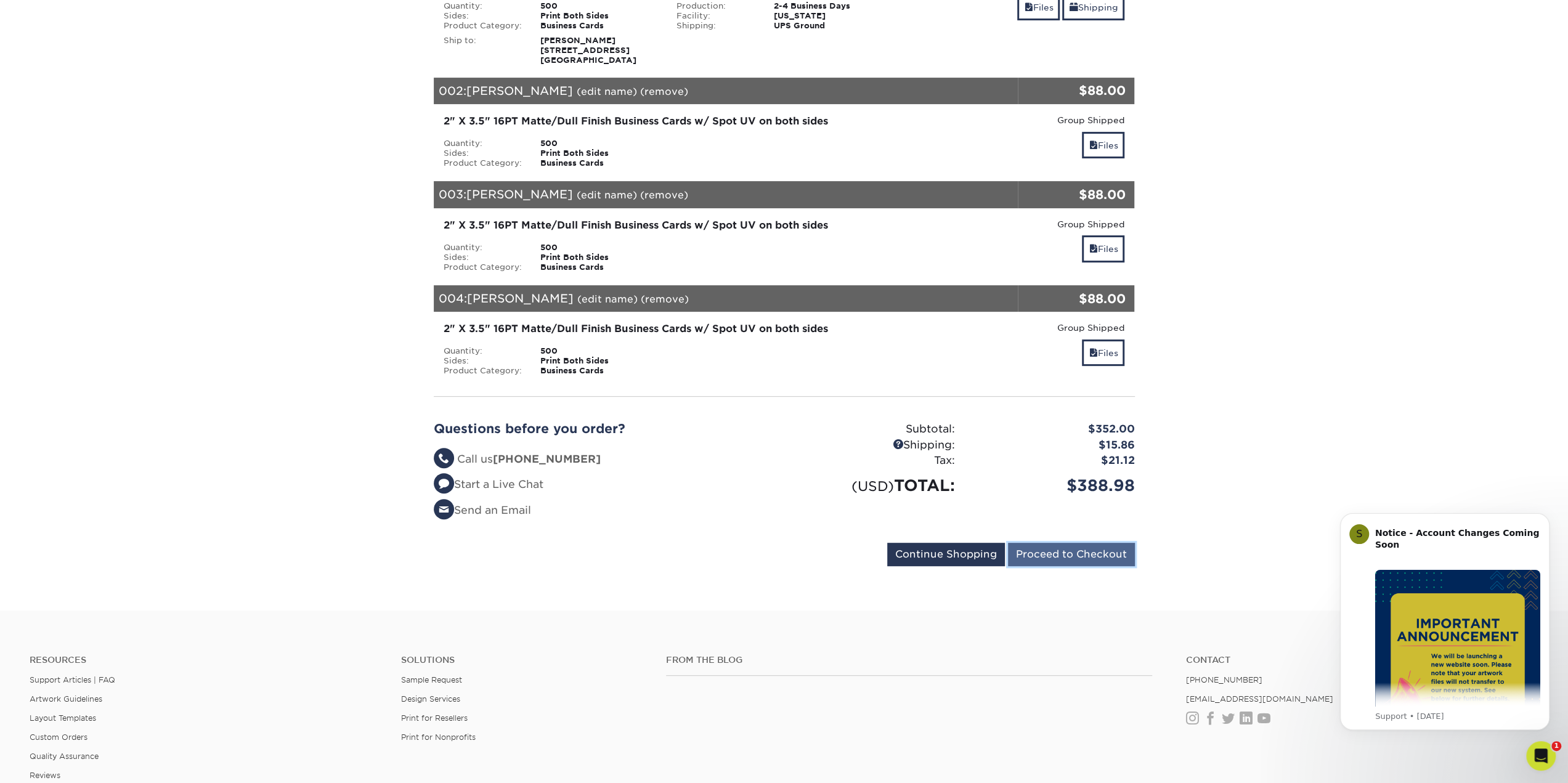
click at [1077, 558] on input "Proceed to Checkout" at bounding box center [1071, 554] width 127 height 23
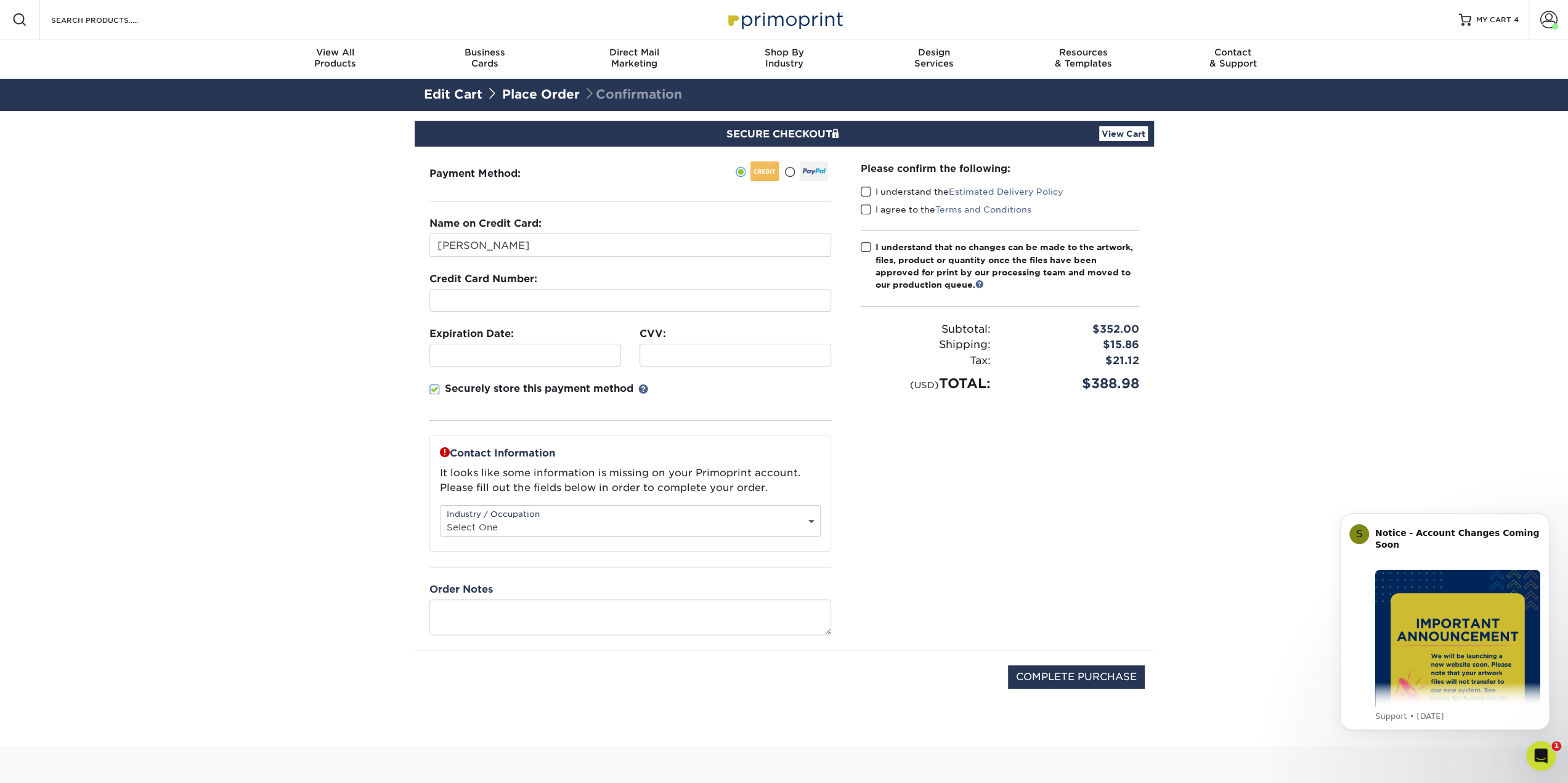
click at [542, 526] on select "Select One Administrative Executive Human Resources Construction Education Ente…" at bounding box center [630, 527] width 380 height 18
select select "14"
click at [440, 518] on select "Select One Administrative Executive Human Resources Construction Education Ente…" at bounding box center [630, 527] width 380 height 18
click at [865, 192] on span at bounding box center [866, 192] width 10 height 12
click at [0, 0] on input "I understand the Estimated Delivery Policy" at bounding box center [0, 0] width 0 height 0
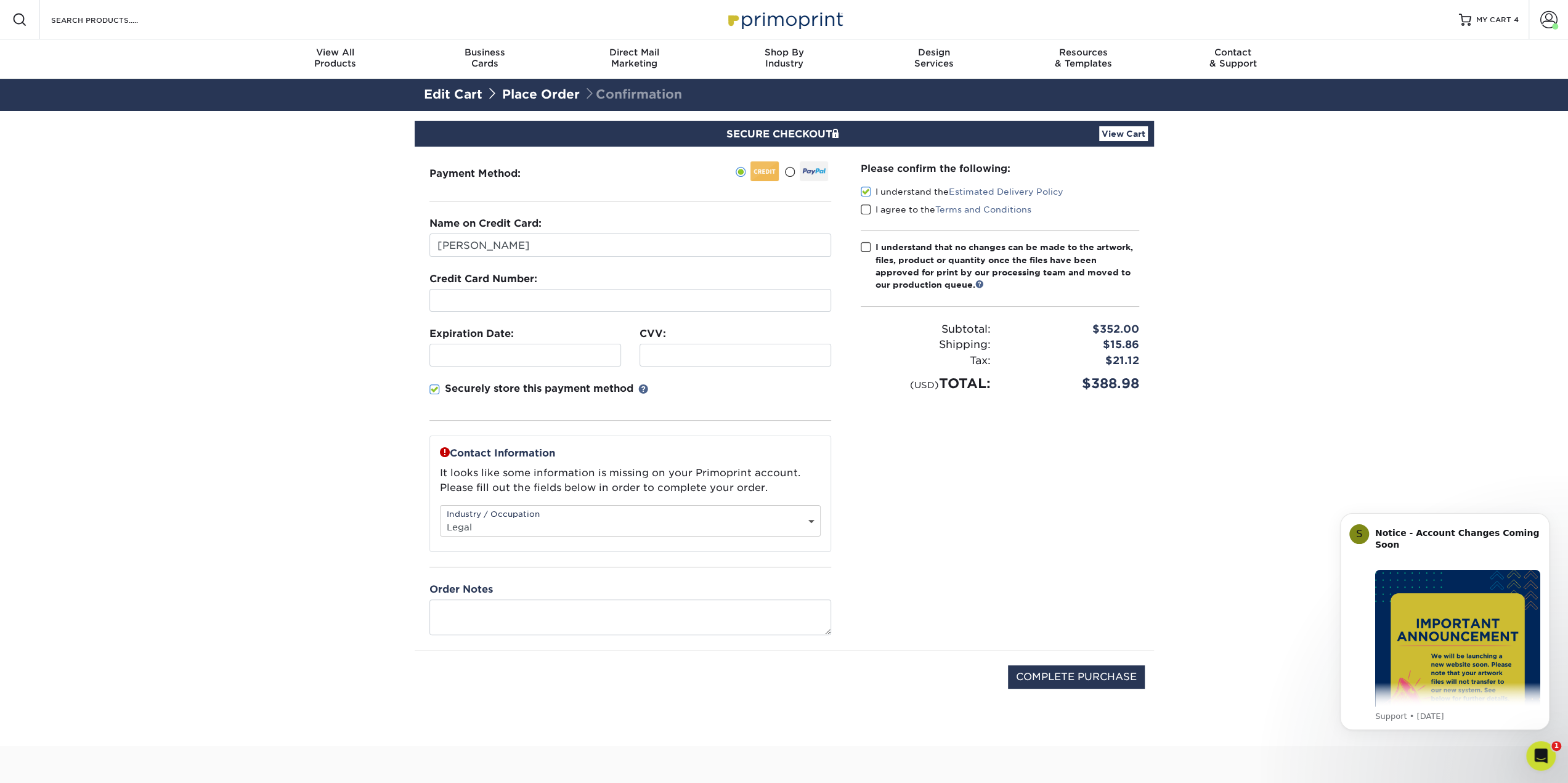
click at [866, 209] on span at bounding box center [866, 210] width 10 height 12
click at [0, 0] on input "I agree to the Terms and Conditions" at bounding box center [0, 0] width 0 height 0
click at [865, 243] on span at bounding box center [866, 247] width 10 height 12
click at [0, 0] on input "I understand that no changes can be made to the artwork, files, product or quan…" at bounding box center [0, 0] width 0 height 0
click at [1083, 667] on input "COMPLETE PURCHASE" at bounding box center [1076, 677] width 137 height 23
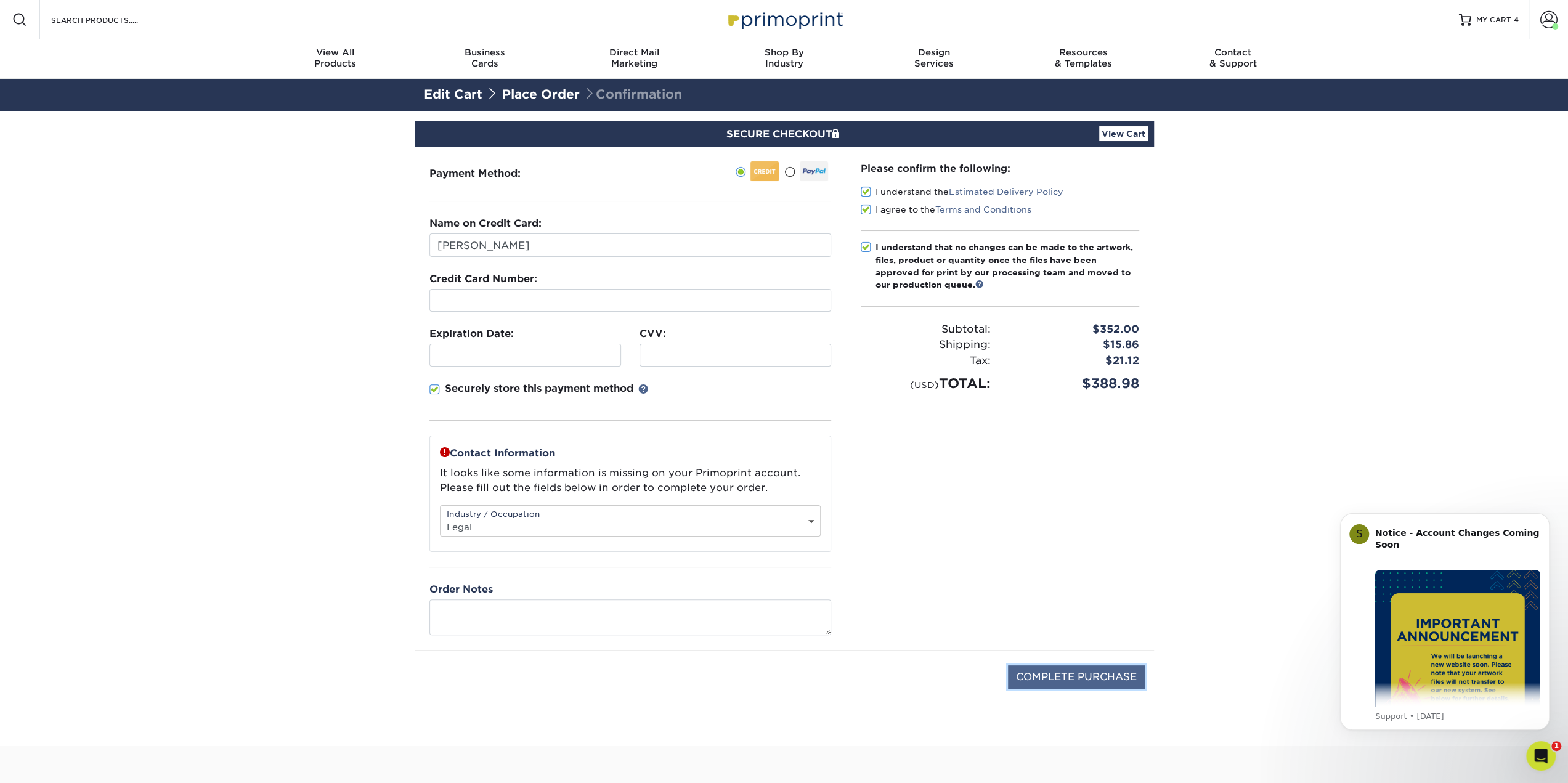
type input "PROCESSING, PLEASE WAIT..."
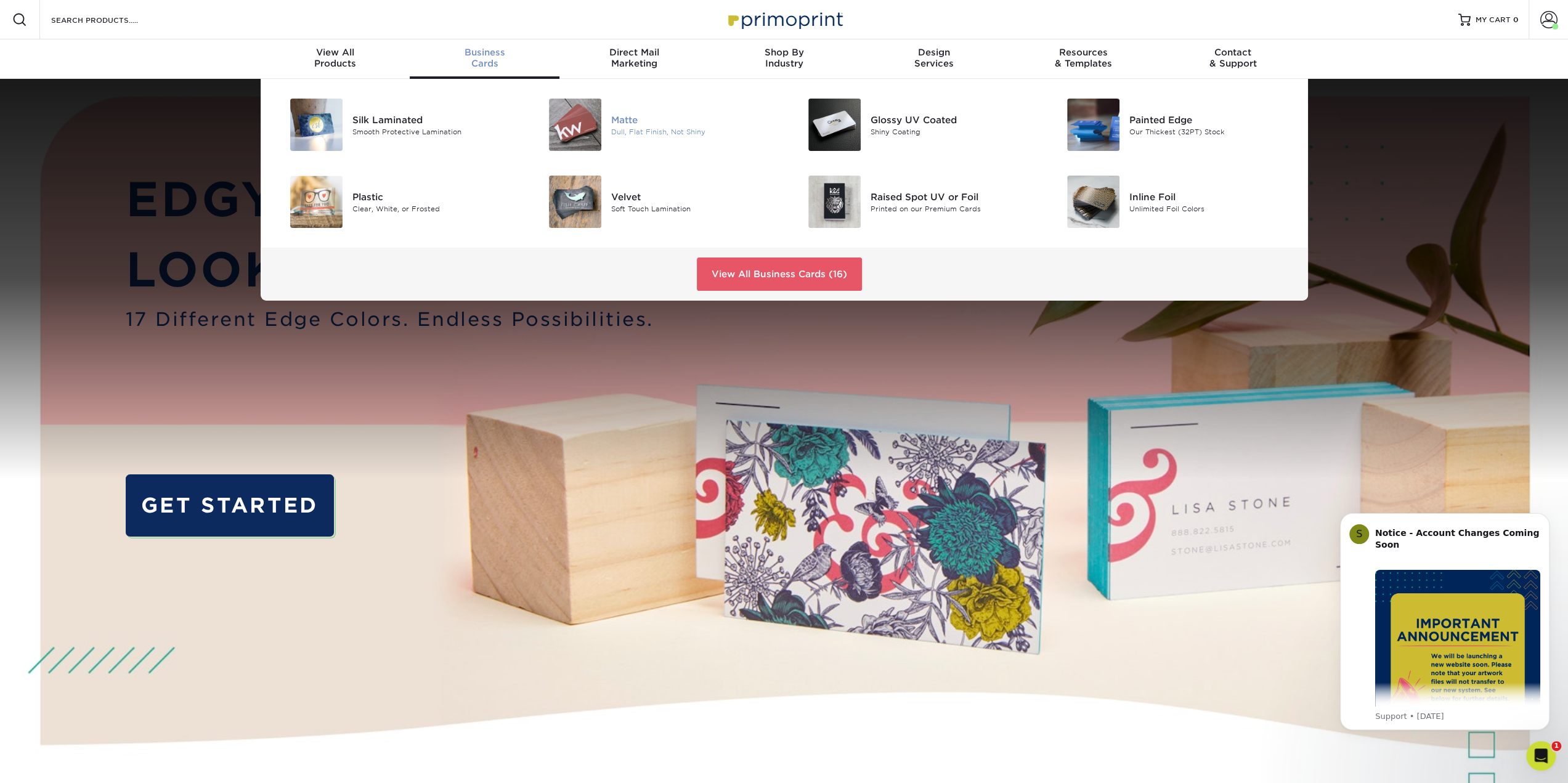
click at [608, 118] on div at bounding box center [568, 124] width 86 height 52
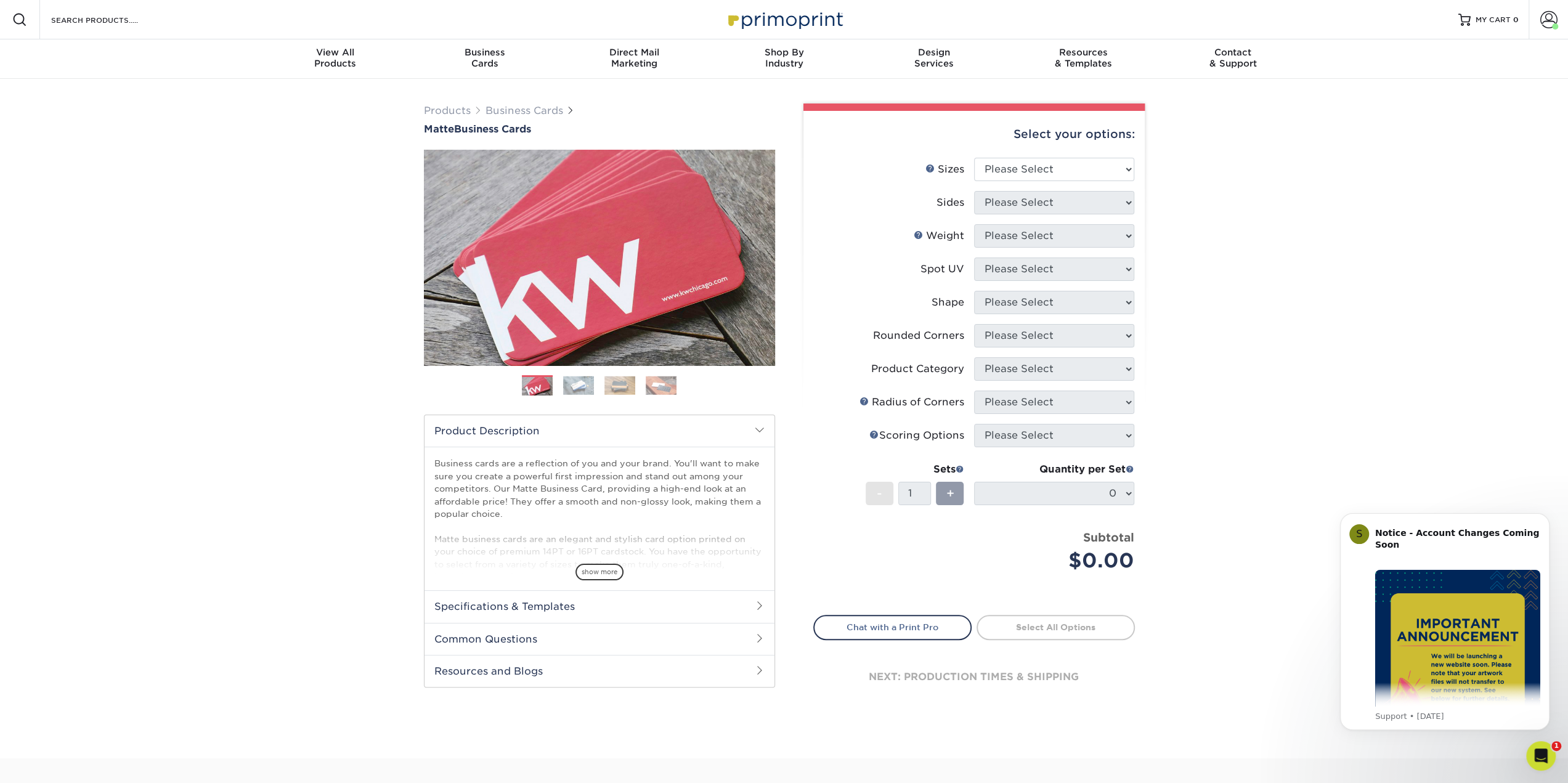
drag, startPoint x: 106, startPoint y: 1, endPoint x: 326, endPoint y: 170, distance: 277.4
click at [326, 170] on div "Products Business Cards Matte Business Cards Previous Next 100 $ 9" at bounding box center [784, 419] width 1568 height 679
